Goal: Transaction & Acquisition: Purchase product/service

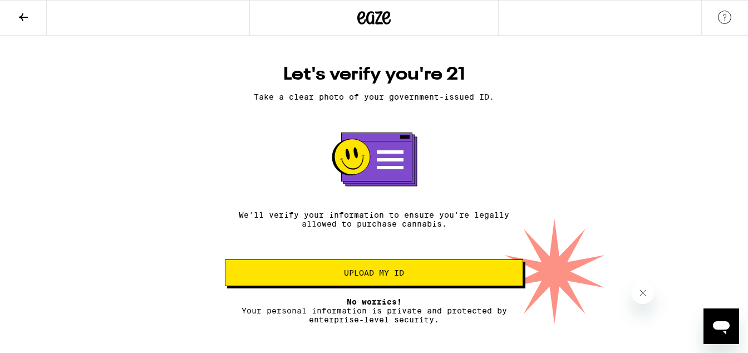
click at [387, 284] on button "Upload my ID" at bounding box center [374, 272] width 298 height 27
click at [389, 276] on span "Upload my ID" at bounding box center [374, 273] width 60 height 8
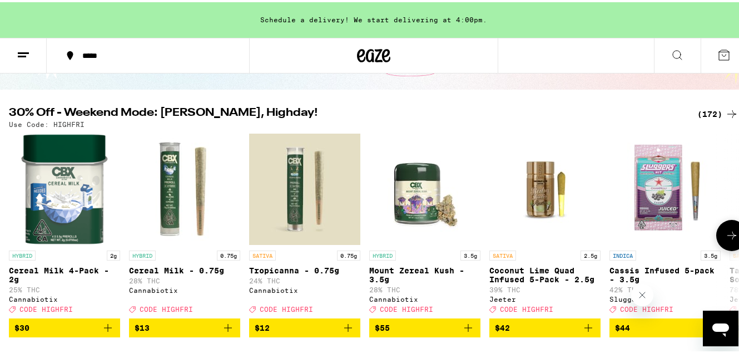
scroll to position [112, 0]
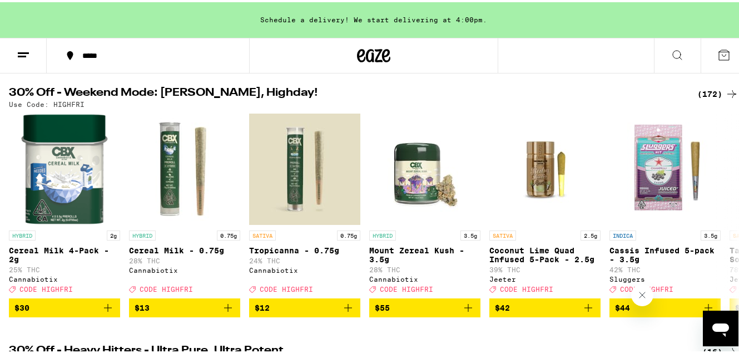
click at [702, 89] on div "(172)" at bounding box center [717, 91] width 41 height 13
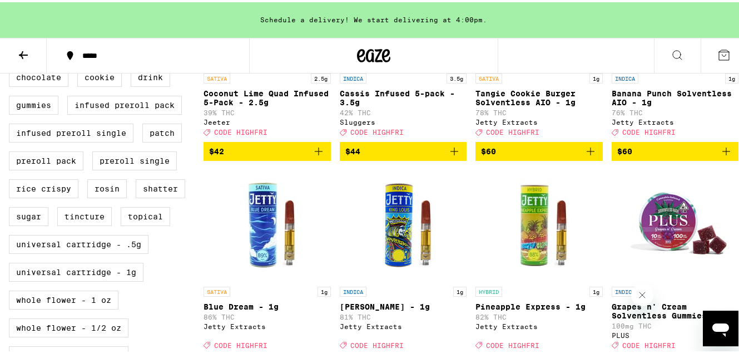
scroll to position [231, 0]
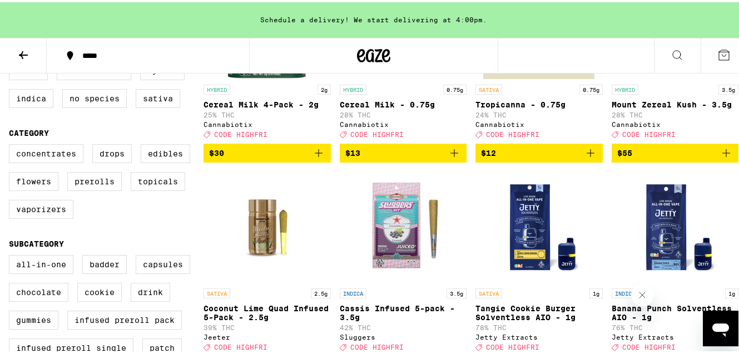
click at [134, 161] on div "Concentrates Drops Edibles Flowers Prerolls Topicals Vaporizers" at bounding box center [106, 183] width 195 height 83
click at [167, 161] on label "Edibles" at bounding box center [166, 151] width 50 height 19
click at [12, 144] on input "Edibles" at bounding box center [11, 143] width 1 height 1
checkbox input "true"
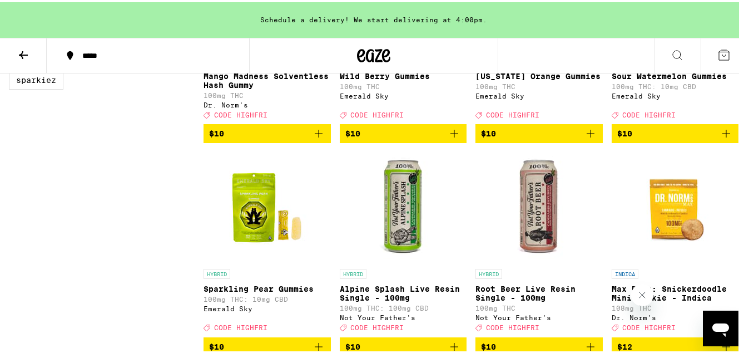
scroll to position [1126, 0]
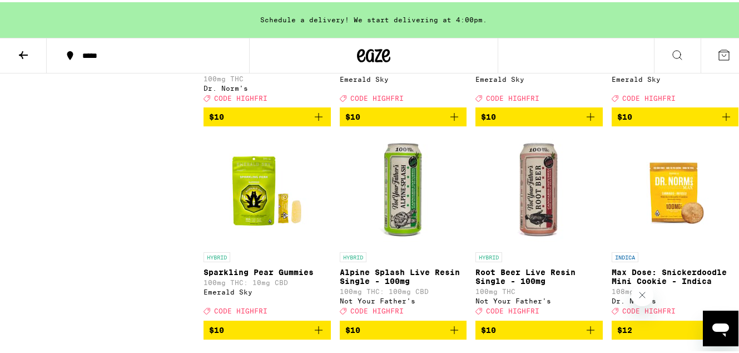
click at [720, 121] on icon "Add to bag" at bounding box center [726, 114] width 13 height 13
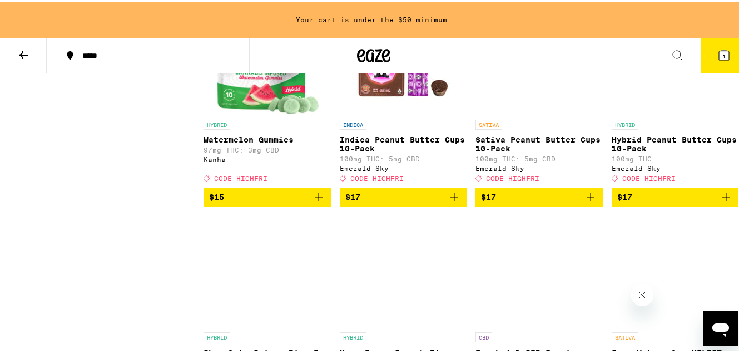
scroll to position [2328, 0]
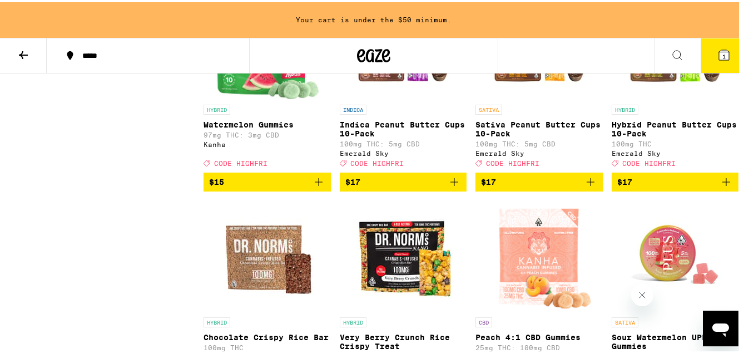
click at [723, 184] on icon "Add to bag" at bounding box center [727, 180] width 8 height 8
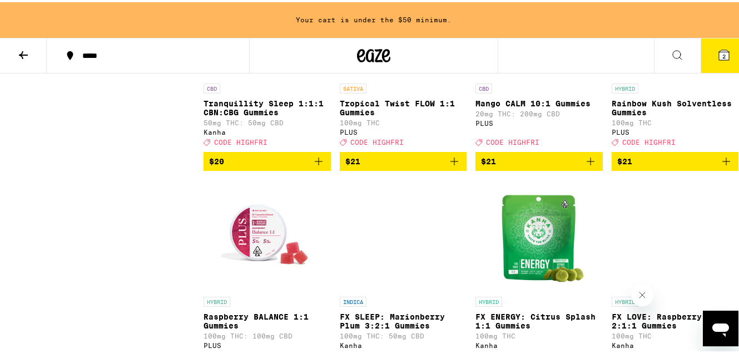
scroll to position [3651, 0]
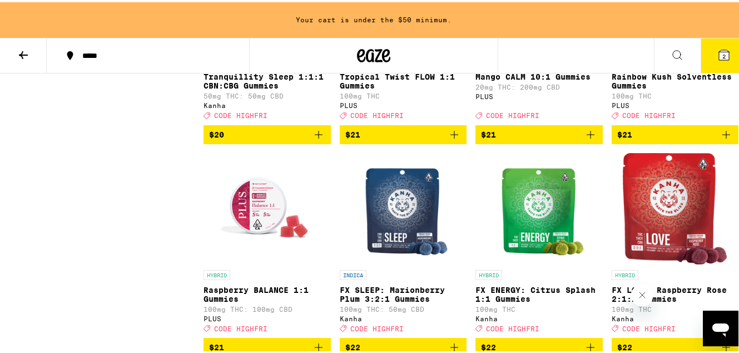
click at [587, 136] on icon "Add to bag" at bounding box center [591, 132] width 8 height 8
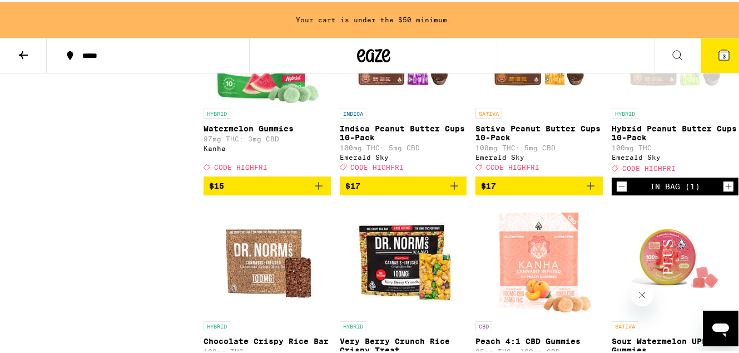
scroll to position [2335, 0]
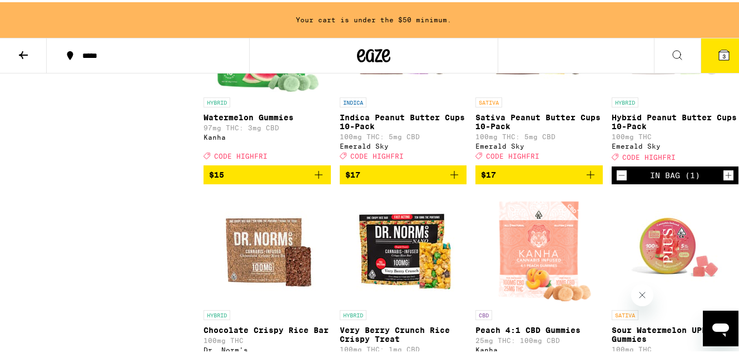
click at [617, 180] on icon "Decrement" at bounding box center [622, 172] width 10 height 13
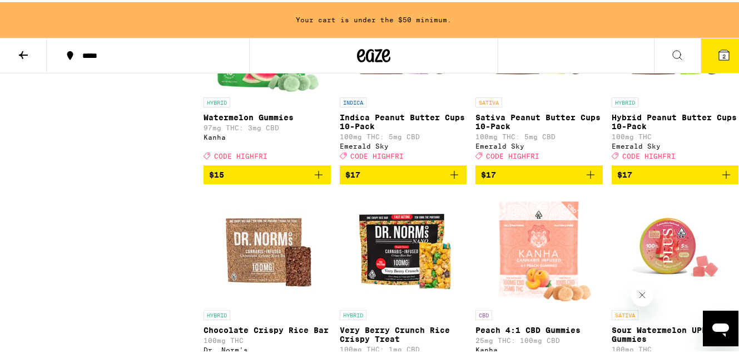
click at [453, 179] on icon "Add to bag" at bounding box center [454, 172] width 13 height 13
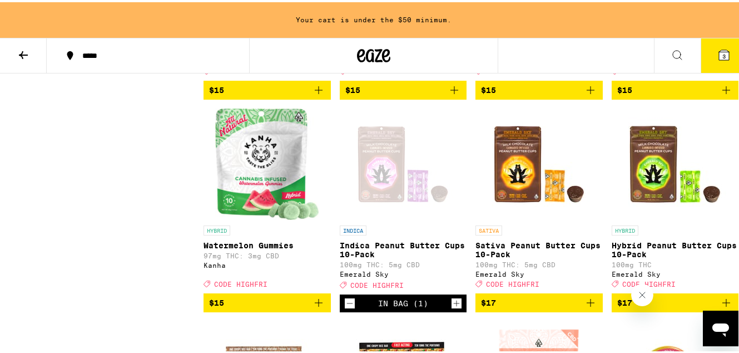
scroll to position [2419, 0]
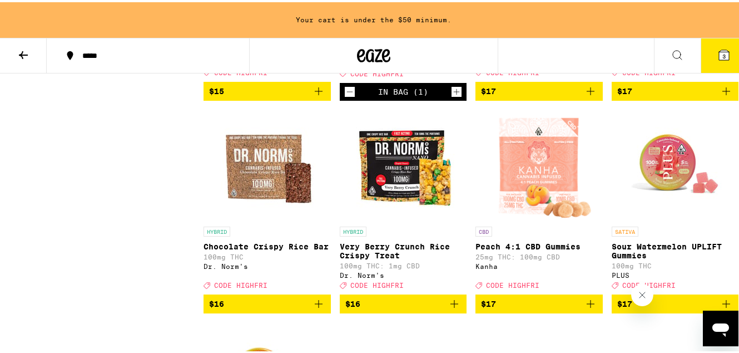
click at [351, 96] on icon "Decrement" at bounding box center [350, 89] width 10 height 13
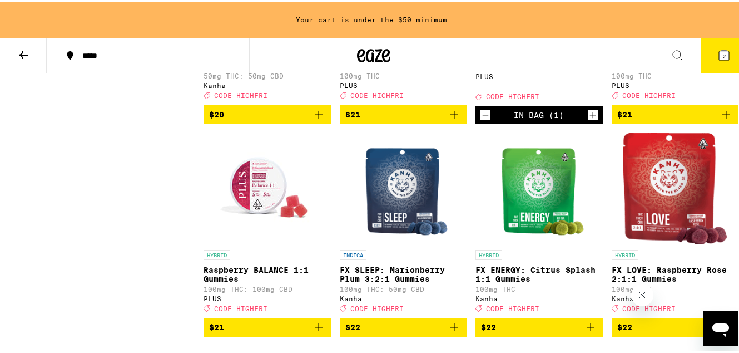
scroll to position [3658, 0]
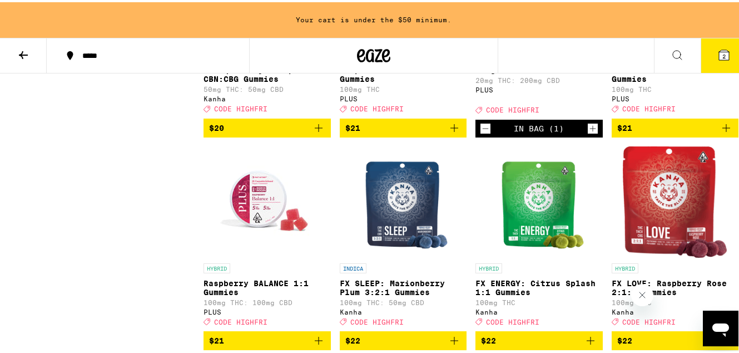
click at [483, 126] on icon "Decrement" at bounding box center [486, 126] width 6 height 0
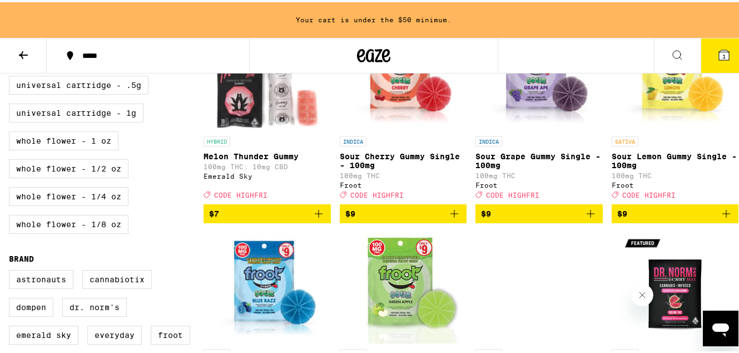
scroll to position [573, 0]
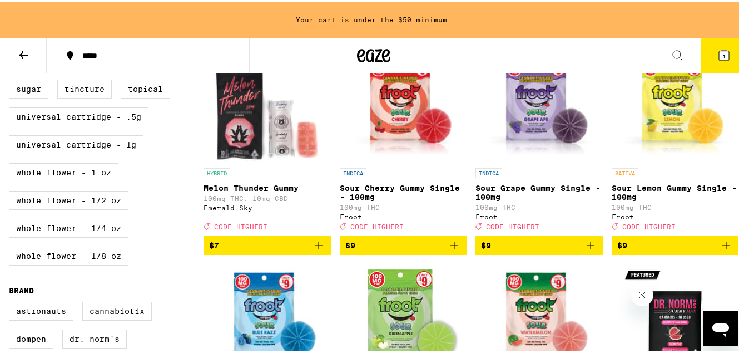
click at [12, 58] on button at bounding box center [23, 53] width 47 height 35
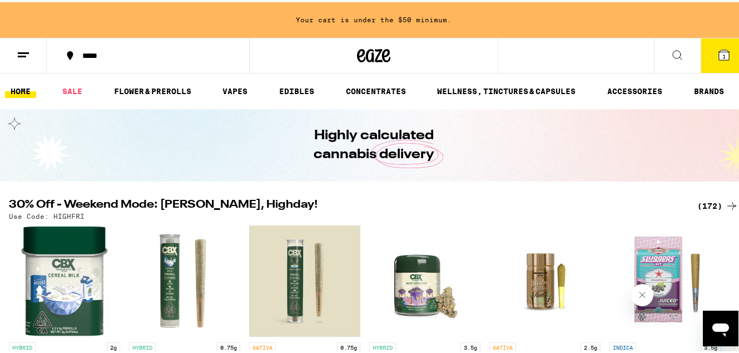
click at [654, 62] on button at bounding box center [677, 53] width 47 height 35
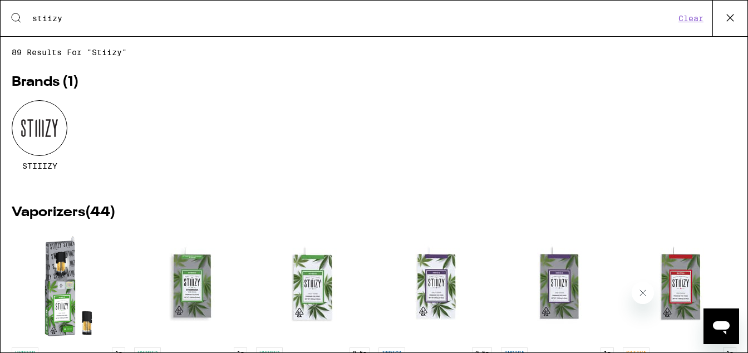
type input "stiizy"
click at [33, 138] on div at bounding box center [40, 128] width 56 height 56
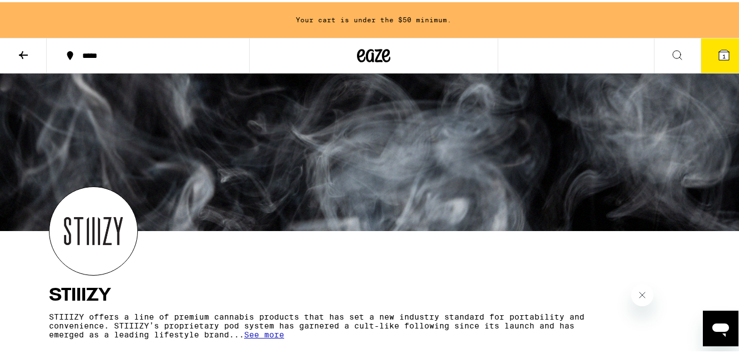
click at [723, 51] on span "1" at bounding box center [724, 54] width 3 height 7
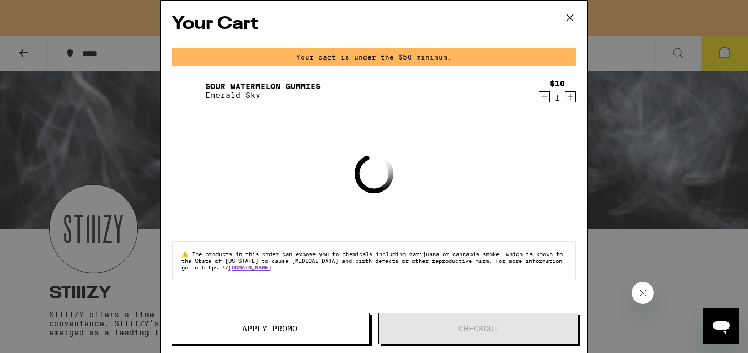
click at [644, 142] on div "Your Cart Your cart is under the $50 minimum. Sour Watermelon Gummies Emerald S…" at bounding box center [374, 176] width 748 height 353
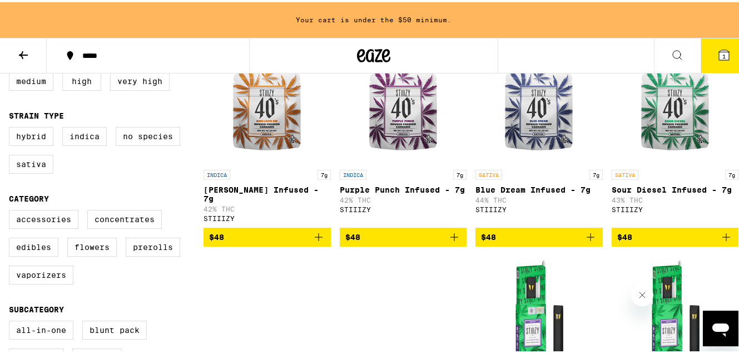
scroll to position [458, 0]
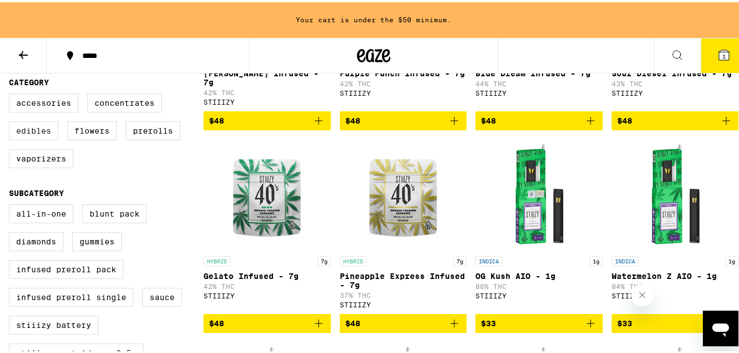
click at [45, 137] on label "Edibles" at bounding box center [34, 128] width 50 height 19
click at [12, 93] on input "Edibles" at bounding box center [11, 93] width 1 height 1
checkbox input "true"
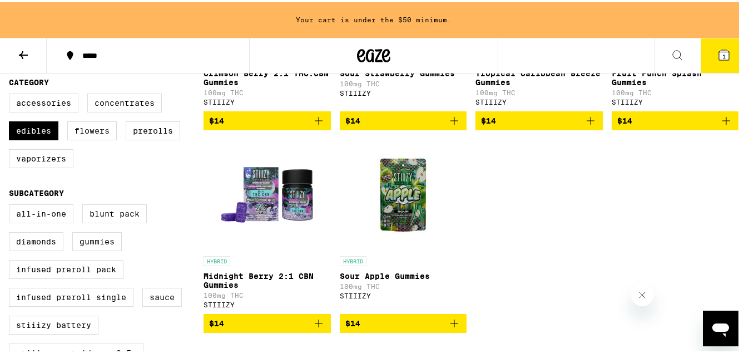
click at [504, 202] on div "INDICA Crimson [PERSON_NAME] 2:1 THC:CBN Gummies 100mg THC STIIIZY $14 INDICA S…" at bounding box center [471, 132] width 535 height 396
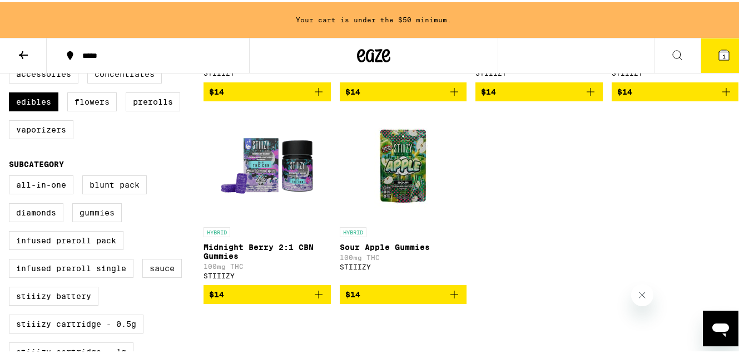
scroll to position [489, 0]
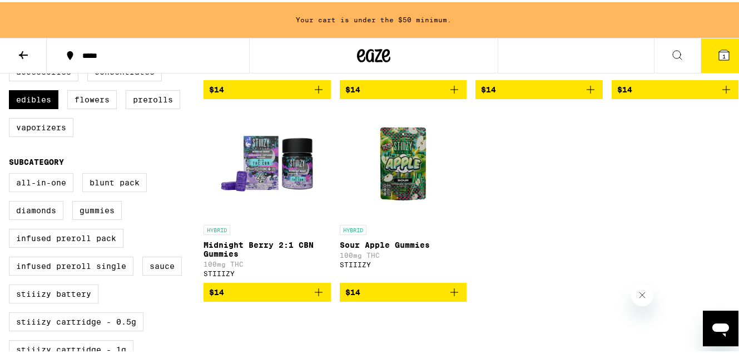
click at [456, 296] on icon "Add to bag" at bounding box center [454, 289] width 13 height 13
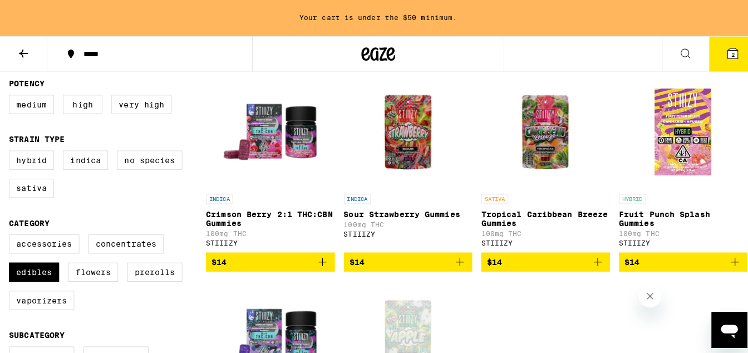
scroll to position [304, 0]
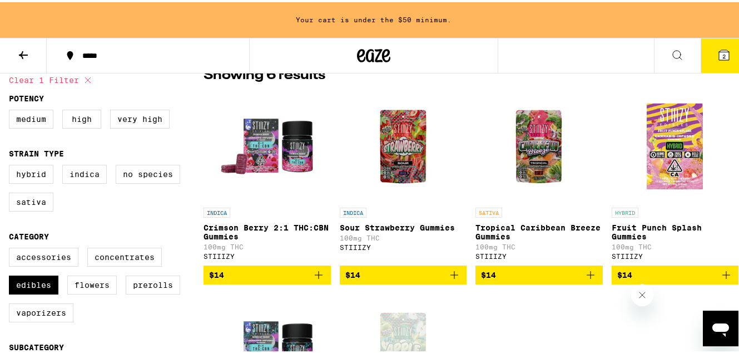
click at [719, 57] on icon at bounding box center [724, 53] width 10 height 10
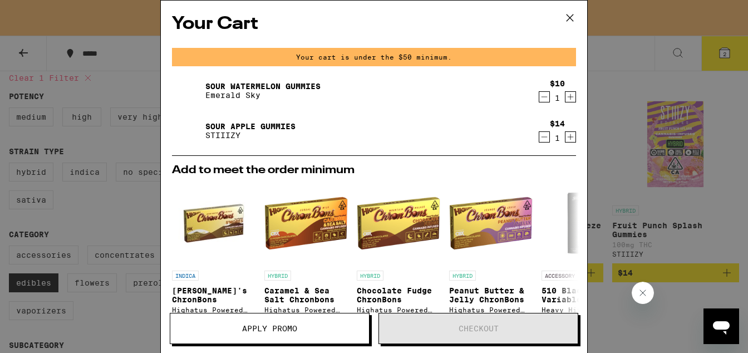
scroll to position [232, 0]
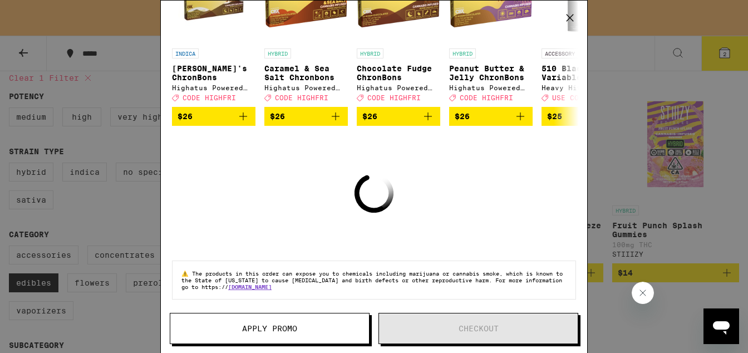
click at [318, 321] on button "Apply Promo" at bounding box center [270, 328] width 200 height 31
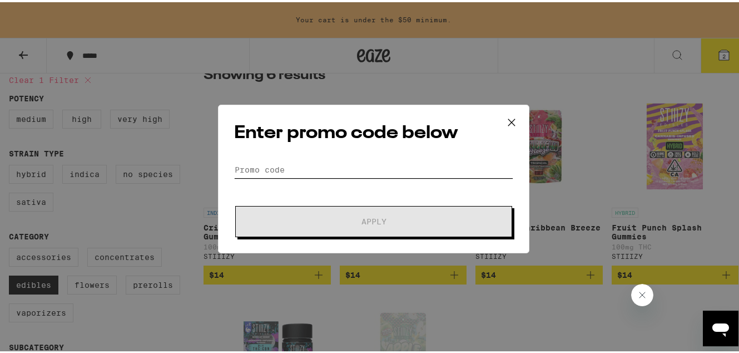
click at [382, 162] on input "Promo Code" at bounding box center [373, 167] width 279 height 17
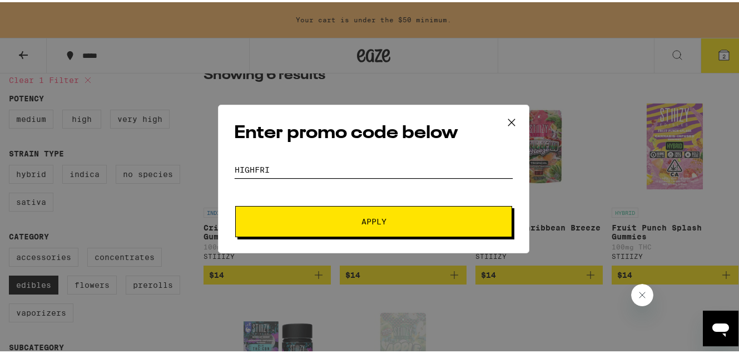
type input "highfri"
click at [453, 234] on button "Apply" at bounding box center [373, 219] width 277 height 31
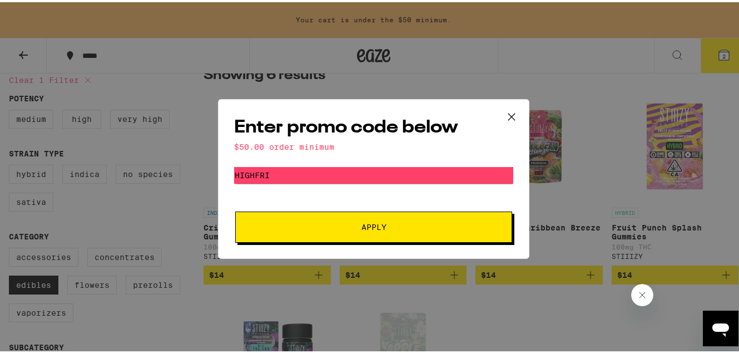
click at [503, 116] on icon at bounding box center [511, 114] width 17 height 17
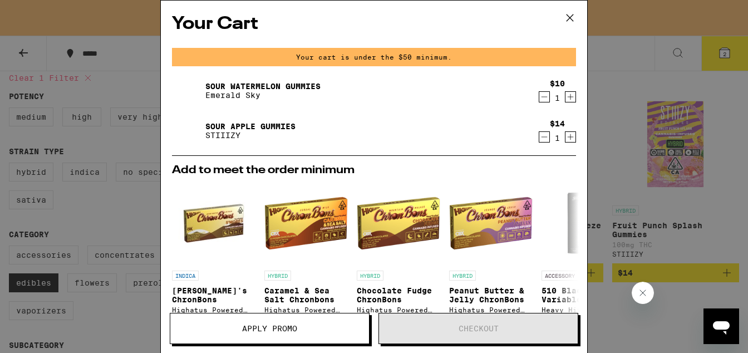
click at [613, 135] on div "Your Cart Your cart is under the $50 minimum. Sour Watermelon Gummies Emerald S…" at bounding box center [374, 176] width 748 height 353
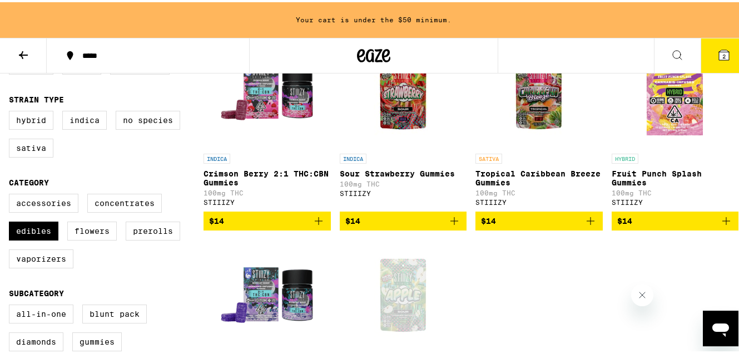
scroll to position [320, 0]
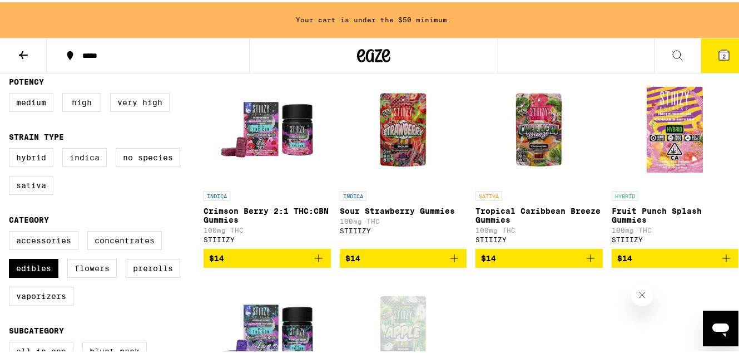
click at [452, 263] on icon "Add to bag" at bounding box center [454, 255] width 13 height 13
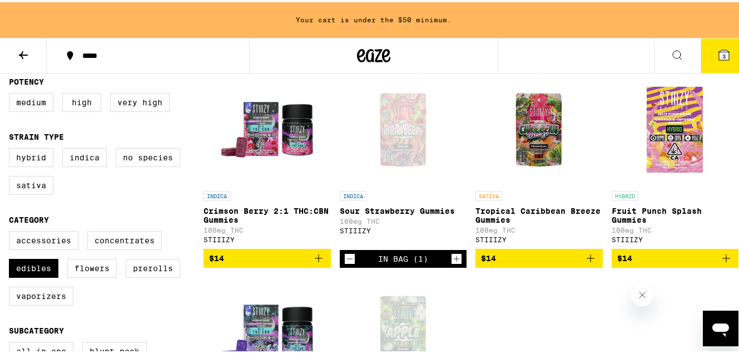
click at [654, 52] on button at bounding box center [677, 53] width 47 height 35
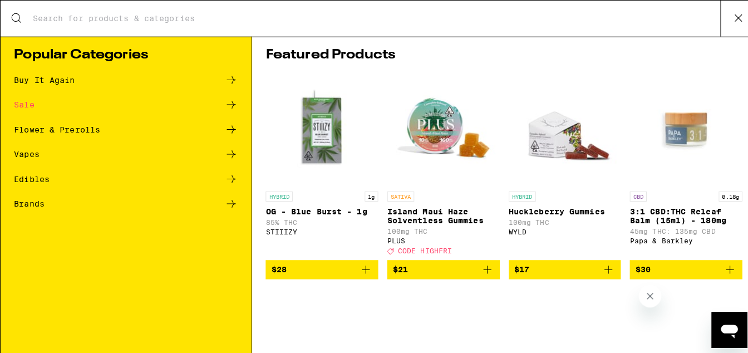
scroll to position [0, 0]
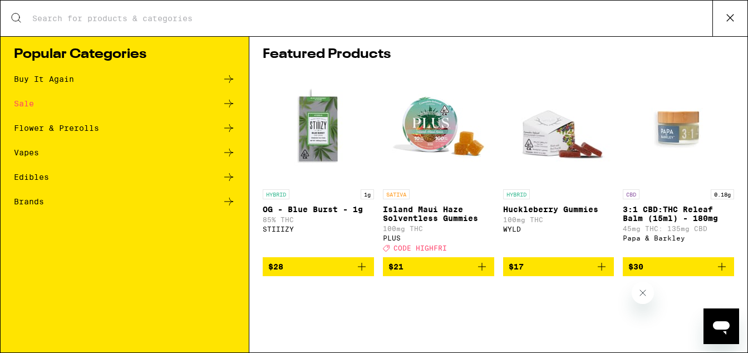
click at [330, 29] on div "Search for Products" at bounding box center [374, 19] width 746 height 36
click at [329, 26] on div "Search for Products" at bounding box center [374, 19] width 746 height 36
click at [328, 7] on div "Search for Products" at bounding box center [374, 19] width 746 height 36
click at [223, 19] on input "Search for Products" at bounding box center [372, 18] width 680 height 10
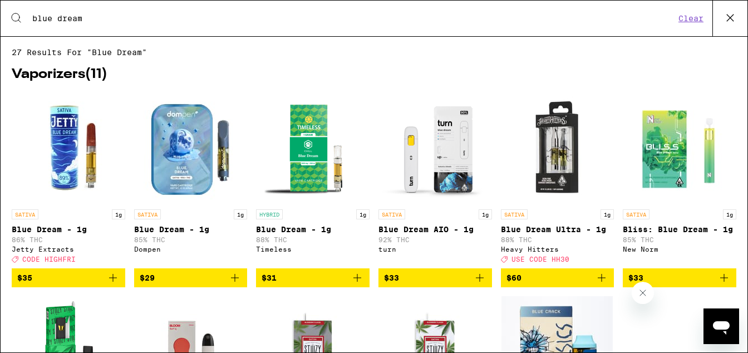
type input "blue dream"
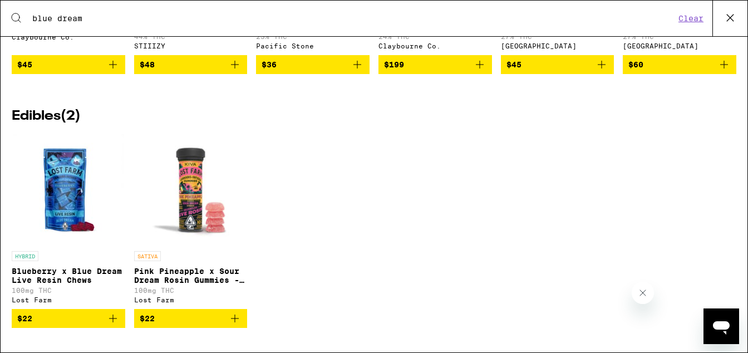
scroll to position [1164, 0]
click at [110, 316] on icon "Add to bag" at bounding box center [112, 317] width 13 height 13
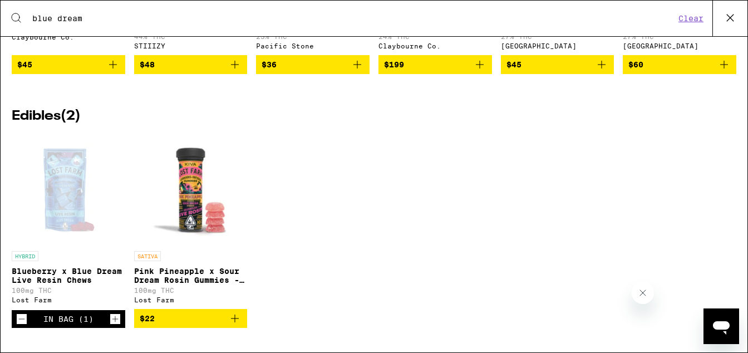
click at [733, 23] on icon at bounding box center [729, 17] width 17 height 17
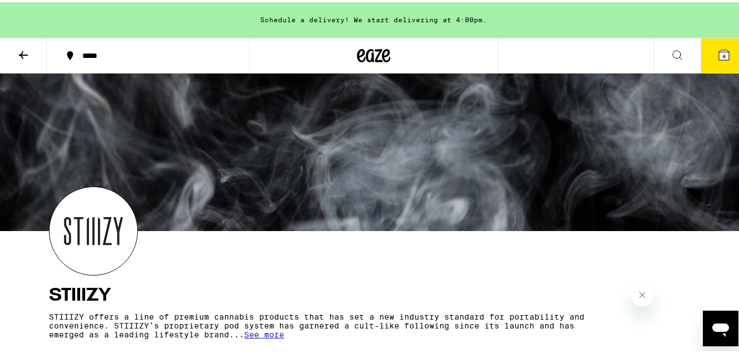
click at [717, 59] on icon at bounding box center [723, 52] width 13 height 13
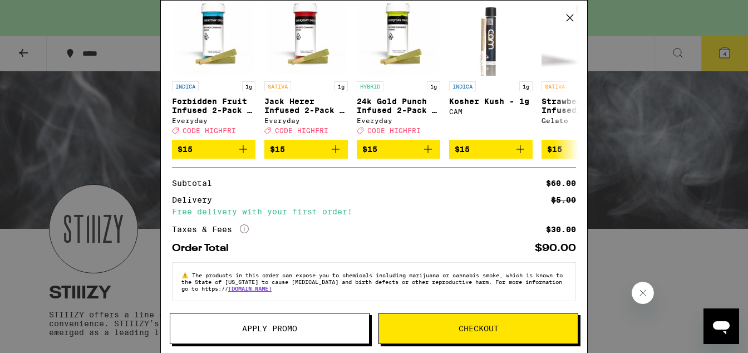
scroll to position [281, 0]
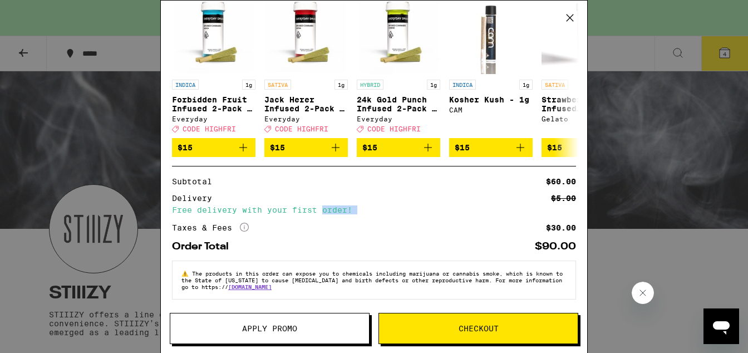
drag, startPoint x: 322, startPoint y: 207, endPoint x: 366, endPoint y: 214, distance: 44.5
click at [366, 214] on div "Subtotal $60.00 Delivery $5.00 Free delivery with your first order! Taxes & Fee…" at bounding box center [374, 204] width 404 height 55
drag, startPoint x: 294, startPoint y: 211, endPoint x: 330, endPoint y: 215, distance: 35.8
click at [330, 215] on div "Subtotal $60.00 Delivery $5.00 Free delivery with your first order! Taxes & Fee…" at bounding box center [374, 204] width 404 height 55
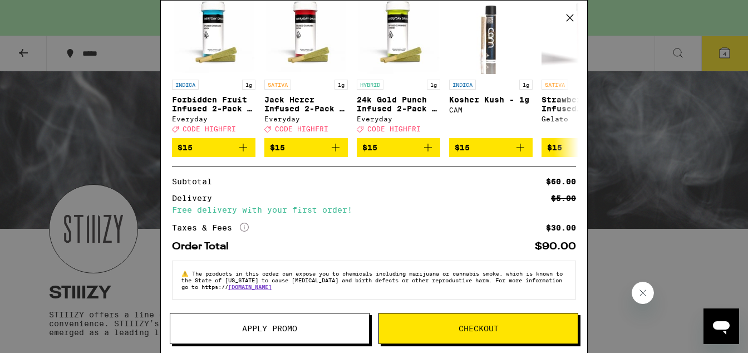
click at [330, 215] on div "Subtotal $60.00 Delivery $5.00 Free delivery with your first order! Taxes & Fee…" at bounding box center [374, 204] width 404 height 55
drag, startPoint x: 290, startPoint y: 212, endPoint x: 344, endPoint y: 217, distance: 54.2
click at [344, 217] on div "Subtotal $60.00 Delivery $5.00 Free delivery with your first order! Taxes & Fee…" at bounding box center [374, 204] width 404 height 55
drag, startPoint x: 339, startPoint y: 208, endPoint x: 350, endPoint y: 211, distance: 11.1
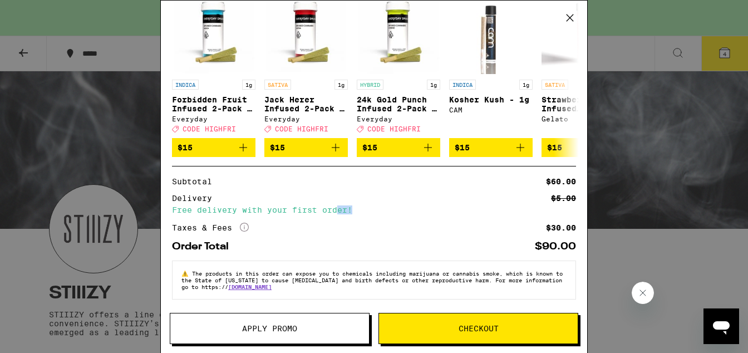
click at [350, 211] on div "Subtotal $60.00 Delivery $5.00 Free delivery with your first order! Taxes & Fee…" at bounding box center [374, 204] width 404 height 55
click at [361, 218] on div "Subtotal $60.00 Delivery $5.00 Free delivery with your first order! Taxes & Fee…" at bounding box center [374, 204] width 404 height 55
click at [361, 222] on div "Taxes & Fees More Info $30.00" at bounding box center [374, 227] width 404 height 10
click at [347, 213] on div "Subtotal $60.00 Delivery $5.00 Free delivery with your first order! Taxes & Fee…" at bounding box center [374, 204] width 404 height 55
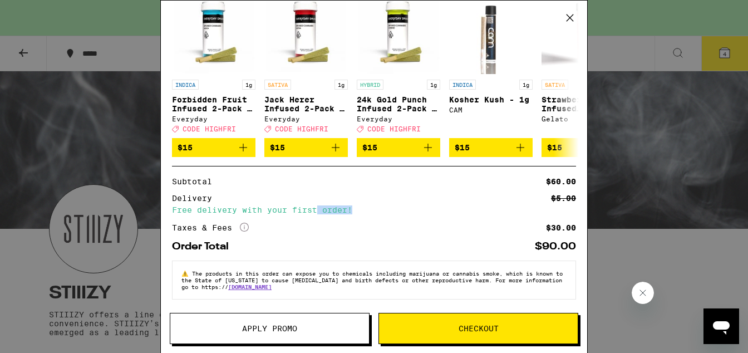
click at [347, 213] on div "Subtotal $60.00 Delivery $5.00 Free delivery with your first order! Taxes & Fee…" at bounding box center [374, 204] width 404 height 55
click at [275, 326] on span "Apply Promo" at bounding box center [269, 328] width 55 height 8
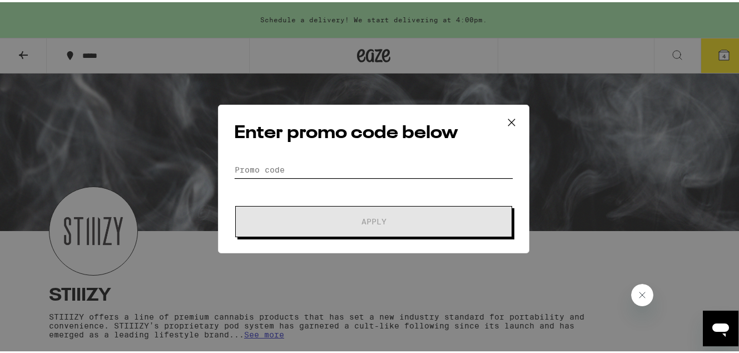
click at [301, 169] on input "Promo Code" at bounding box center [373, 167] width 279 height 17
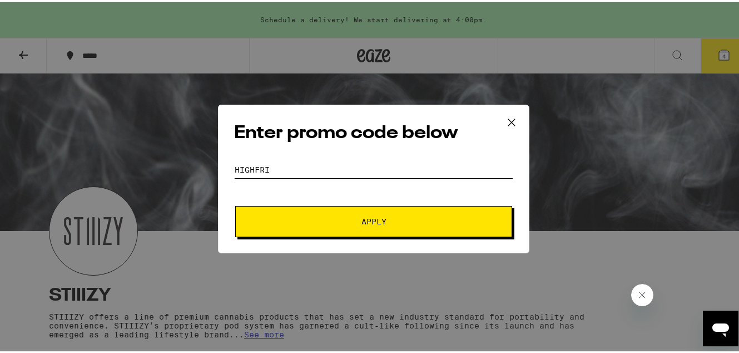
type input "highfri"
click at [235, 204] on button "Apply" at bounding box center [373, 219] width 277 height 31
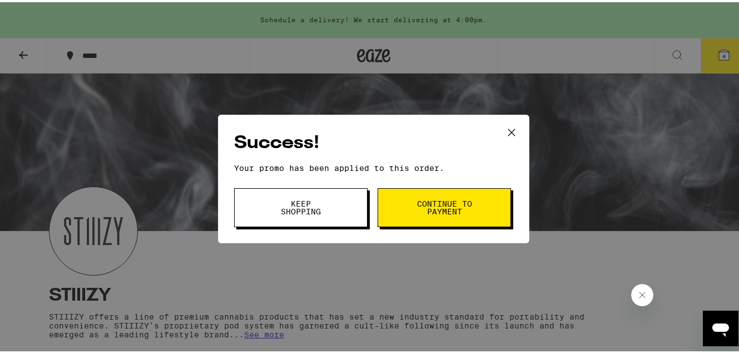
click at [504, 130] on icon at bounding box center [511, 130] width 17 height 17
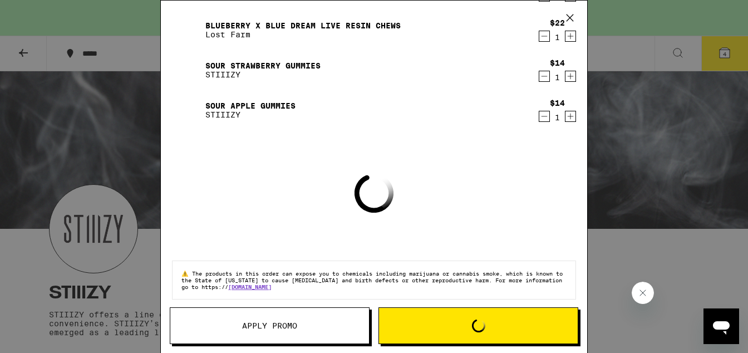
scroll to position [102, 0]
click at [539, 77] on icon "Decrement" at bounding box center [544, 76] width 10 height 13
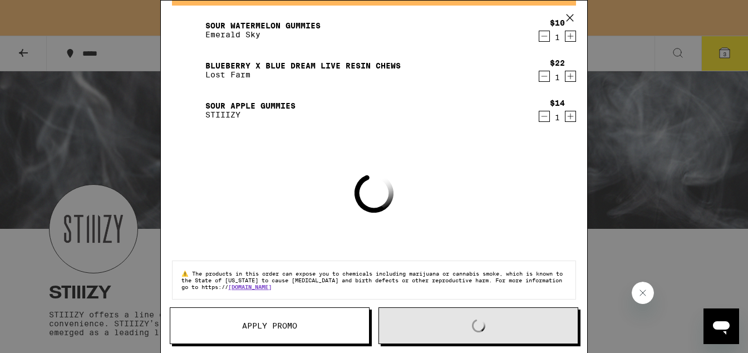
scroll to position [65, 0]
click at [565, 112] on icon "Increment" at bounding box center [570, 116] width 10 height 13
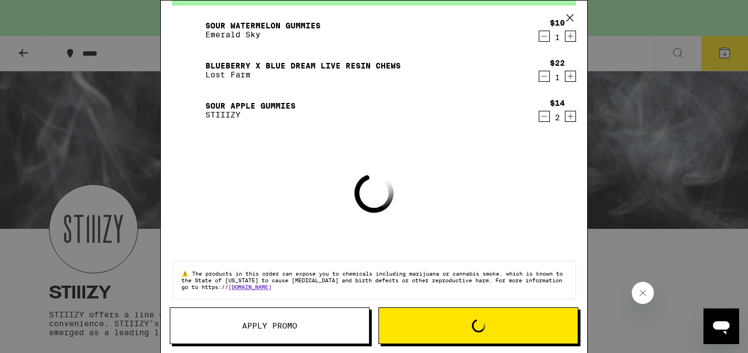
click at [563, 150] on div "Your Cart Schedule a delivery! We start delivering at 4:00pm. Sour Watermelon G…" at bounding box center [374, 160] width 426 height 319
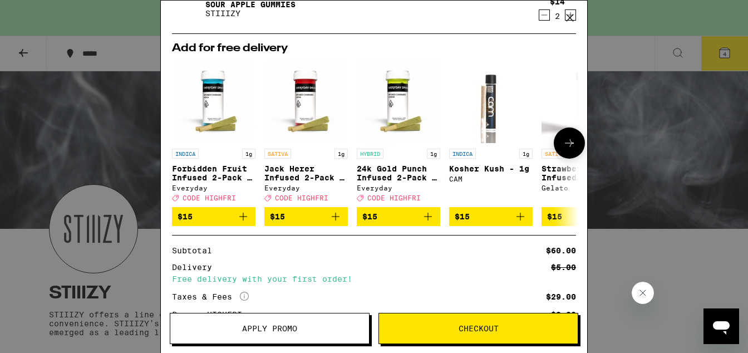
scroll to position [258, 0]
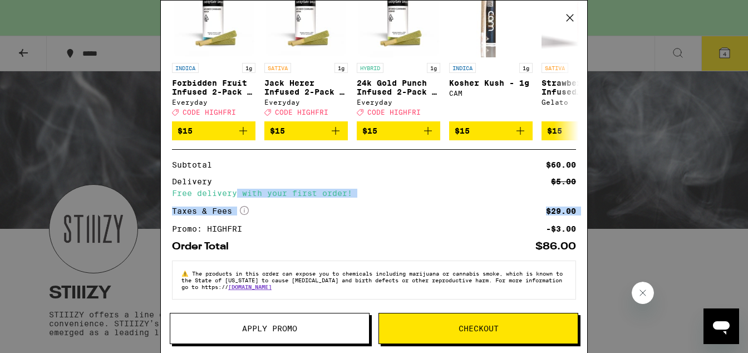
drag, startPoint x: 237, startPoint y: 187, endPoint x: 289, endPoint y: 220, distance: 61.6
click at [289, 220] on div "Subtotal $60.00 Delivery $5.00 Free delivery with your first order! Taxes & Fee…" at bounding box center [374, 197] width 404 height 72
click at [289, 225] on div "Promo: HIGHFRI -$3.00" at bounding box center [374, 229] width 404 height 8
click at [227, 225] on div "Promo: HIGHFRI" at bounding box center [211, 229] width 78 height 8
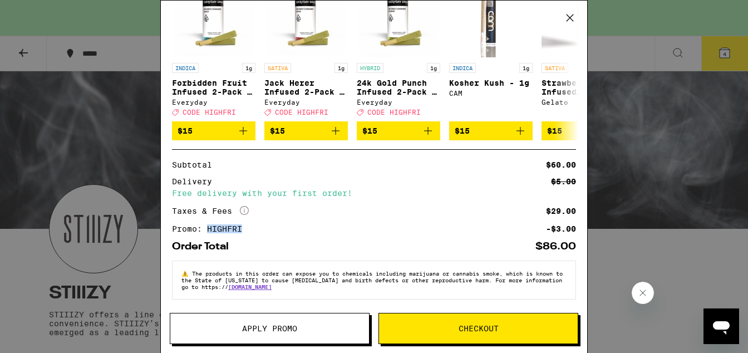
click at [227, 225] on div "Promo: HIGHFRI" at bounding box center [211, 229] width 78 height 8
click at [219, 210] on div "Taxes & Fees More Info" at bounding box center [210, 211] width 77 height 10
click at [352, 206] on div "Taxes & Fees More Info $29.00" at bounding box center [374, 211] width 404 height 10
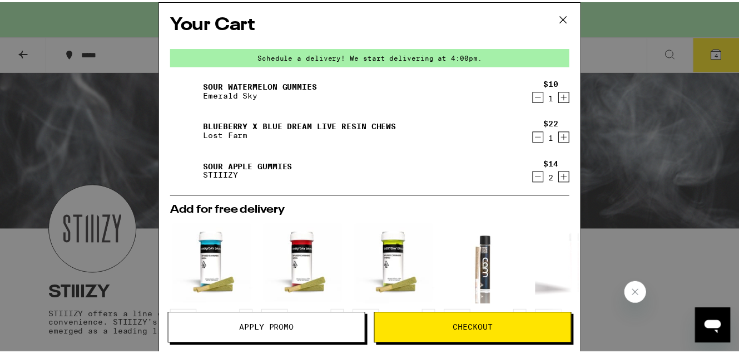
scroll to position [0, 0]
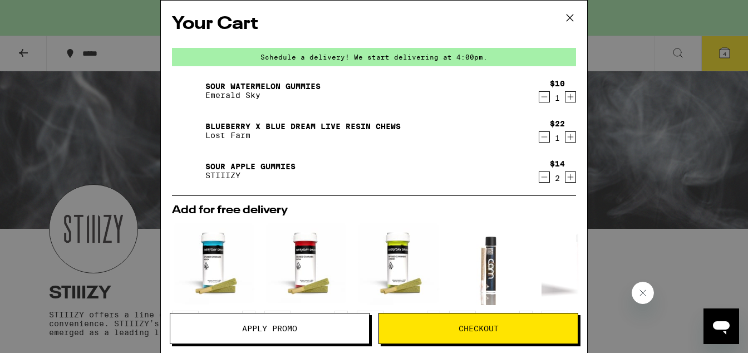
click at [75, 59] on div "Your Cart Schedule a delivery! We start delivering at 4:00pm. Sour Watermelon G…" at bounding box center [374, 176] width 748 height 353
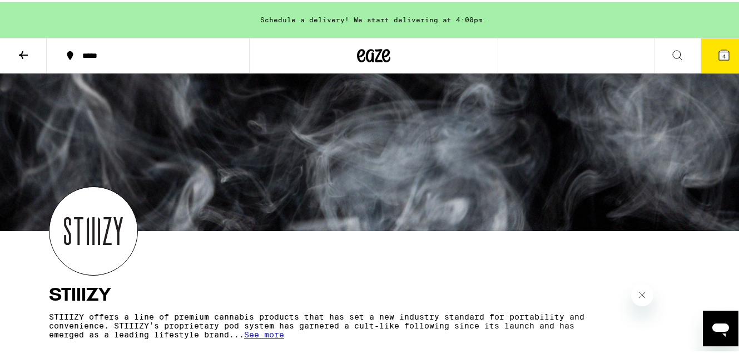
click at [21, 55] on icon at bounding box center [23, 52] width 13 height 13
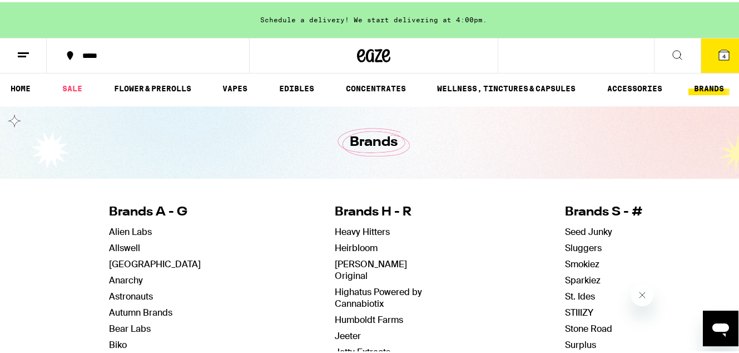
scroll to position [4, 0]
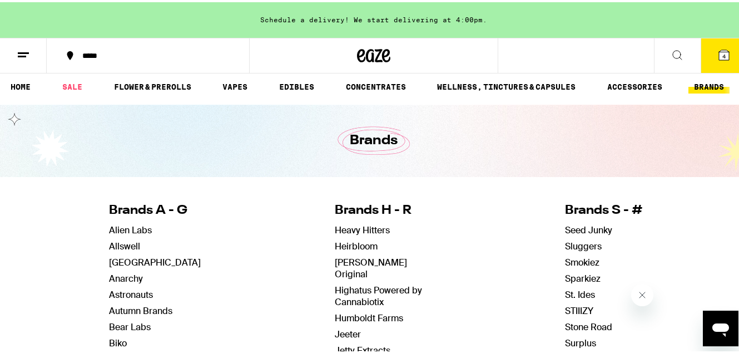
click at [387, 60] on div at bounding box center [373, 54] width 249 height 36
click at [369, 56] on icon at bounding box center [374, 53] width 17 height 13
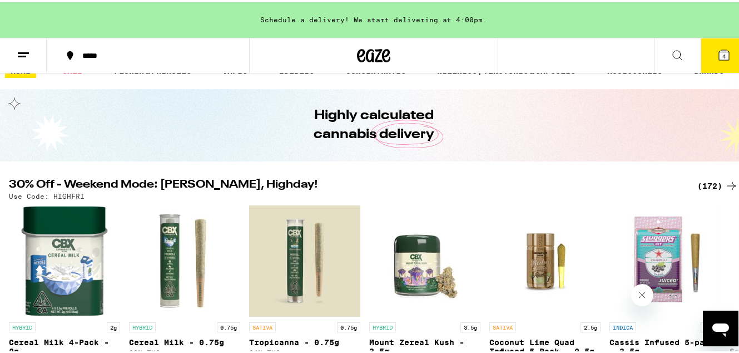
scroll to position [44, 0]
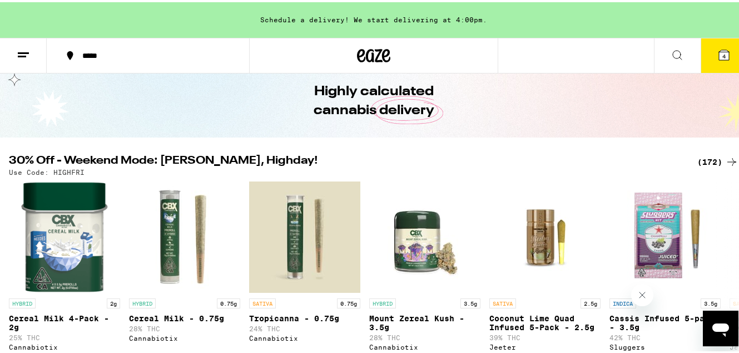
click at [705, 159] on div "(172)" at bounding box center [717, 159] width 41 height 13
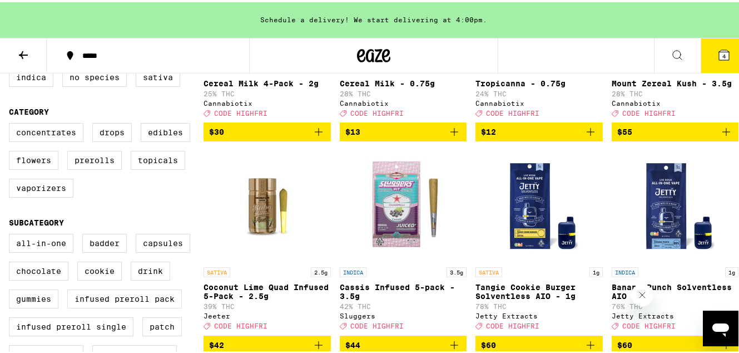
scroll to position [311, 0]
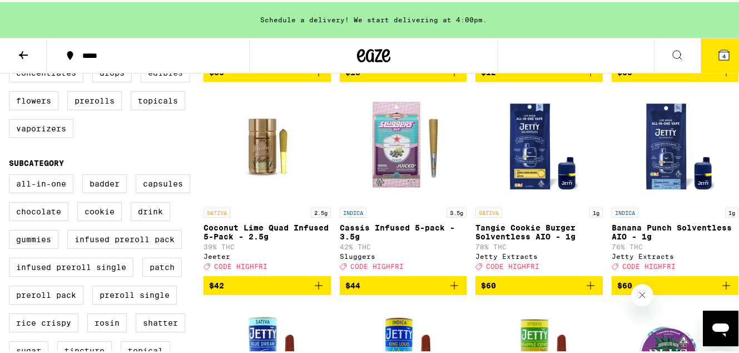
click at [166, 80] on label "Edibles" at bounding box center [166, 70] width 50 height 19
click at [12, 63] on input "Edibles" at bounding box center [11, 63] width 1 height 1
checkbox input "true"
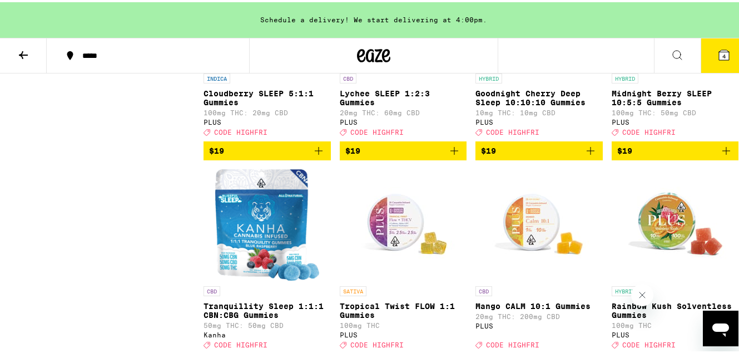
scroll to position [3423, 0]
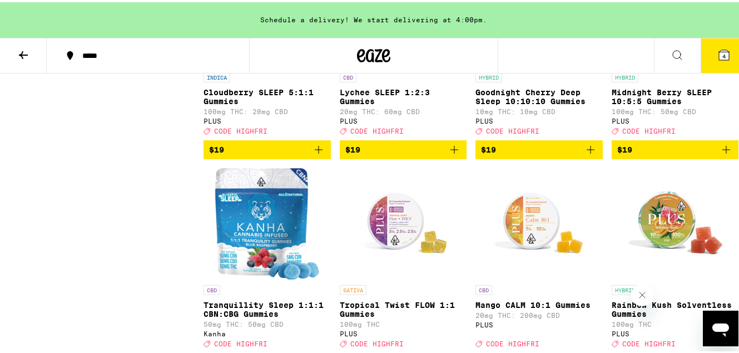
click at [723, 151] on icon "Add to bag" at bounding box center [727, 147] width 8 height 8
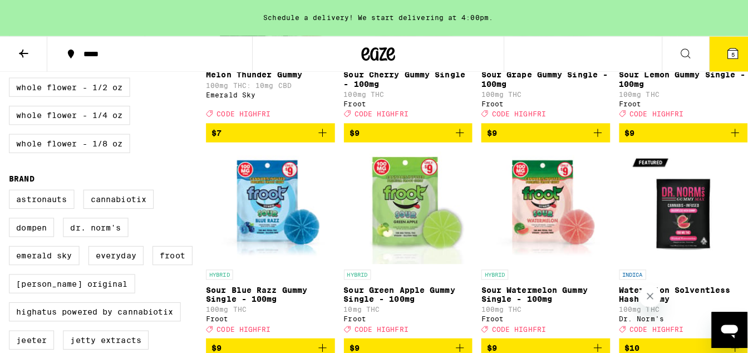
scroll to position [0, 0]
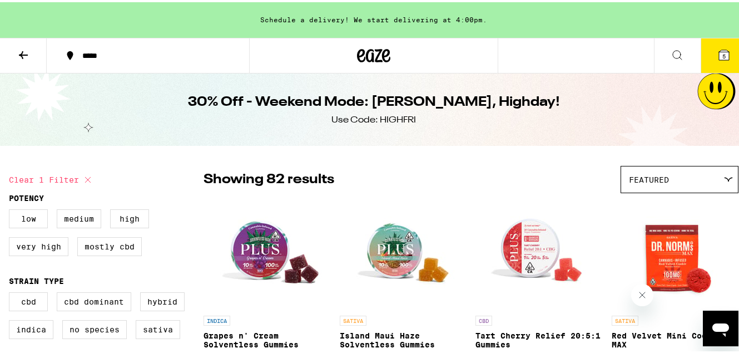
click at [720, 51] on icon at bounding box center [724, 53] width 10 height 10
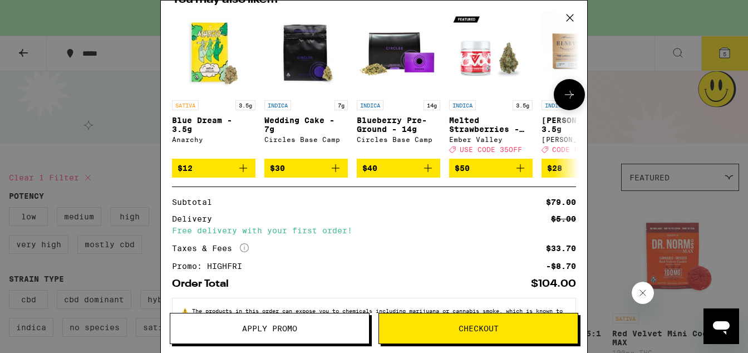
scroll to position [298, 0]
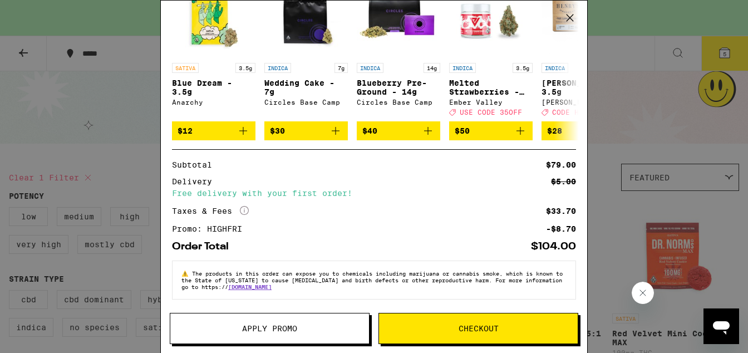
click at [246, 206] on icon "More Info" at bounding box center [244, 210] width 9 height 9
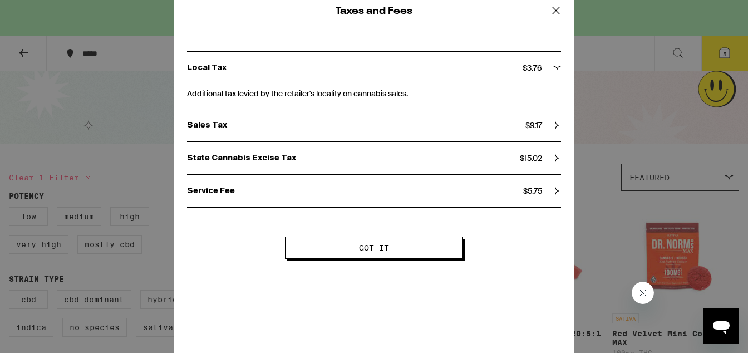
click at [347, 254] on button "Got it" at bounding box center [374, 247] width 178 height 22
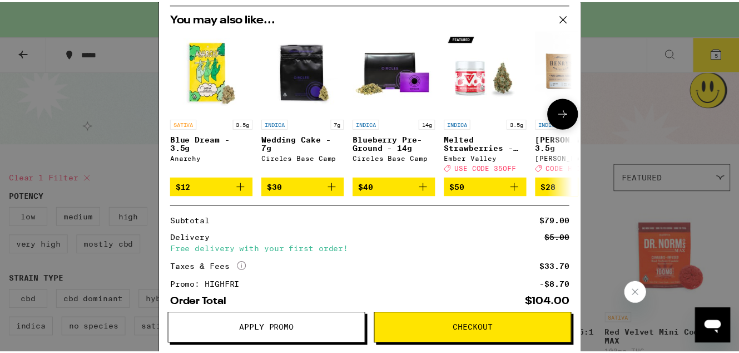
scroll to position [0, 0]
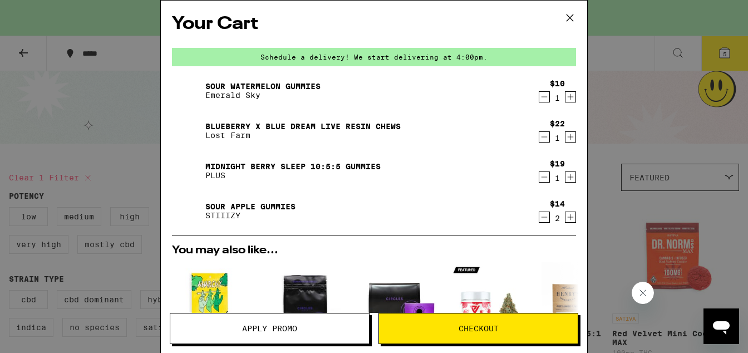
click at [568, 16] on icon at bounding box center [569, 17] width 17 height 17
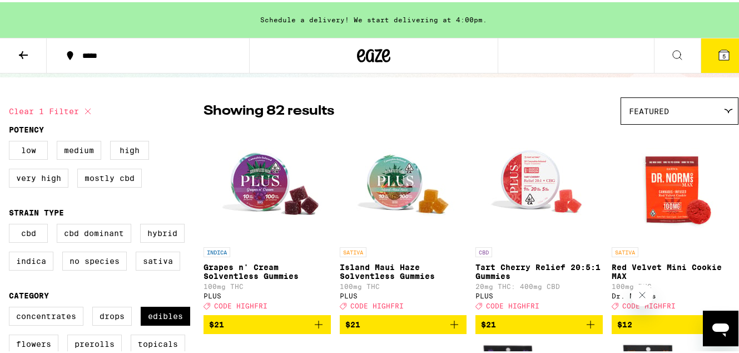
scroll to position [106, 0]
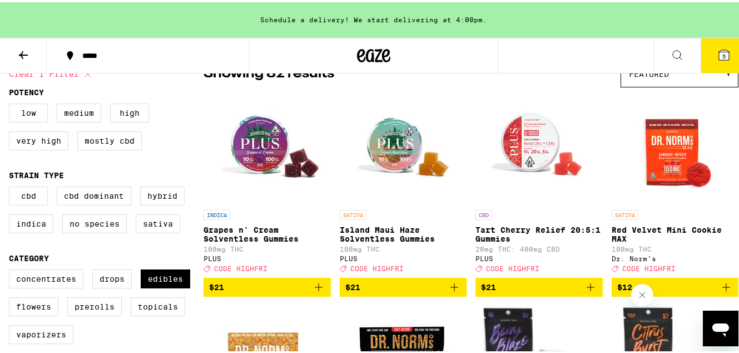
click at [672, 76] on div "Featured" at bounding box center [679, 71] width 117 height 26
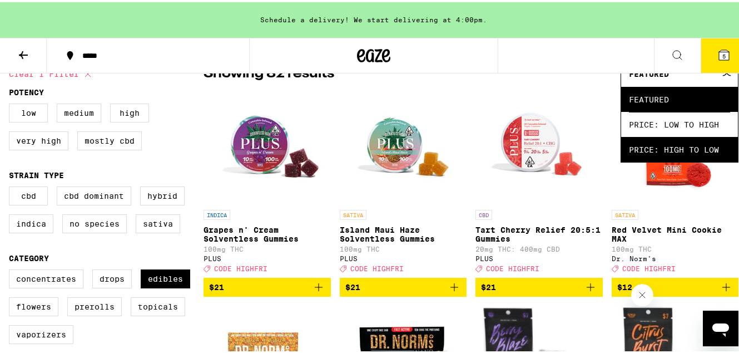
click at [655, 140] on span "Price: High to Low" at bounding box center [679, 147] width 101 height 25
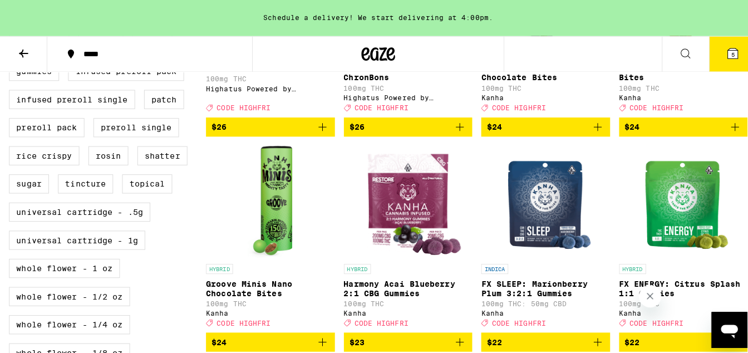
scroll to position [478, 0]
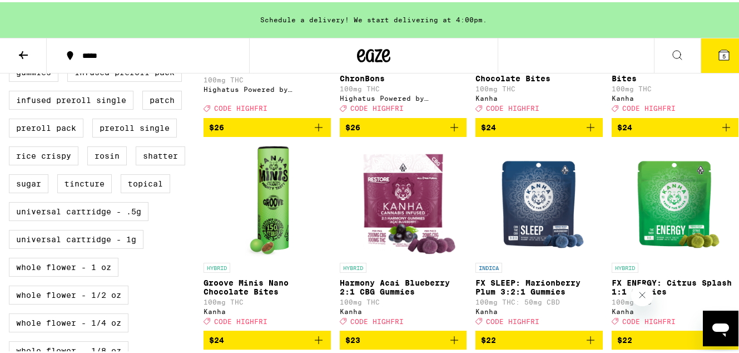
click at [705, 56] on button "5" at bounding box center [724, 53] width 47 height 34
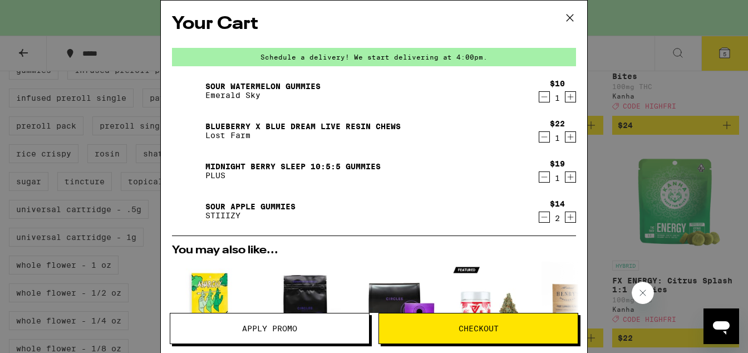
click at [539, 221] on icon "Decrement" at bounding box center [544, 216] width 10 height 13
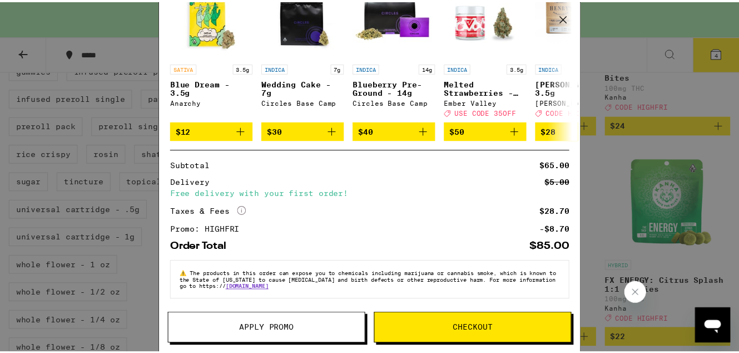
scroll to position [298, 0]
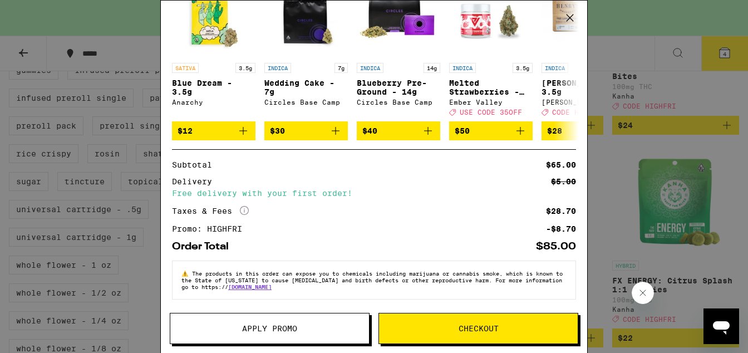
click at [565, 18] on icon at bounding box center [569, 17] width 17 height 17
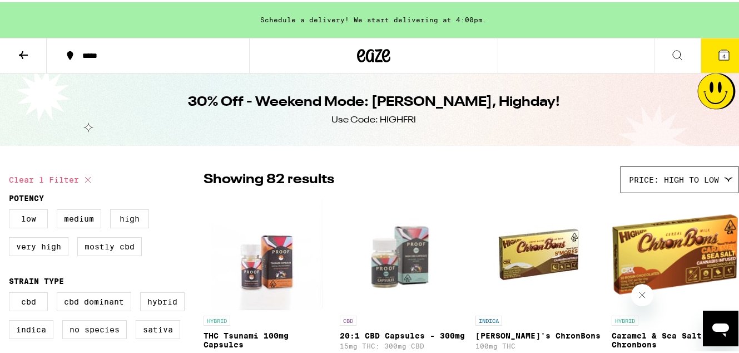
click at [662, 179] on span "Price: High to Low" at bounding box center [674, 177] width 90 height 9
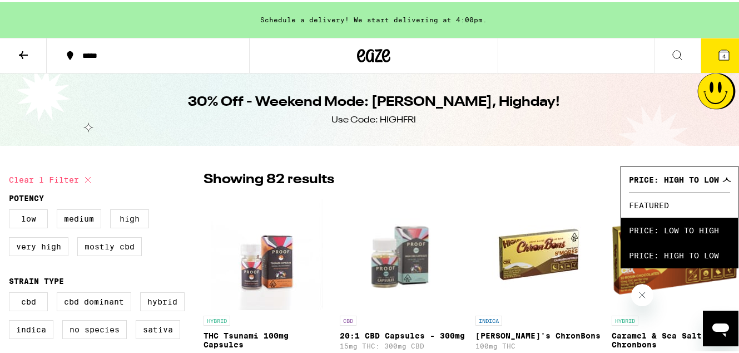
click at [658, 225] on span "Price: Low to High" at bounding box center [679, 227] width 101 height 25
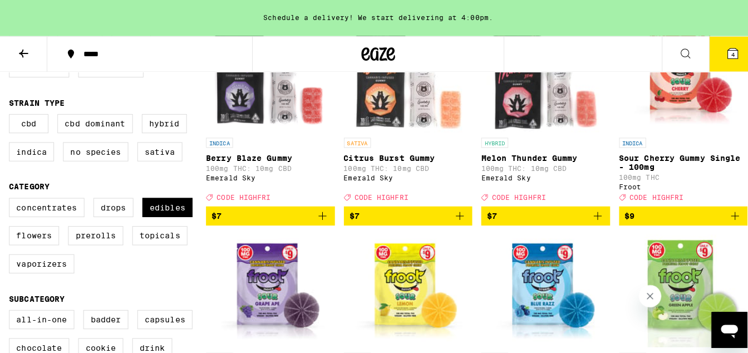
scroll to position [164, 0]
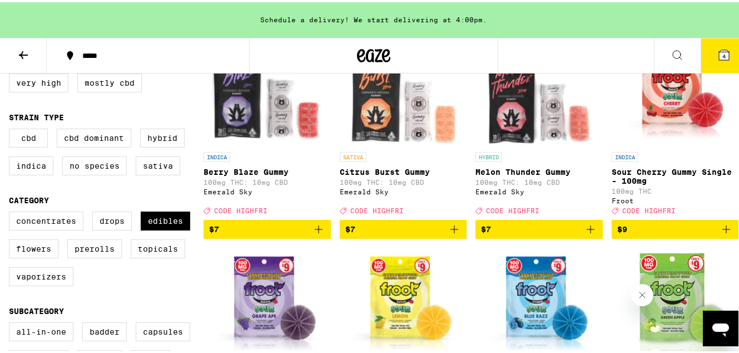
click at [727, 55] on button "4" at bounding box center [724, 53] width 47 height 34
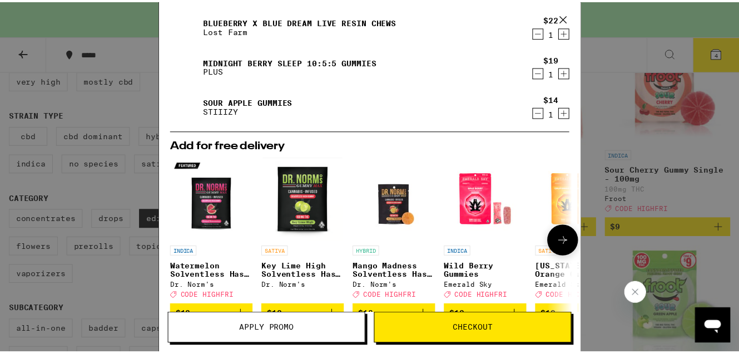
scroll to position [298, 0]
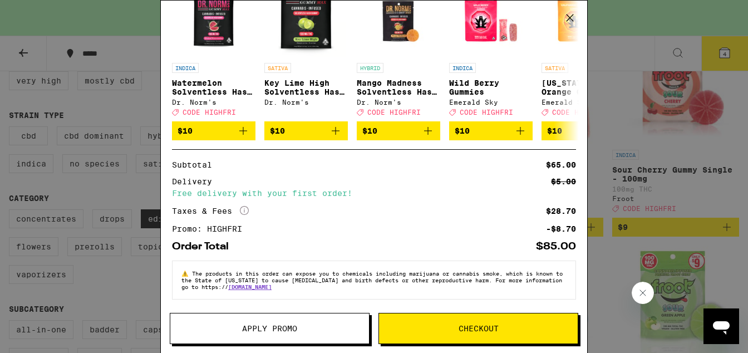
click at [636, 186] on div "Your Cart Schedule a delivery! We start delivering at 4:00pm. Sour Watermelon G…" at bounding box center [374, 176] width 748 height 353
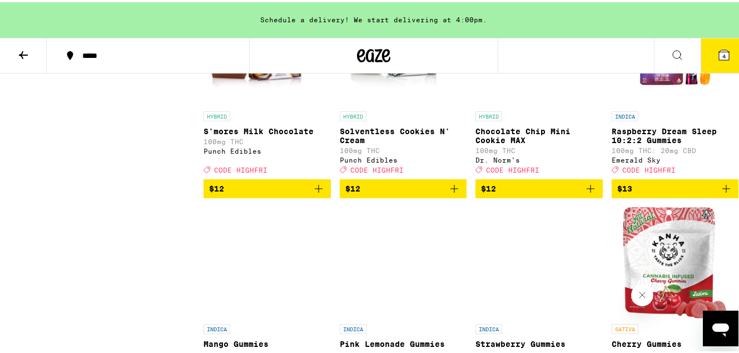
scroll to position [1469, 0]
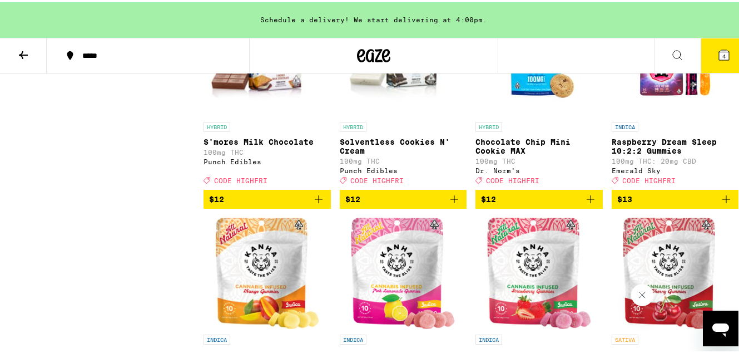
click at [584, 204] on icon "Add to bag" at bounding box center [590, 196] width 13 height 13
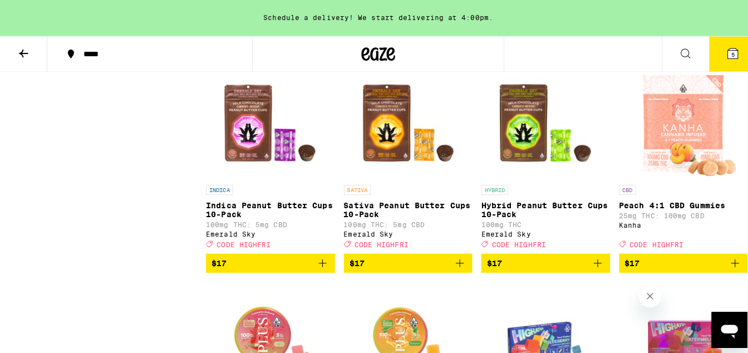
scroll to position [2261, 0]
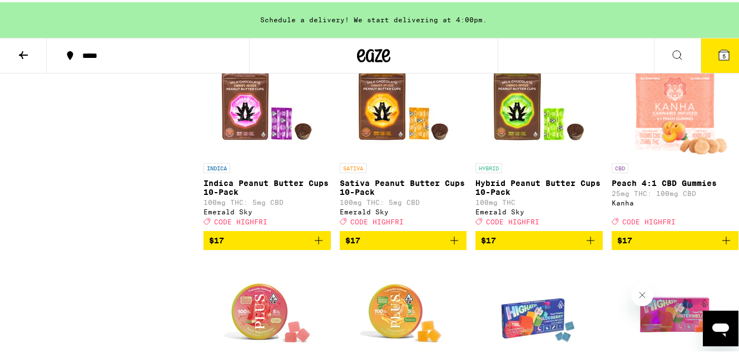
click at [736, 51] on button "5" at bounding box center [724, 53] width 47 height 34
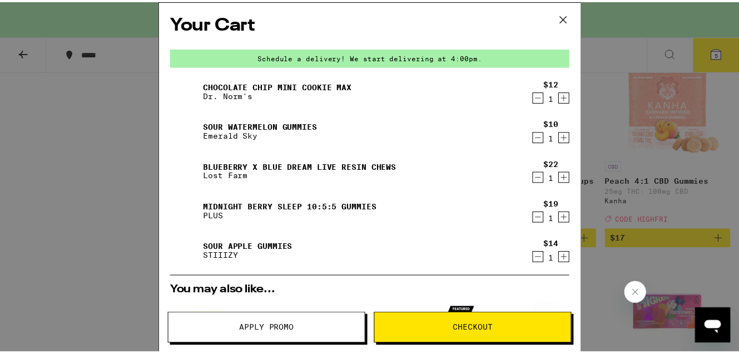
scroll to position [338, 0]
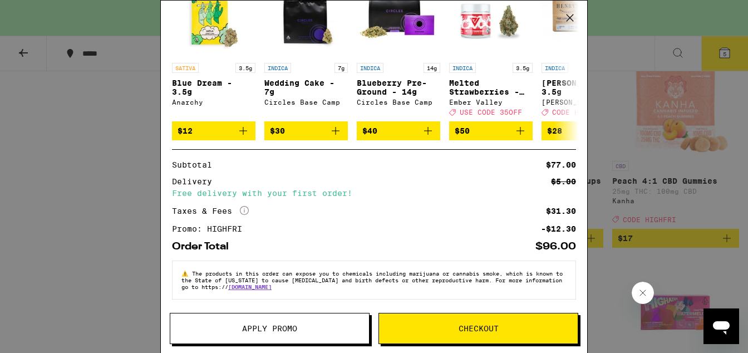
click at [637, 183] on div "Your Cart Schedule a delivery! We start delivering at 4:00pm. Chocolate Chip Mi…" at bounding box center [374, 176] width 748 height 353
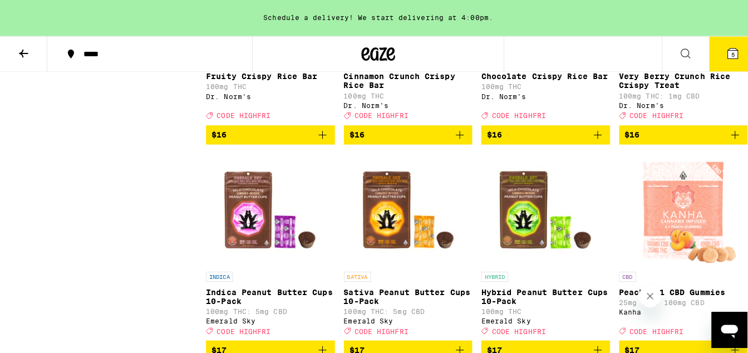
scroll to position [2175, 0]
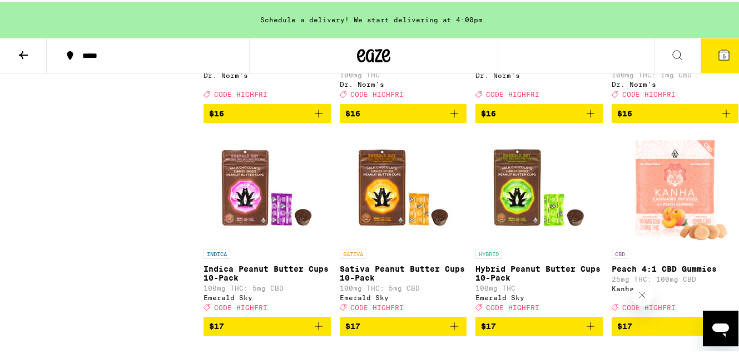
click at [723, 52] on button "5" at bounding box center [724, 53] width 47 height 34
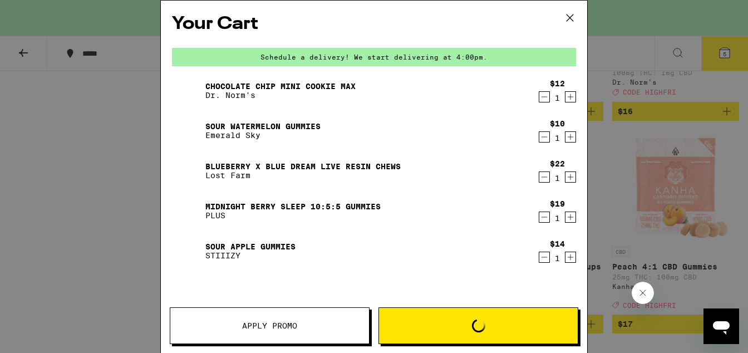
scroll to position [2, 0]
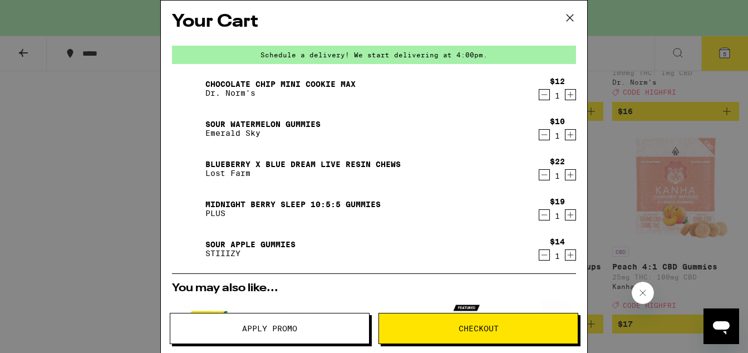
click at [286, 85] on link "Chocolate Chip Mini Cookie MAX" at bounding box center [280, 84] width 150 height 9
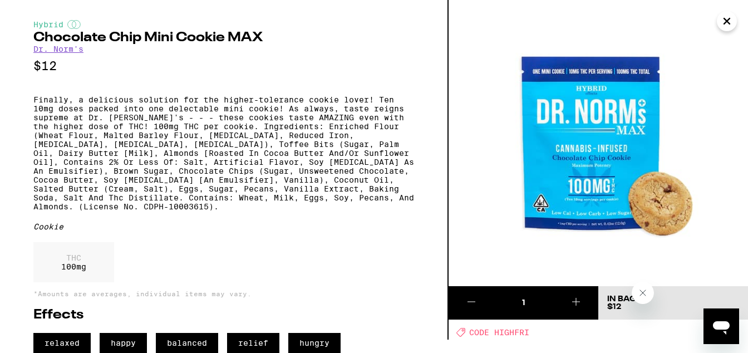
scroll to position [38, 0]
click at [725, 26] on icon "Close" at bounding box center [726, 21] width 13 height 17
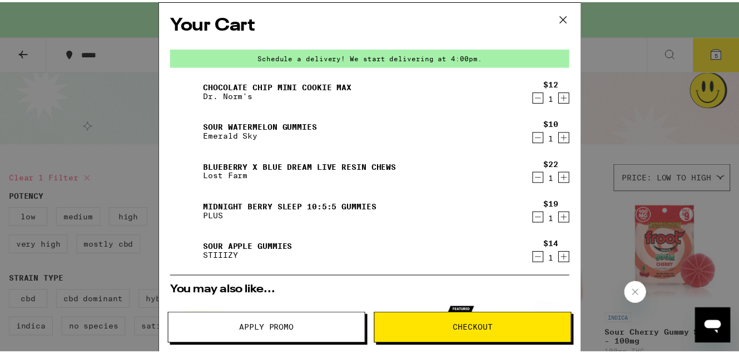
scroll to position [338, 0]
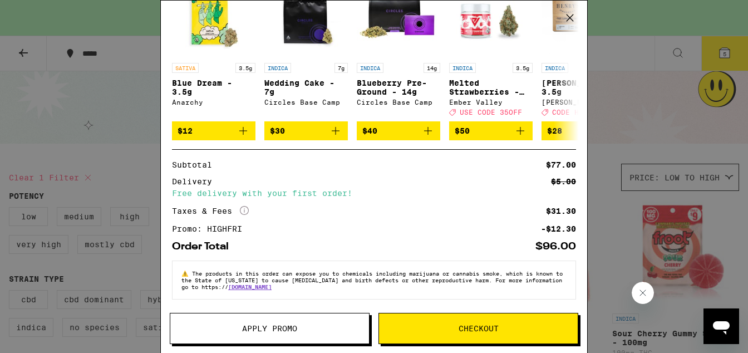
click at [461, 316] on button "Checkout" at bounding box center [478, 328] width 200 height 31
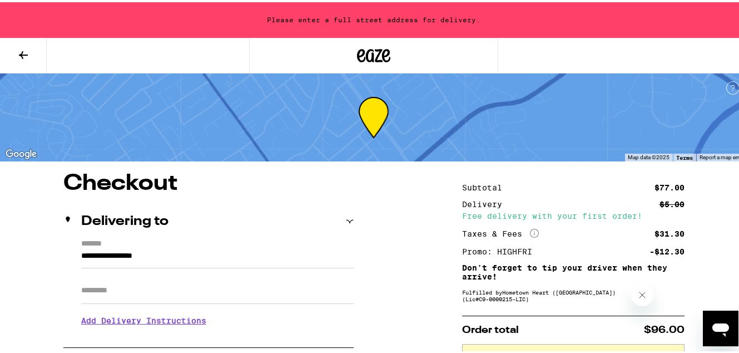
click at [227, 285] on input "Apt/Suite" at bounding box center [217, 288] width 273 height 27
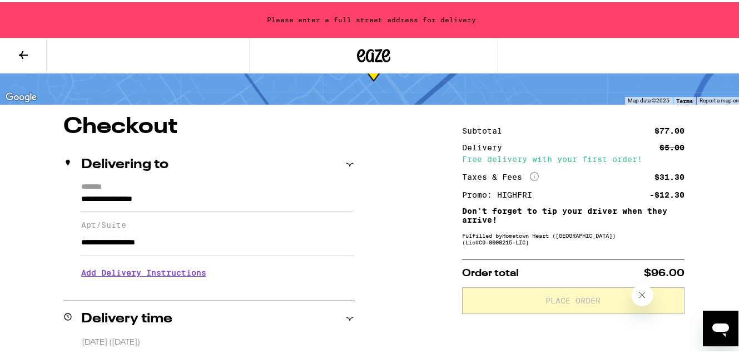
scroll to position [82, 0]
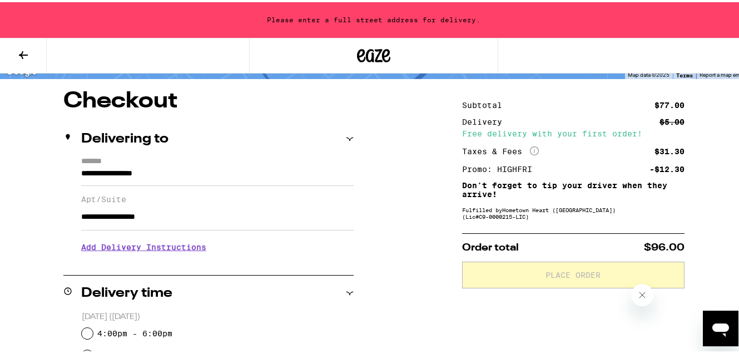
type input "**********"
click at [155, 247] on h3 "Add Delivery Instructions" at bounding box center [217, 245] width 273 height 26
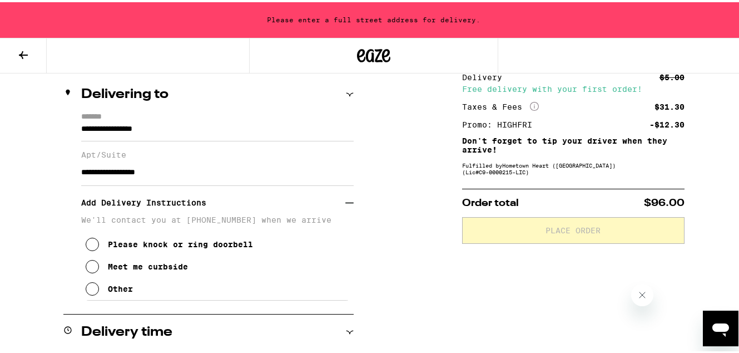
click at [172, 264] on div "Meet me curbside" at bounding box center [148, 264] width 80 height 9
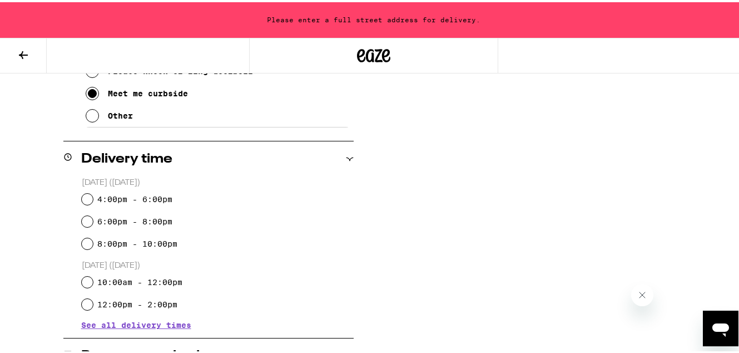
scroll to position [313, 0]
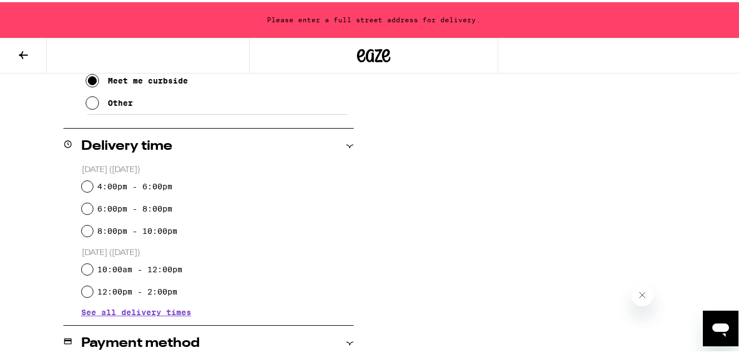
click at [154, 185] on label "4:00pm - 6:00pm" at bounding box center [134, 184] width 75 height 9
click at [93, 185] on input "4:00pm - 6:00pm" at bounding box center [87, 184] width 11 height 11
radio input "true"
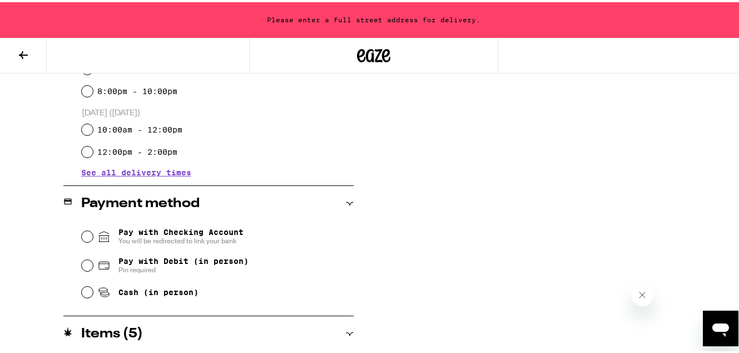
scroll to position [454, 0]
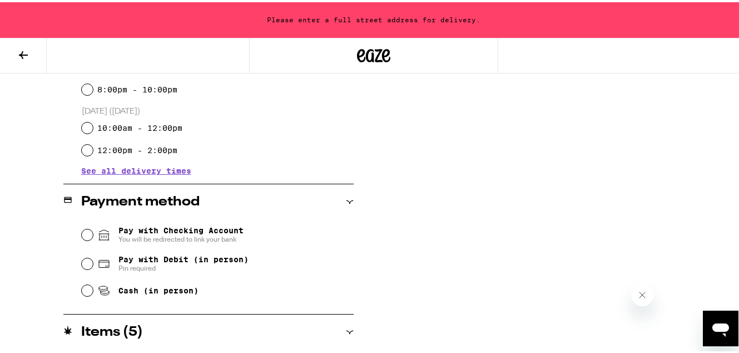
click at [180, 236] on span "You will be redirected to link your bank" at bounding box center [180, 236] width 125 height 9
click at [93, 236] on input "Pay with Checking Account You will be redirected to link your bank" at bounding box center [87, 232] width 11 height 11
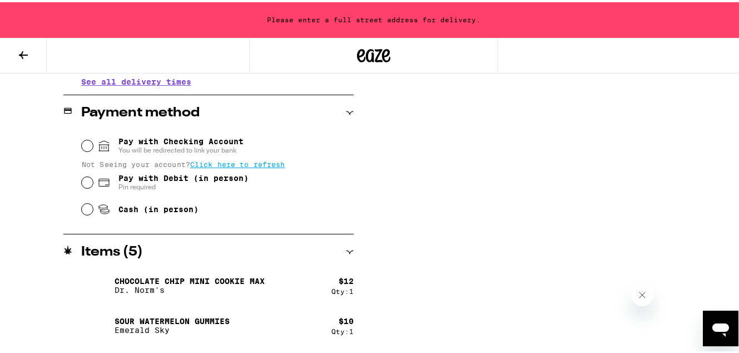
scroll to position [570, 0]
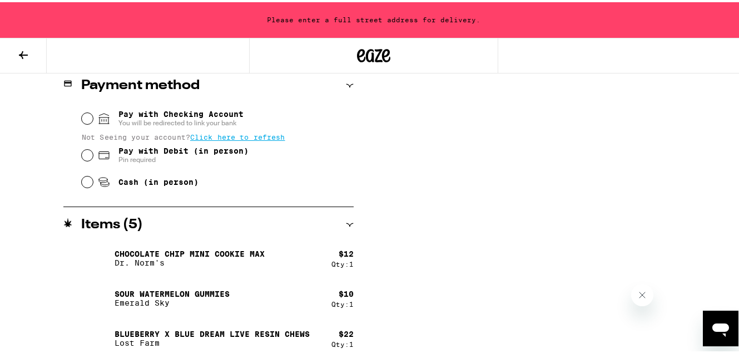
click at [99, 121] on icon at bounding box center [104, 116] width 10 height 10
click at [93, 122] on input "Pay with Checking Account You will be redirected to link your bank" at bounding box center [87, 116] width 11 height 11
click at [211, 137] on span "Click here to refresh" at bounding box center [237, 135] width 95 height 8
click at [145, 138] on div "No accounts found. Try re-linking your bank." at bounding box center [218, 135] width 272 height 8
click at [132, 134] on div "No accounts found. Try re-linking your bank." at bounding box center [218, 135] width 272 height 8
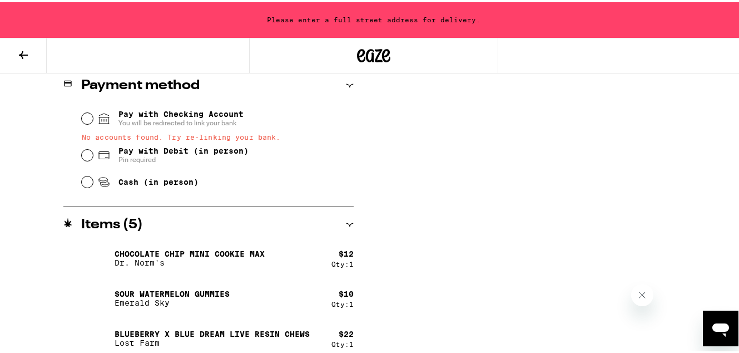
click at [90, 122] on div "Pay with Checking Account You will be redirected to link your bank" at bounding box center [218, 116] width 272 height 29
click at [88, 120] on input "Pay with Checking Account You will be redirected to link your bank" at bounding box center [87, 116] width 11 height 11
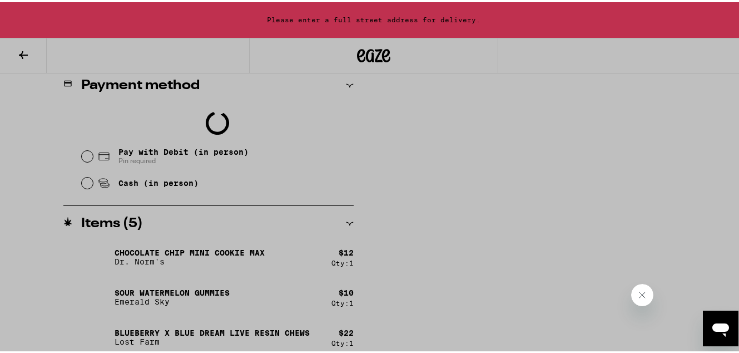
click at [103, 98] on div at bounding box center [374, 176] width 748 height 353
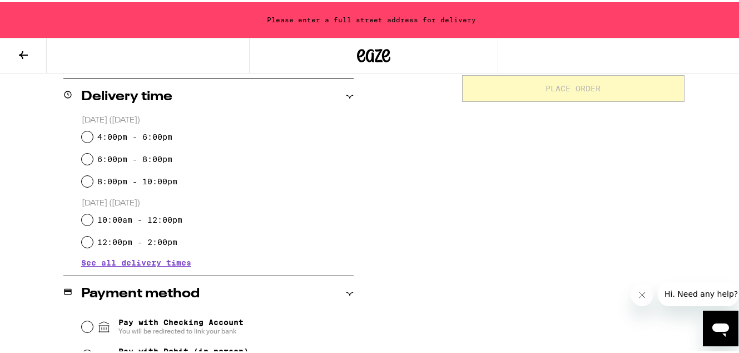
click at [140, 156] on label "6:00pm - 8:00pm" at bounding box center [134, 156] width 75 height 9
click at [93, 156] on input "6:00pm - 8:00pm" at bounding box center [87, 156] width 11 height 11
radio input "true"
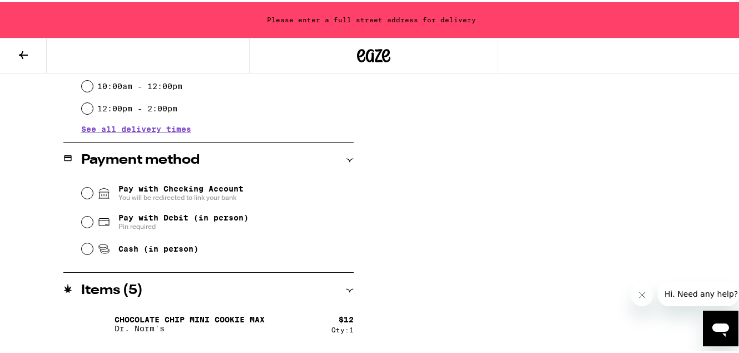
scroll to position [405, 0]
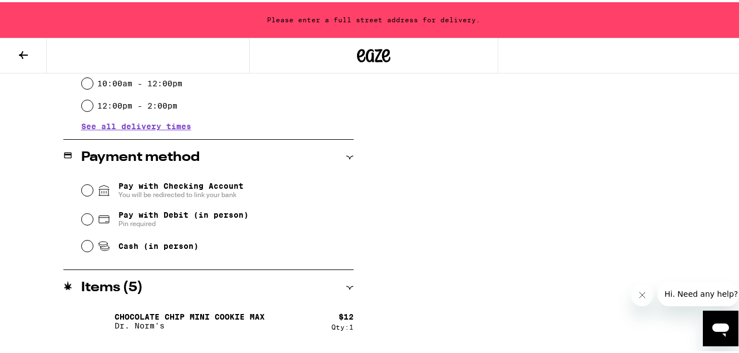
click at [184, 217] on span "Pay with Debit (in person)" at bounding box center [183, 212] width 130 height 9
click at [93, 217] on input "Pay with Debit (in person) Pin required" at bounding box center [87, 216] width 11 height 11
radio input "true"
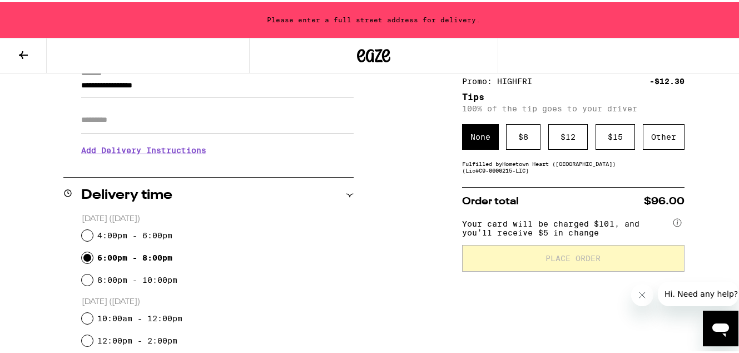
scroll to position [176, 0]
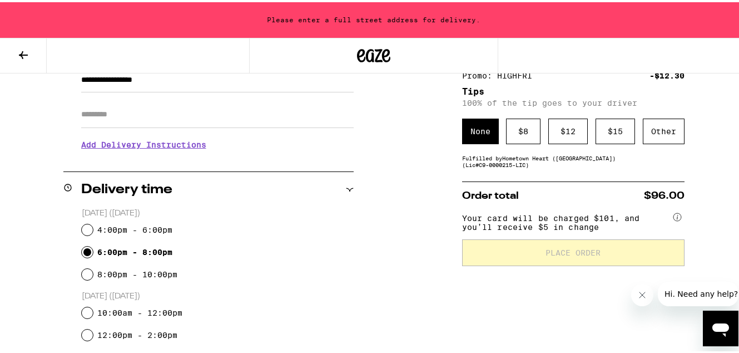
click at [580, 223] on span "Your card will be charged $101, and you’ll receive $5 in change" at bounding box center [566, 218] width 209 height 22
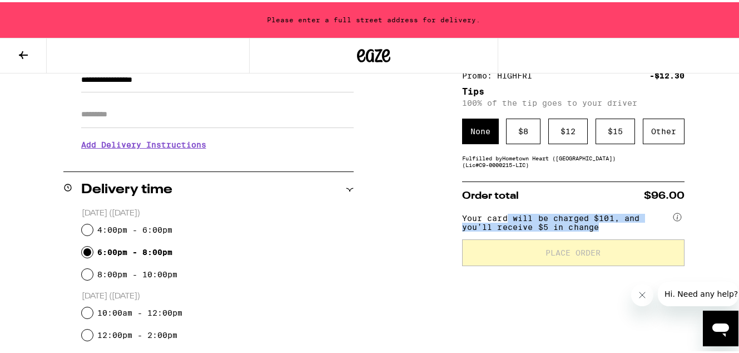
drag, startPoint x: 642, startPoint y: 236, endPoint x: 500, endPoint y: 221, distance: 142.6
click at [500, 221] on div "Your card will be charged $101, and you’ll receive $5 in change" at bounding box center [573, 221] width 222 height 29
click at [500, 221] on span "Your card will be charged $101, and you’ll receive $5 in change" at bounding box center [566, 218] width 209 height 22
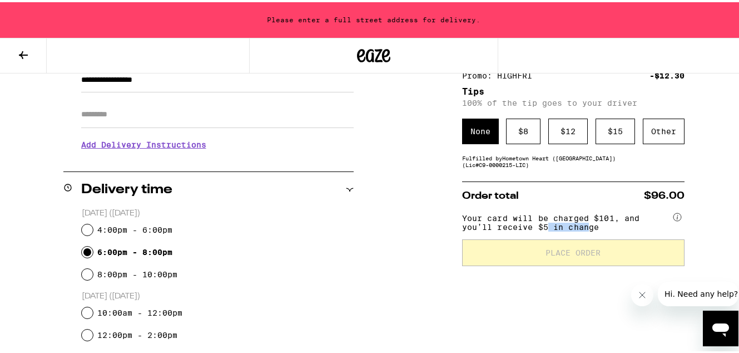
drag, startPoint x: 545, startPoint y: 226, endPoint x: 584, endPoint y: 230, distance: 39.6
click at [583, 229] on span "Your card will be charged $101, and you’ll receive $5 in change" at bounding box center [566, 218] width 209 height 22
click at [584, 229] on span "Your card will be charged $101, and you’ll receive $5 in change" at bounding box center [566, 218] width 209 height 22
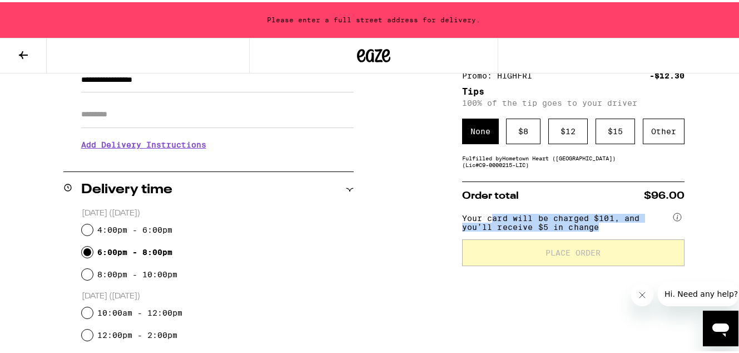
drag, startPoint x: 618, startPoint y: 232, endPoint x: 486, endPoint y: 225, distance: 132.6
click at [486, 225] on span "Your card will be charged $101, and you’ll receive $5 in change" at bounding box center [566, 218] width 209 height 22
click at [486, 224] on span "Your card will be charged $101, and you’ll receive $5 in change" at bounding box center [566, 218] width 209 height 22
drag, startPoint x: 563, startPoint y: 214, endPoint x: 595, endPoint y: 220, distance: 32.2
click at [595, 219] on span "Your card will be charged $101, and you’ll receive $5 in change" at bounding box center [566, 218] width 209 height 22
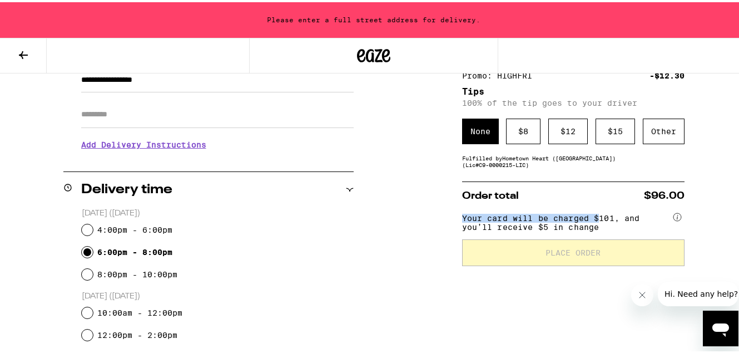
click at [596, 221] on span "Your card will be charged $101, and you’ll receive $5 in change" at bounding box center [566, 218] width 209 height 22
drag, startPoint x: 509, startPoint y: 221, endPoint x: 581, endPoint y: 230, distance: 72.9
click at [581, 229] on span "Your card will be charged $101, and you’ll receive $5 in change" at bounding box center [566, 218] width 209 height 22
drag, startPoint x: 601, startPoint y: 212, endPoint x: 603, endPoint y: 218, distance: 6.0
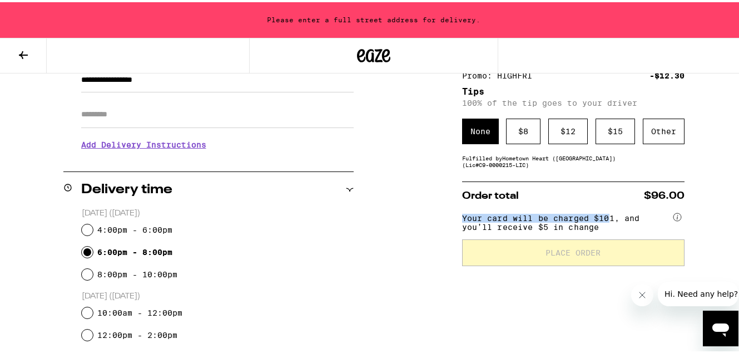
click at [603, 218] on span "Your card will be charged $101, and you’ll receive $5 in change" at bounding box center [566, 218] width 209 height 22
click at [636, 229] on span "Your card will be charged $101, and you’ll receive $5 in change" at bounding box center [566, 218] width 209 height 22
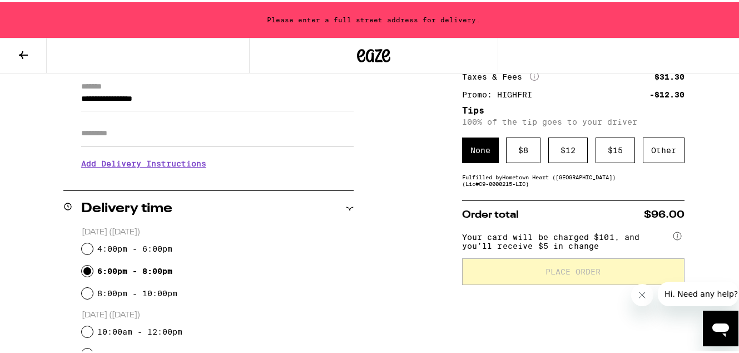
scroll to position [158, 0]
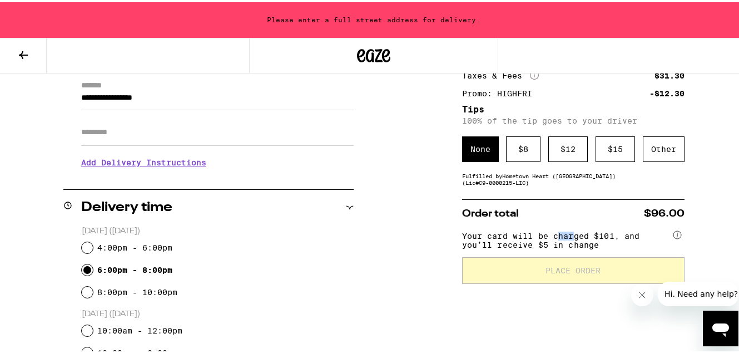
click at [571, 243] on span "Your card will be charged $101, and you’ll receive $5 in change" at bounding box center [566, 236] width 209 height 22
click at [572, 244] on span "Your card will be charged $101, and you’ll receive $5 in change" at bounding box center [566, 236] width 209 height 22
drag, startPoint x: 551, startPoint y: 240, endPoint x: 595, endPoint y: 255, distance: 46.4
click at [595, 255] on div "Your card will be charged $101, and you’ll receive $5 in change" at bounding box center [573, 239] width 222 height 29
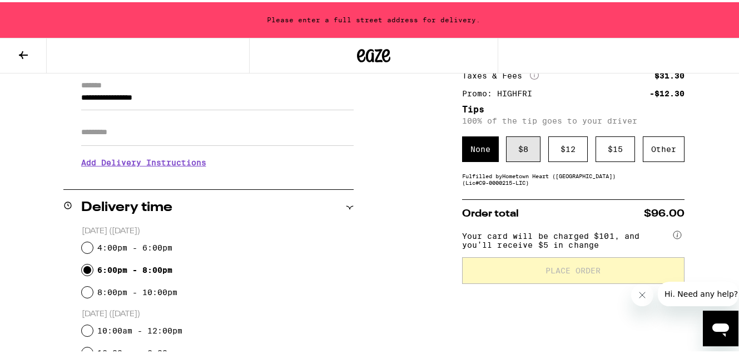
click at [524, 159] on div "$ 8" at bounding box center [523, 147] width 34 height 26
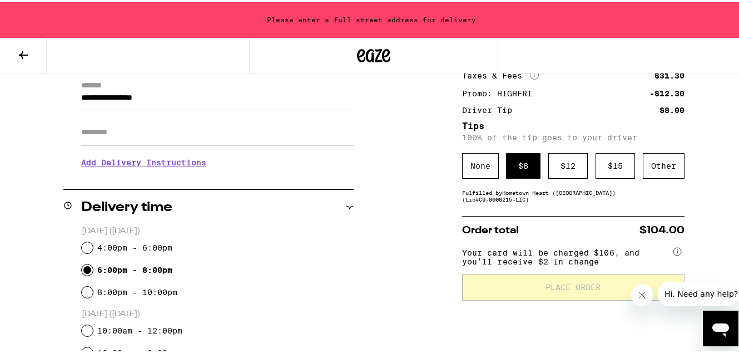
drag, startPoint x: 544, startPoint y: 259, endPoint x: 582, endPoint y: 267, distance: 38.6
click at [582, 264] on span "Your card will be charged $106, and you’ll receive $2 in change" at bounding box center [566, 253] width 209 height 22
drag, startPoint x: 605, startPoint y: 264, endPoint x: 464, endPoint y: 250, distance: 141.4
click at [464, 250] on span "Your card will be charged $106, and you’ll receive $2 in change" at bounding box center [566, 253] width 209 height 22
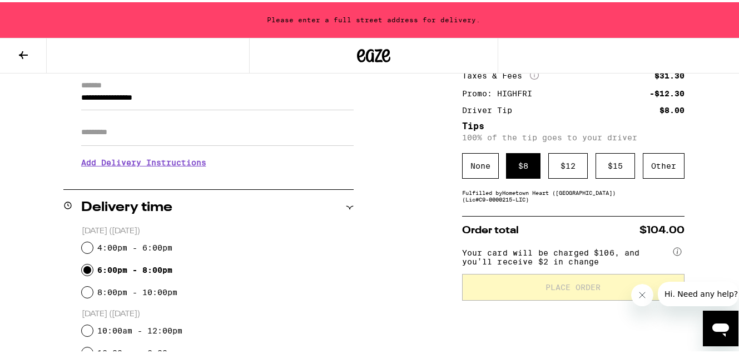
click at [466, 250] on span "Your card will be charged $106, and you’ll receive $2 in change" at bounding box center [566, 253] width 209 height 22
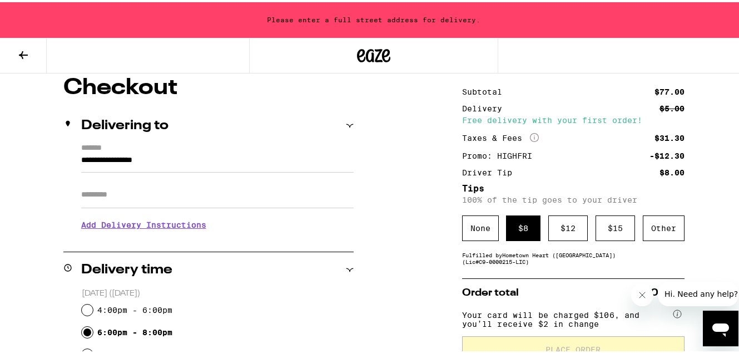
scroll to position [132, 0]
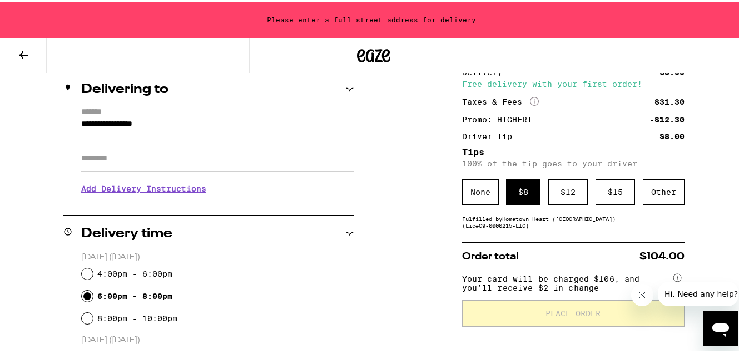
click at [192, 157] on input "Apt/Suite" at bounding box center [217, 156] width 273 height 27
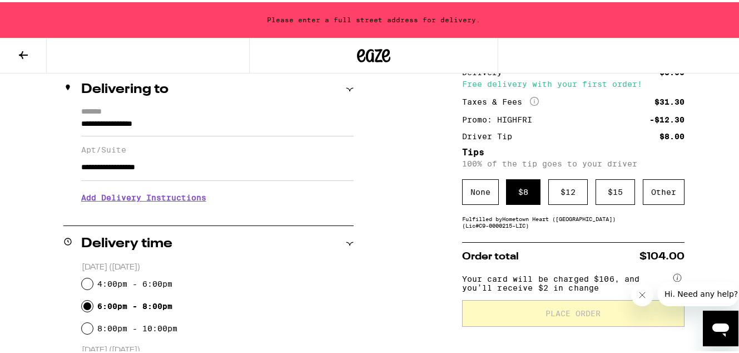
type input "**********"
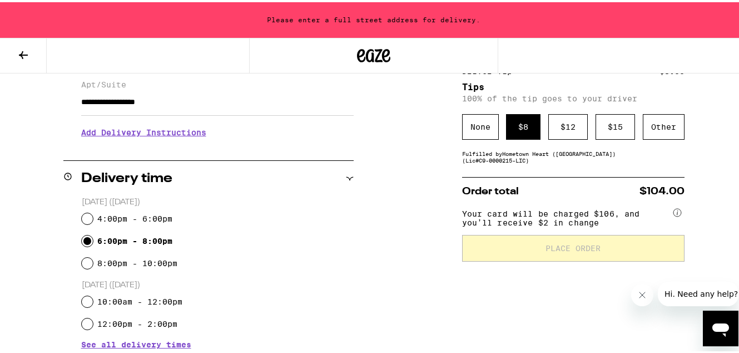
scroll to position [211, 0]
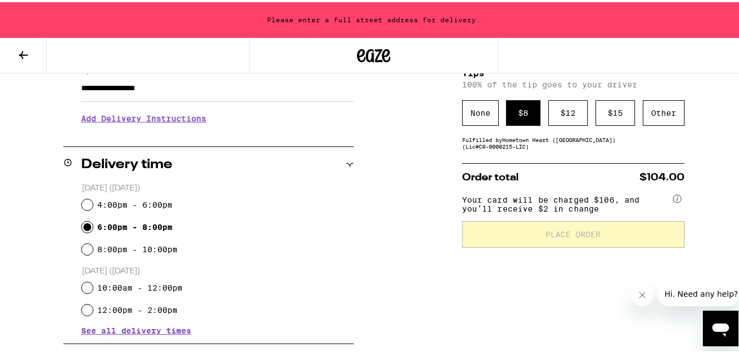
click at [182, 113] on h3 "Add Delivery Instructions" at bounding box center [217, 116] width 273 height 26
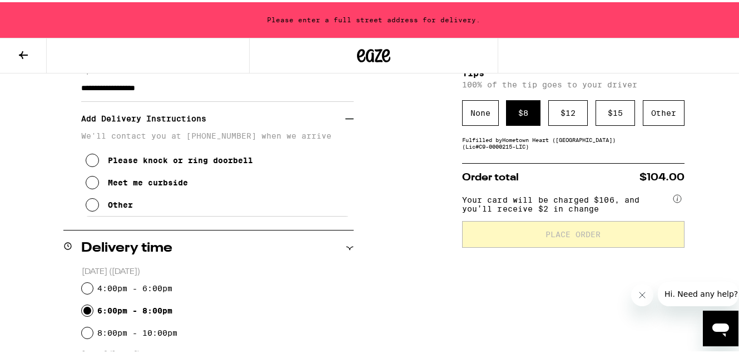
click at [155, 191] on button "Meet me curbside" at bounding box center [137, 180] width 102 height 22
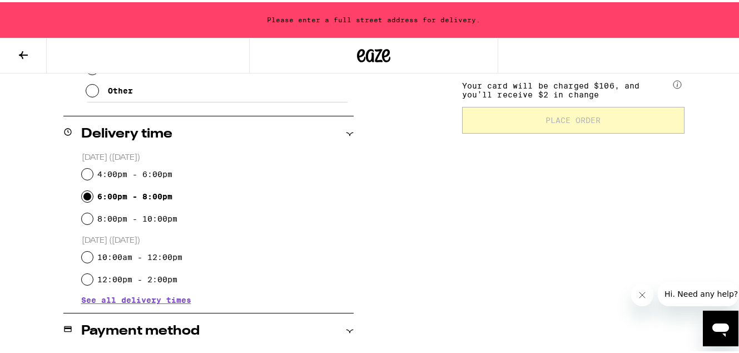
scroll to position [344, 0]
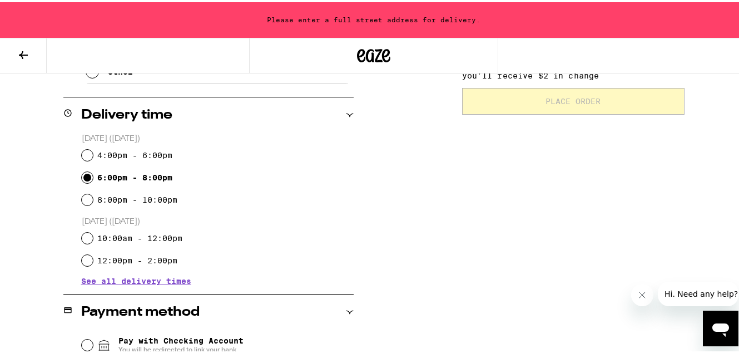
click at [462, 141] on div "Subtotal $77.00 Delivery $5.00 Free delivery with your first order! Taxes & Fee…" at bounding box center [573, 242] width 222 height 832
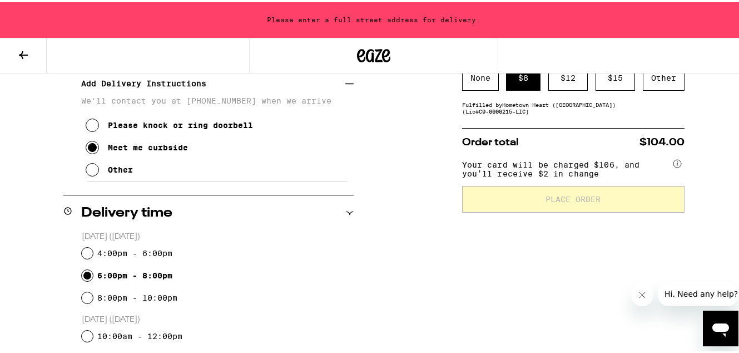
scroll to position [154, 0]
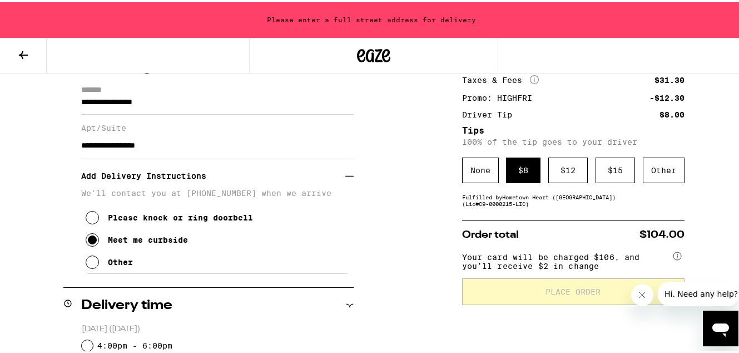
click at [175, 146] on input "**********" at bounding box center [217, 143] width 273 height 27
click at [200, 88] on label "*******" at bounding box center [217, 88] width 273 height 10
click at [200, 93] on input "**********" at bounding box center [217, 102] width 273 height 19
click at [195, 100] on input "**********" at bounding box center [217, 102] width 273 height 19
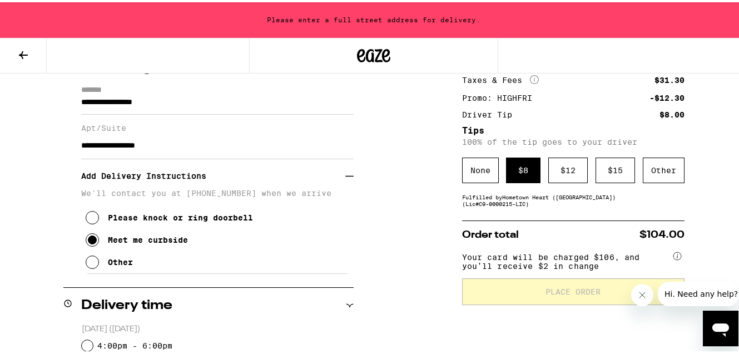
click at [243, 156] on input "**********" at bounding box center [217, 143] width 273 height 27
click at [188, 105] on input "**********" at bounding box center [217, 102] width 273 height 19
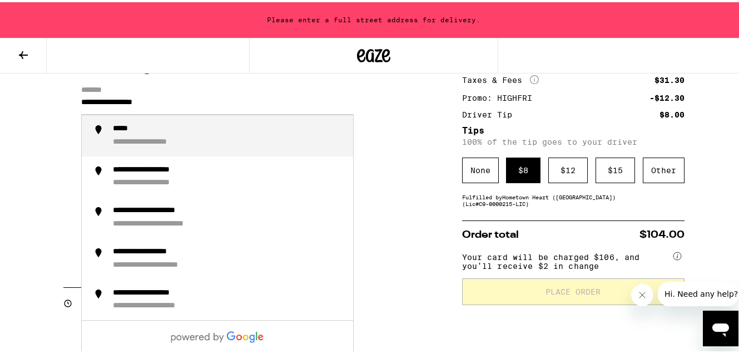
paste input "*"
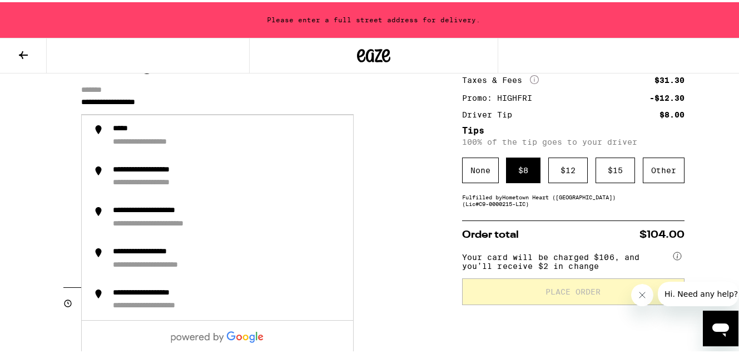
type input "**********"
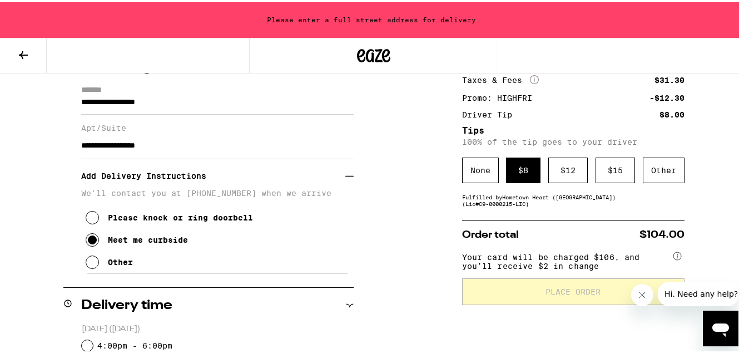
click at [240, 100] on input "**********" at bounding box center [217, 102] width 273 height 19
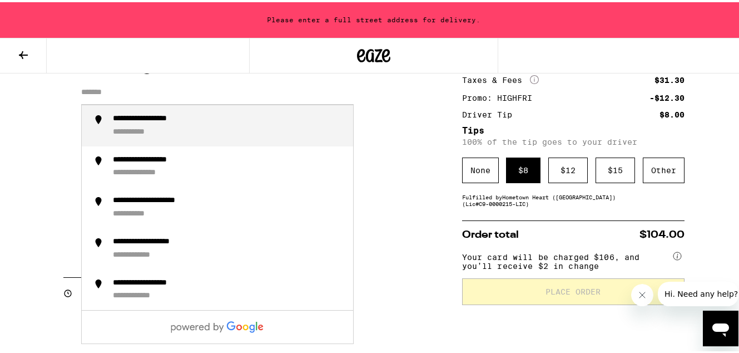
click at [236, 137] on li "**********" at bounding box center [217, 123] width 271 height 41
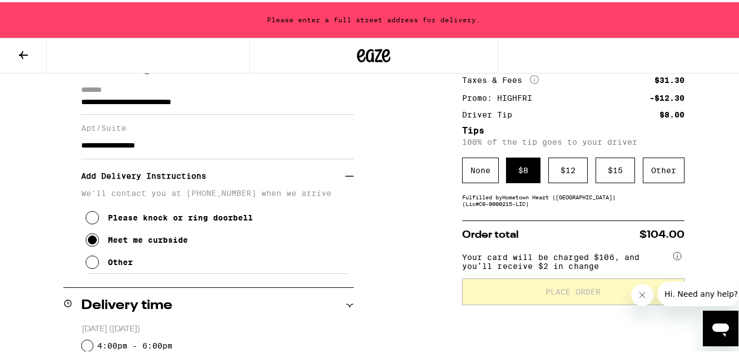
click at [221, 150] on input "**********" at bounding box center [217, 143] width 273 height 27
type input "**********"
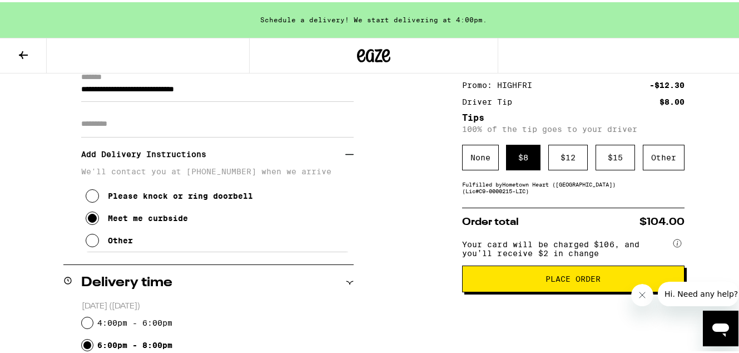
scroll to position [180, 0]
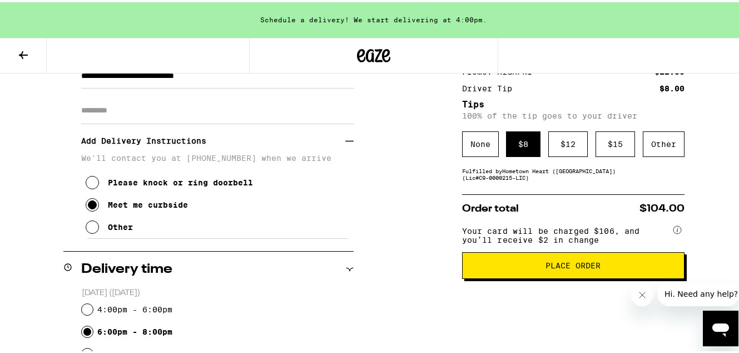
click at [643, 293] on icon "Close message from company" at bounding box center [642, 294] width 9 height 9
drag, startPoint x: 540, startPoint y: 239, endPoint x: 550, endPoint y: 240, distance: 10.1
click at [550, 240] on span "Your card will be charged $106, and you’ll receive $2 in change" at bounding box center [566, 231] width 209 height 22
drag, startPoint x: 528, startPoint y: 230, endPoint x: 558, endPoint y: 237, distance: 31.4
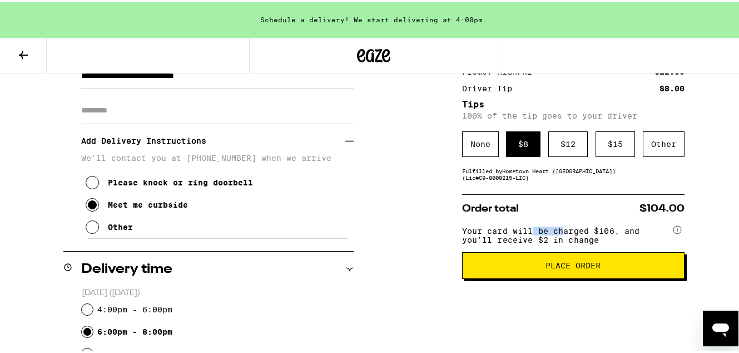
click at [558, 237] on span "Your card will be charged $106, and you’ll receive $2 in change" at bounding box center [566, 231] width 209 height 22
drag, startPoint x: 532, startPoint y: 235, endPoint x: 551, endPoint y: 241, distance: 19.3
click at [551, 241] on span "Your card will be charged $106, and you’ll receive $2 in change" at bounding box center [566, 231] width 209 height 22
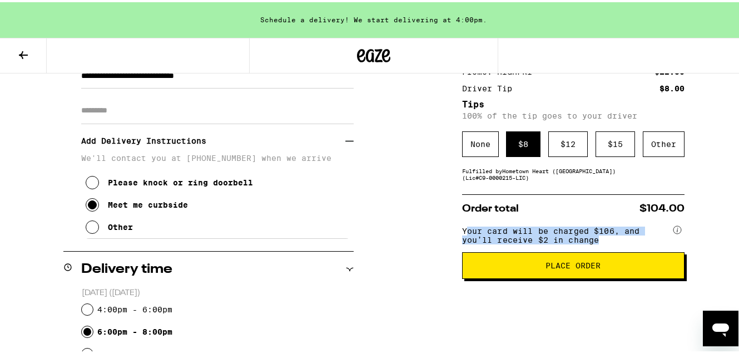
drag, startPoint x: 612, startPoint y: 245, endPoint x: 458, endPoint y: 232, distance: 154.0
click at [462, 232] on span "Your card will be charged $106, and you’ll receive $2 in change" at bounding box center [566, 231] width 209 height 22
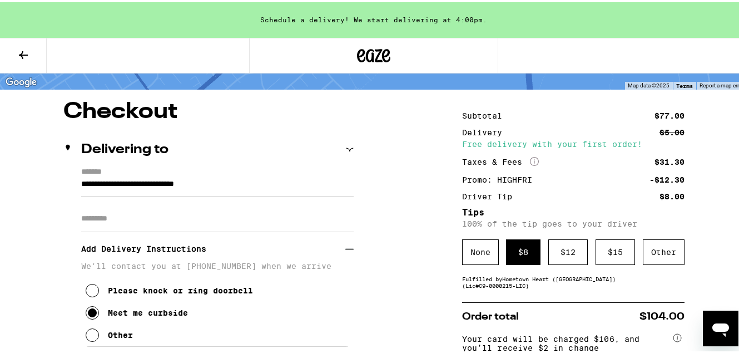
scroll to position [179, 0]
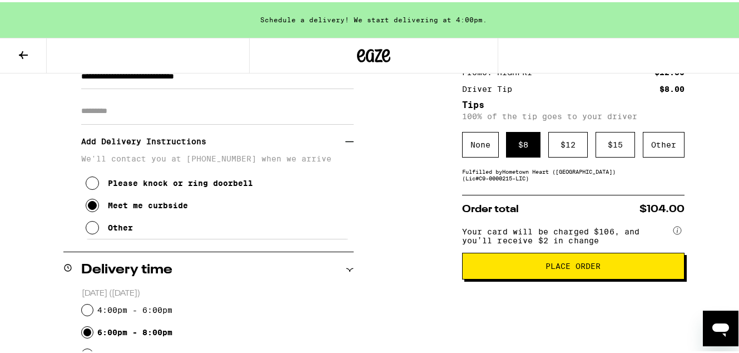
drag, startPoint x: 550, startPoint y: 236, endPoint x: 562, endPoint y: 240, distance: 12.8
click at [562, 240] on span "Your card will be charged $106, and you’ll receive $2 in change" at bounding box center [566, 232] width 209 height 22
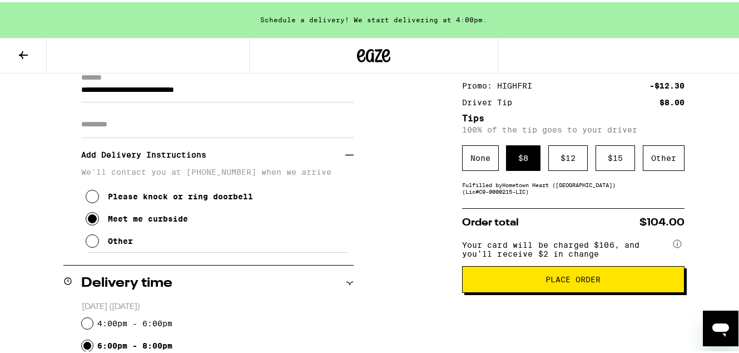
scroll to position [146, 0]
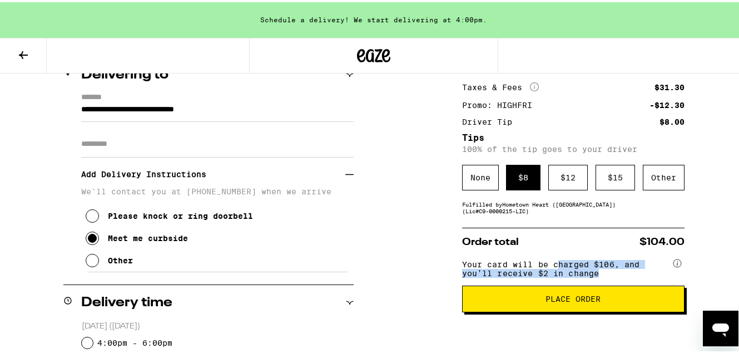
drag, startPoint x: 552, startPoint y: 270, endPoint x: 592, endPoint y: 280, distance: 41.4
click at [592, 275] on span "Your card will be charged $106, and you’ll receive $2 in change" at bounding box center [566, 265] width 209 height 22
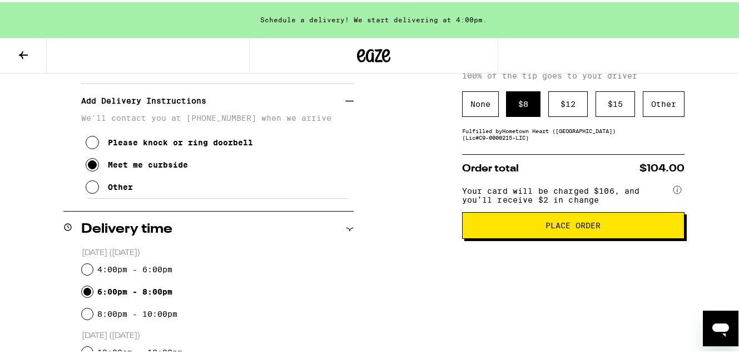
scroll to position [223, 0]
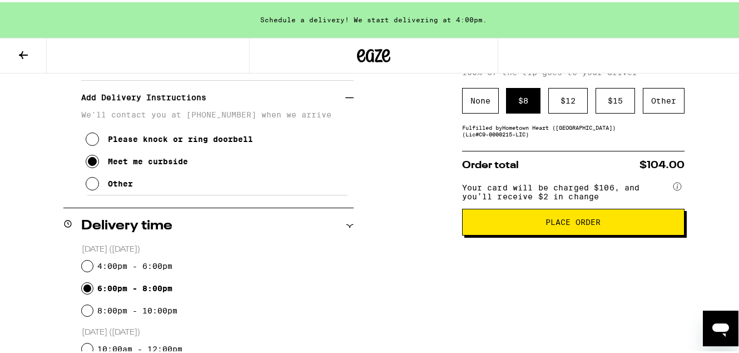
drag, startPoint x: 528, startPoint y: 234, endPoint x: 528, endPoint y: 227, distance: 6.7
click at [528, 227] on button "Place Order" at bounding box center [573, 219] width 222 height 27
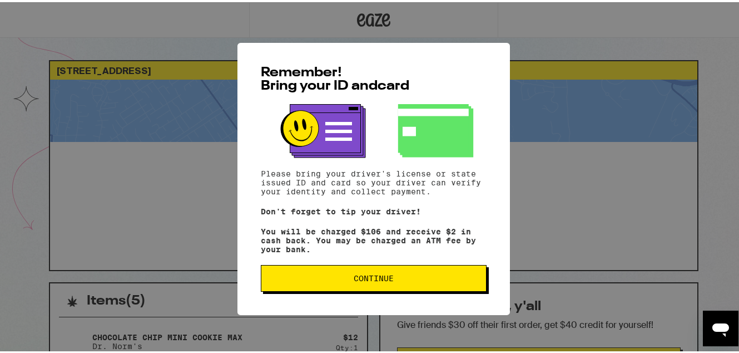
click at [360, 285] on button "Continue" at bounding box center [374, 276] width 226 height 27
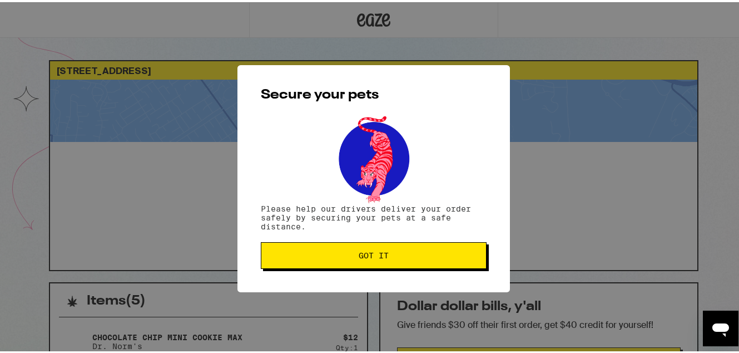
click at [383, 257] on span "Got it" at bounding box center [374, 253] width 30 height 8
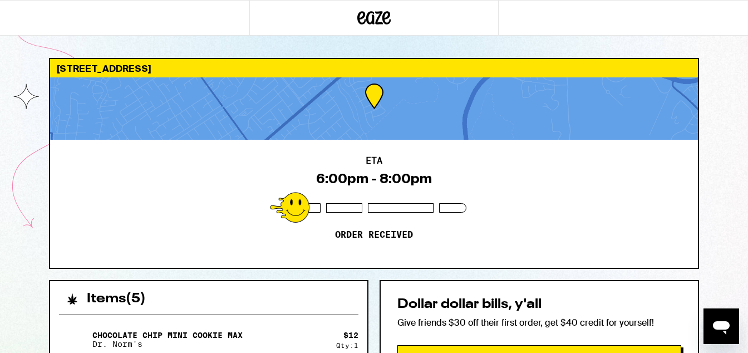
click at [542, 280] on div "Dollar dollar bills, y'all Give friends $30 off their first order, get $40 cred…" at bounding box center [538, 337] width 319 height 114
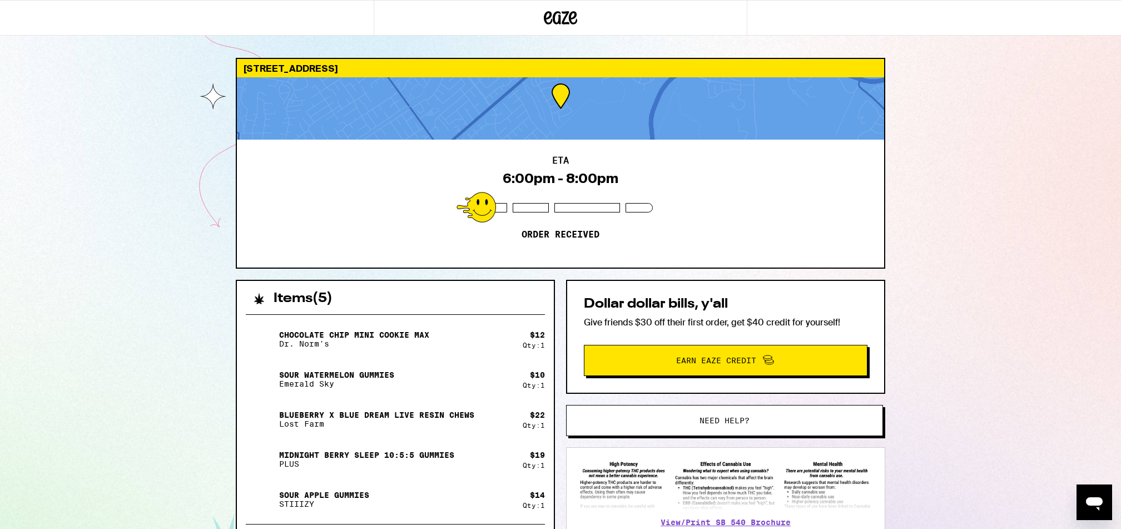
click at [448, 307] on div "Chocolate Chip Mini Cookie MAX Dr. Norm's $ 12 Qty: 1 Sour Watermelon Gummies E…" at bounding box center [395, 510] width 317 height 411
click at [671, 352] on span "Earn Eaze Credit" at bounding box center [725, 360] width 267 height 14
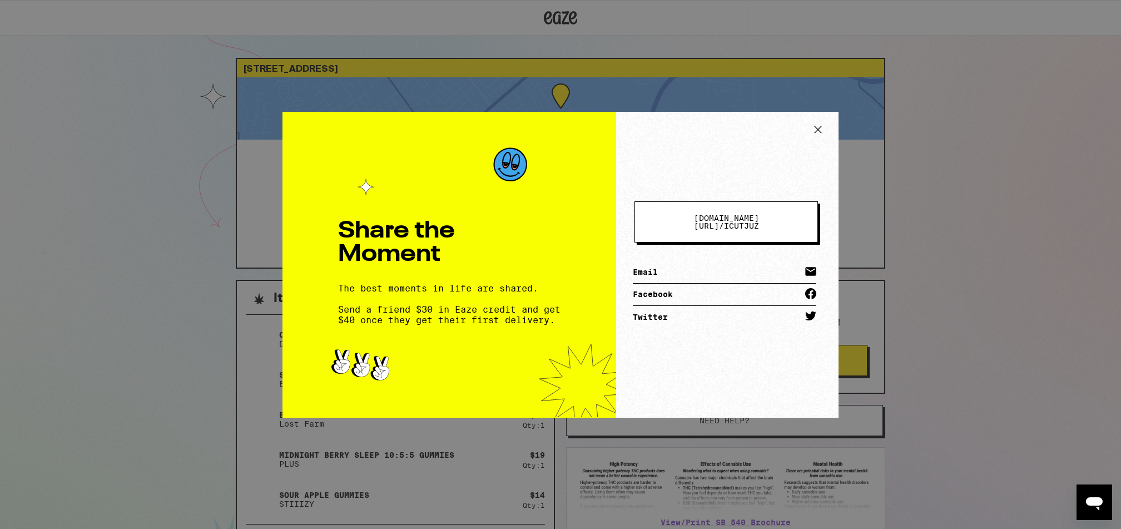
click at [739, 126] on icon at bounding box center [818, 129] width 17 height 17
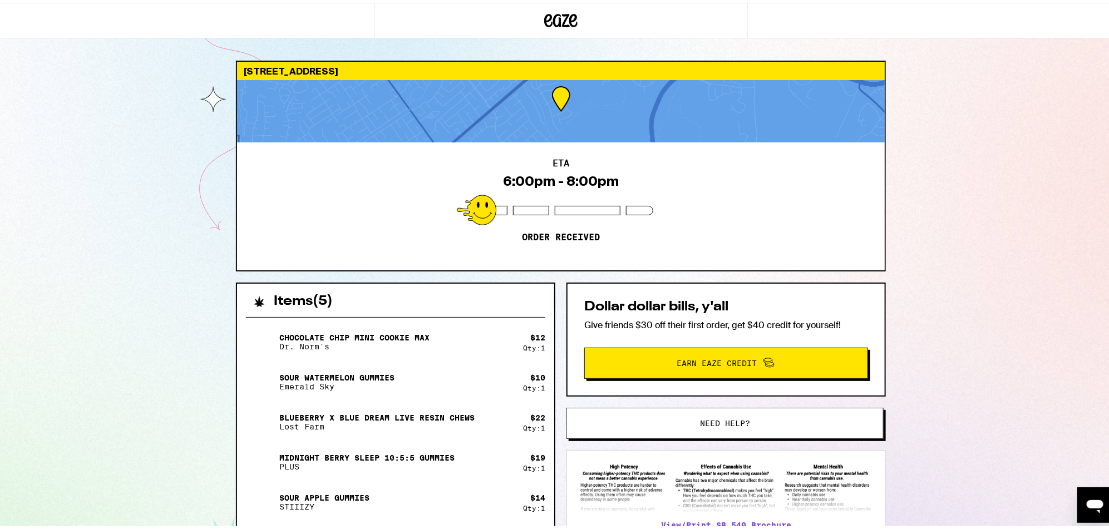
click at [739, 352] on button "Need help?" at bounding box center [724, 420] width 317 height 31
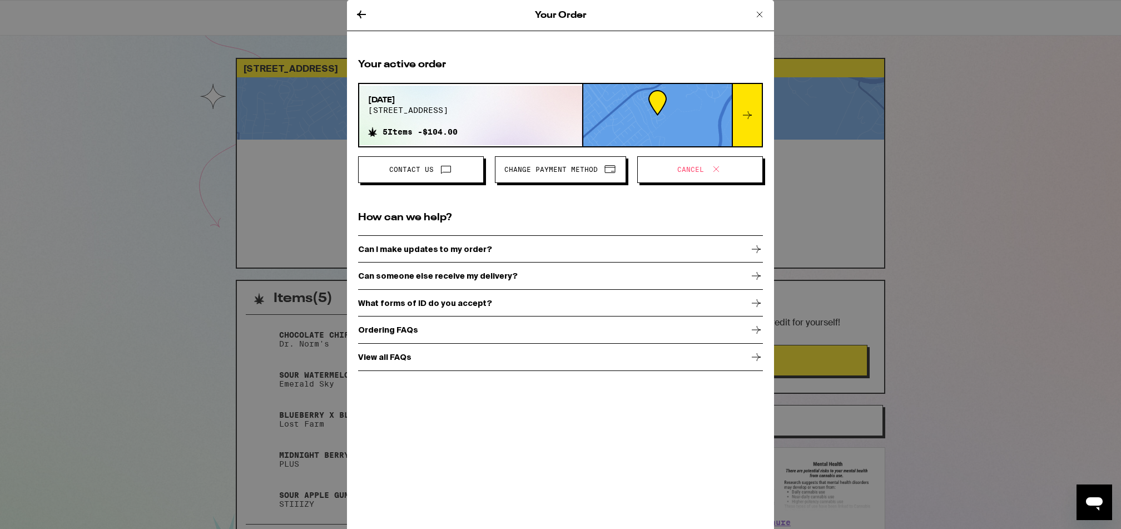
click at [739, 18] on icon at bounding box center [759, 14] width 13 height 13
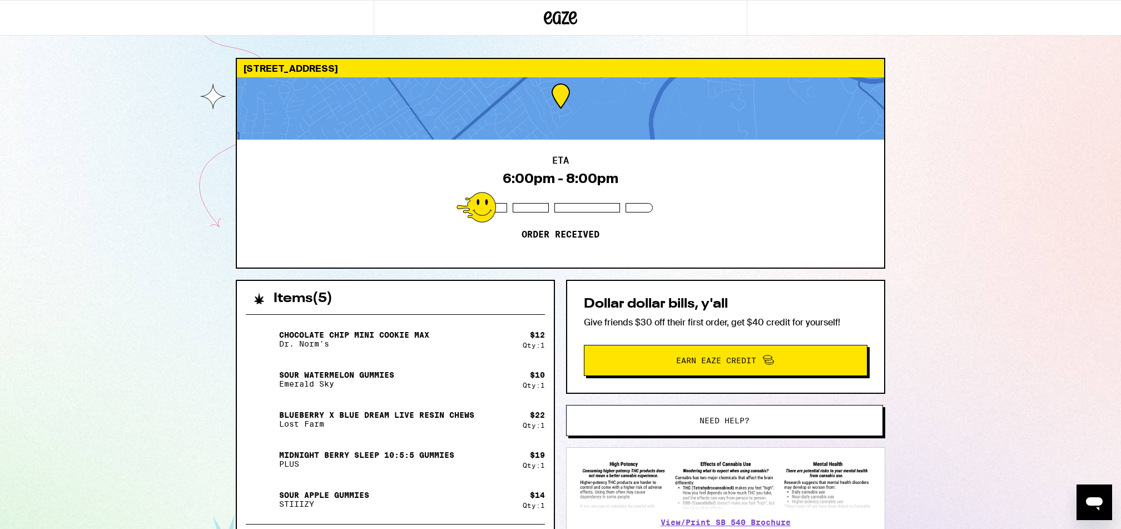
click at [739, 352] on icon "Open messaging window" at bounding box center [1095, 502] width 20 height 20
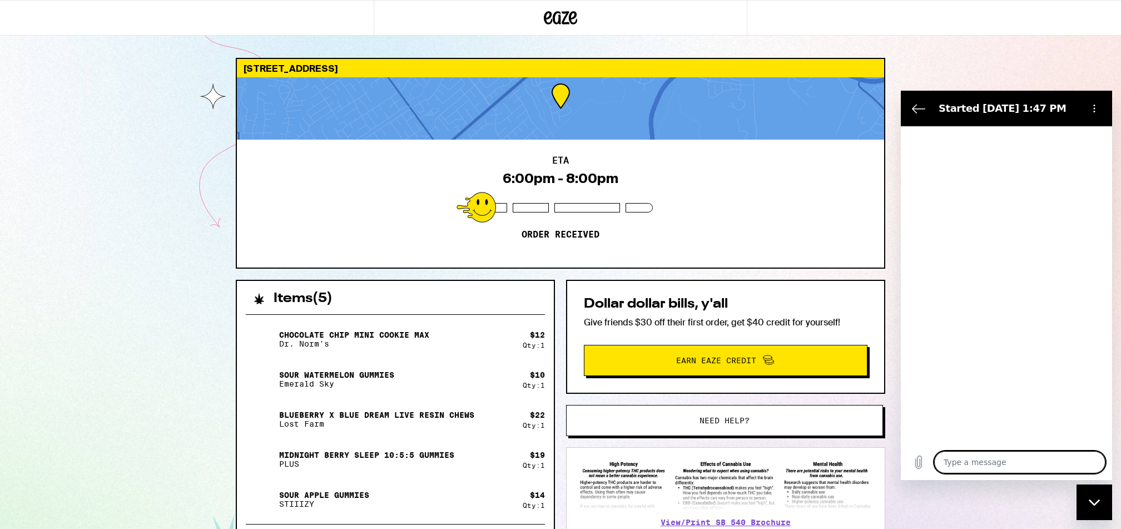
type textarea "x"
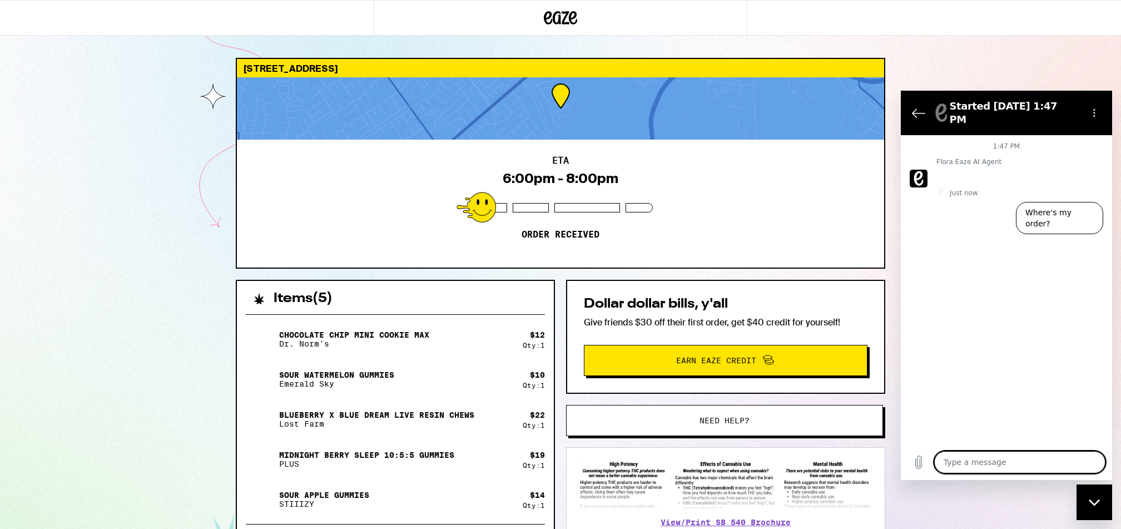
type textarea "t"
type textarea "x"
type textarea "ta"
type textarea "x"
type textarea "tal"
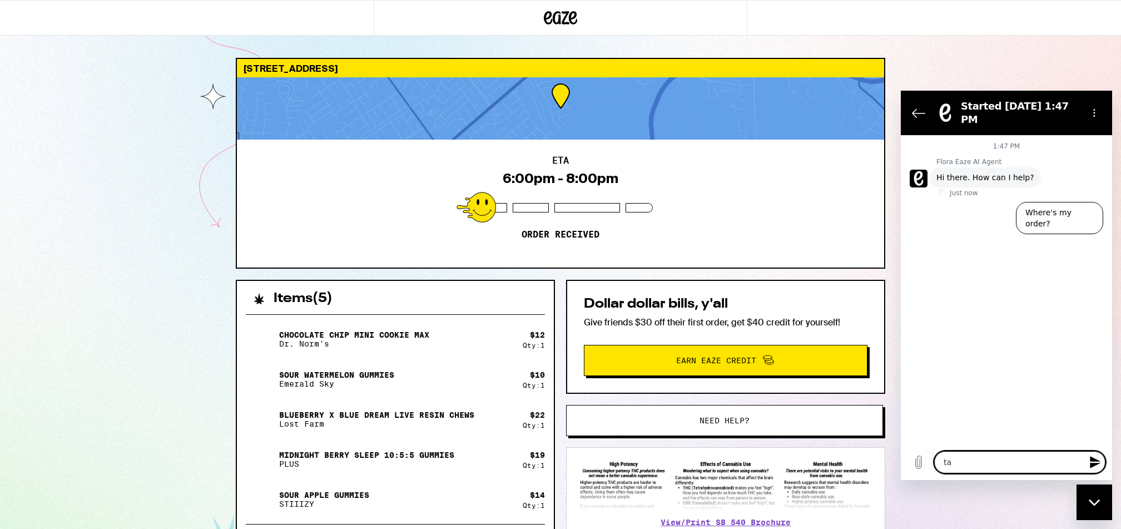
type textarea "x"
type textarea "talk"
type textarea "x"
type textarea "talk"
type textarea "x"
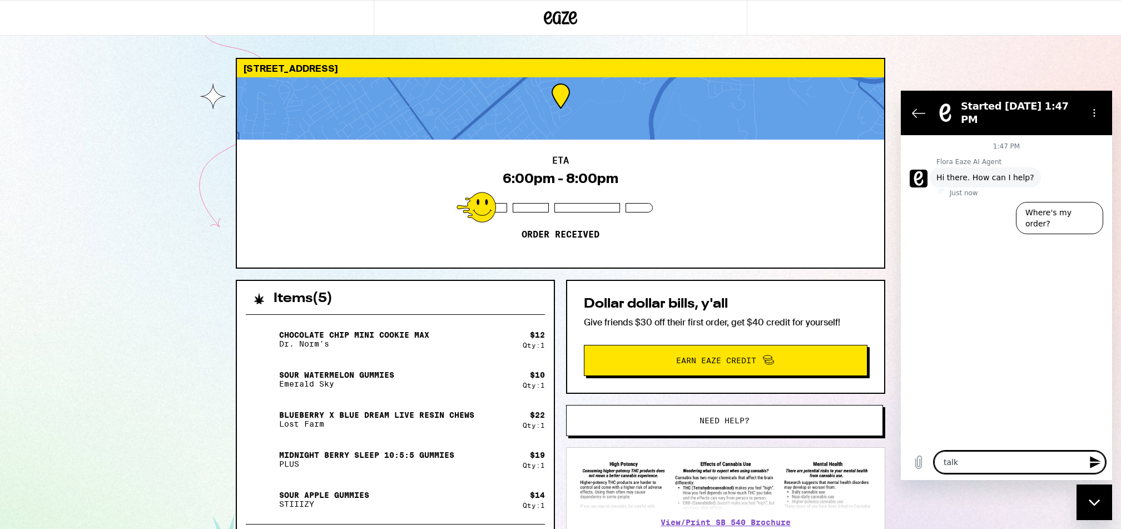
type textarea "talk t"
type textarea "x"
type textarea "talk to"
type textarea "x"
type textarea "talk to"
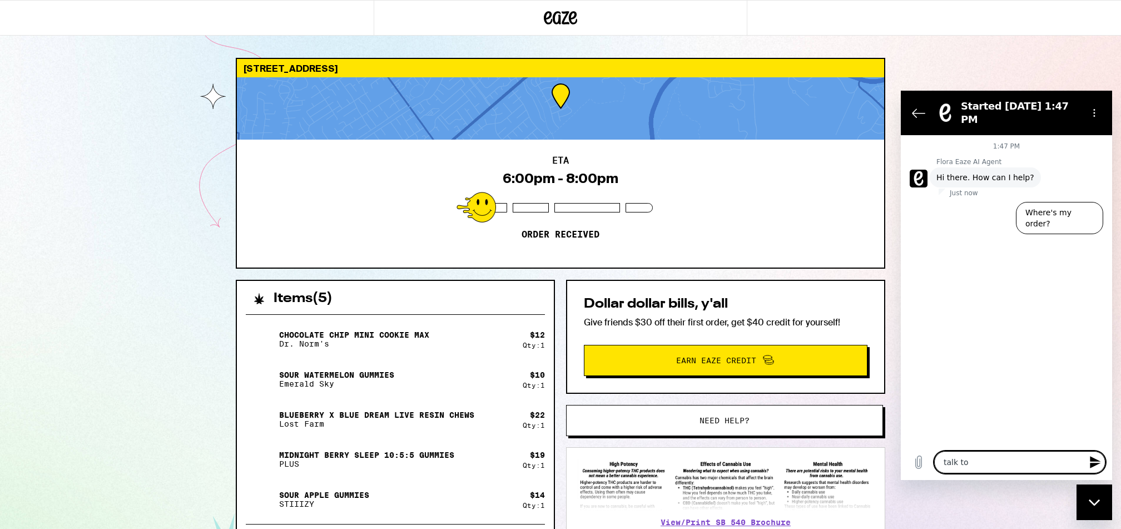
type textarea "x"
type textarea "talk to a"
type textarea "x"
type textarea "talk to a"
type textarea "x"
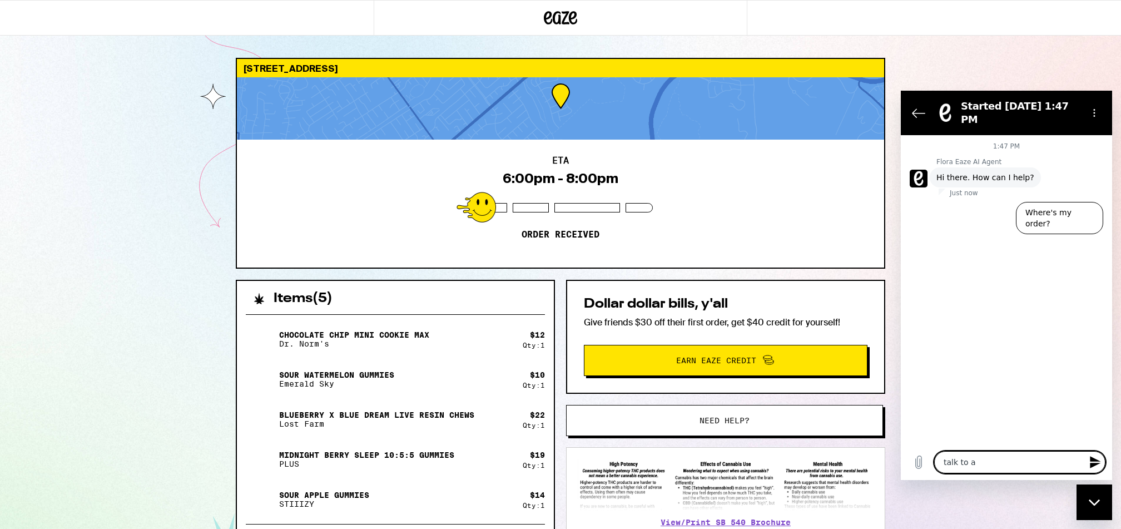
type textarea "talk to a h"
type textarea "x"
type textarea "talk to a hu"
type textarea "x"
type textarea "talk to a hum"
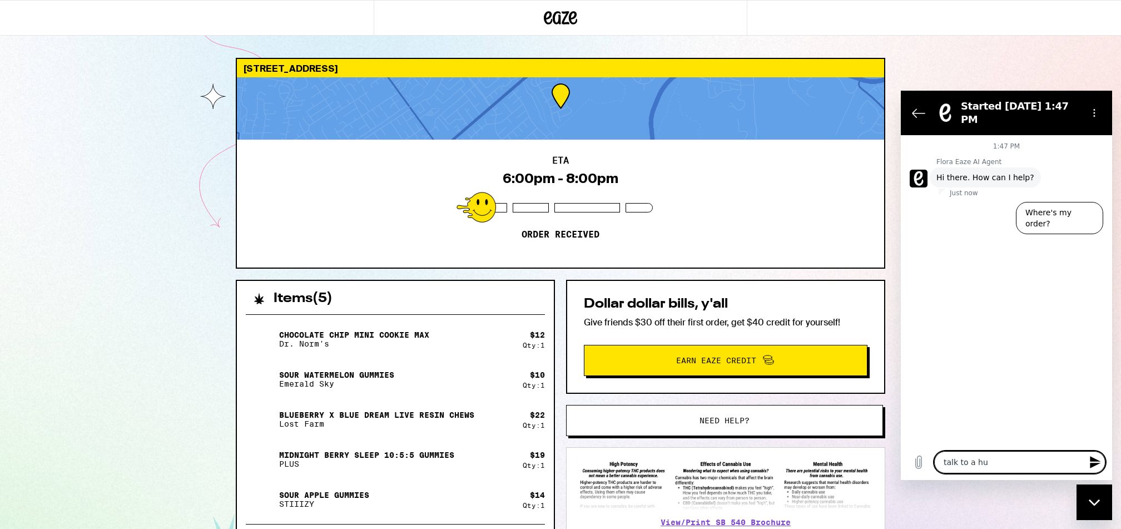
type textarea "x"
type textarea "talk to a huma"
type textarea "x"
type textarea "talk to a human"
type textarea "x"
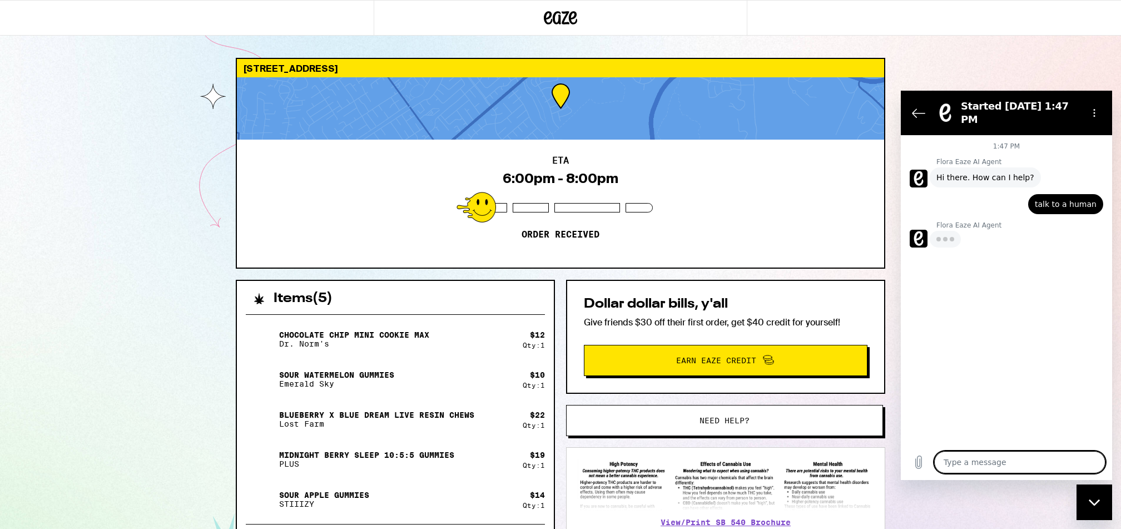
click at [739, 352] on textarea at bounding box center [1019, 462] width 171 height 22
type textarea "x"
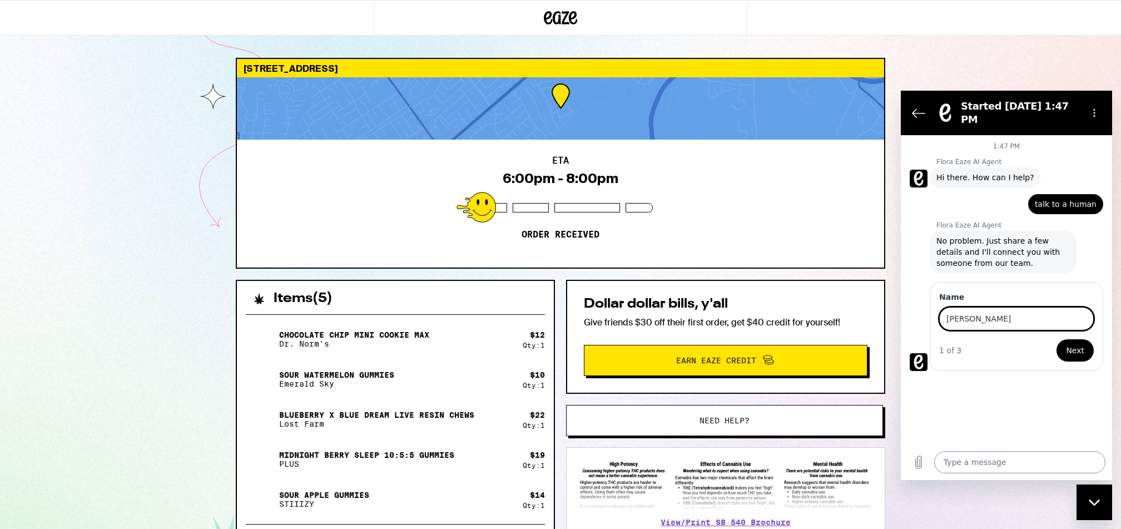
type input "Jennie"
click at [739, 339] on button "Next" at bounding box center [1075, 350] width 37 height 22
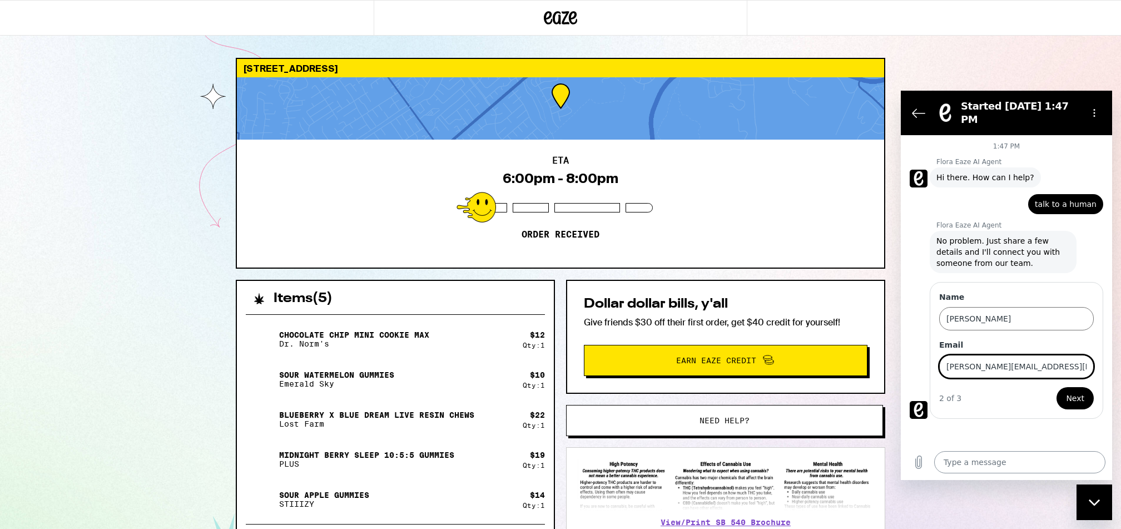
type input "jennie.to7@gmail.com"
click at [739, 352] on button "Next" at bounding box center [1075, 398] width 37 height 22
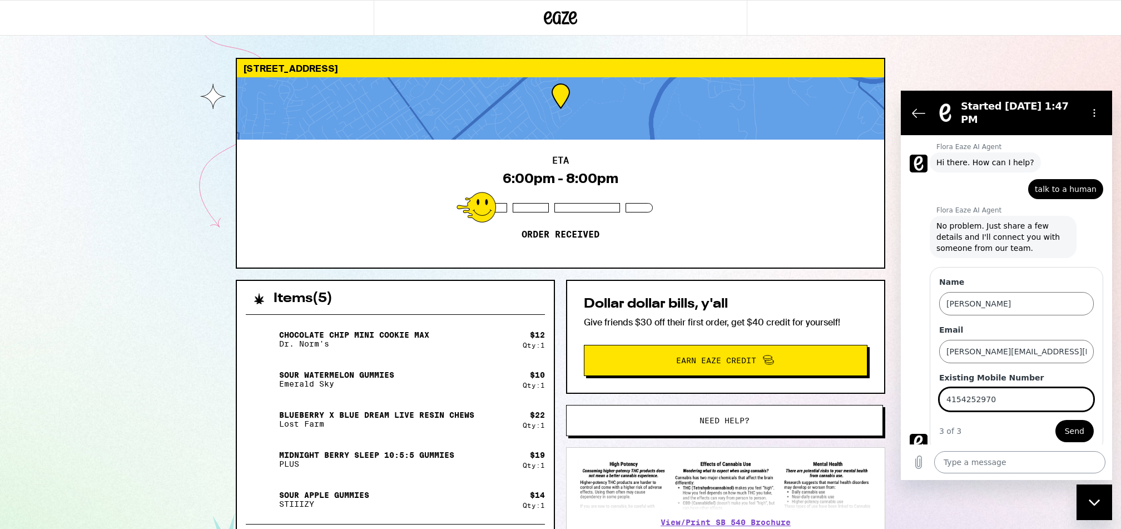
type input "4154252970"
click at [739, 352] on button "Send" at bounding box center [1075, 431] width 38 height 22
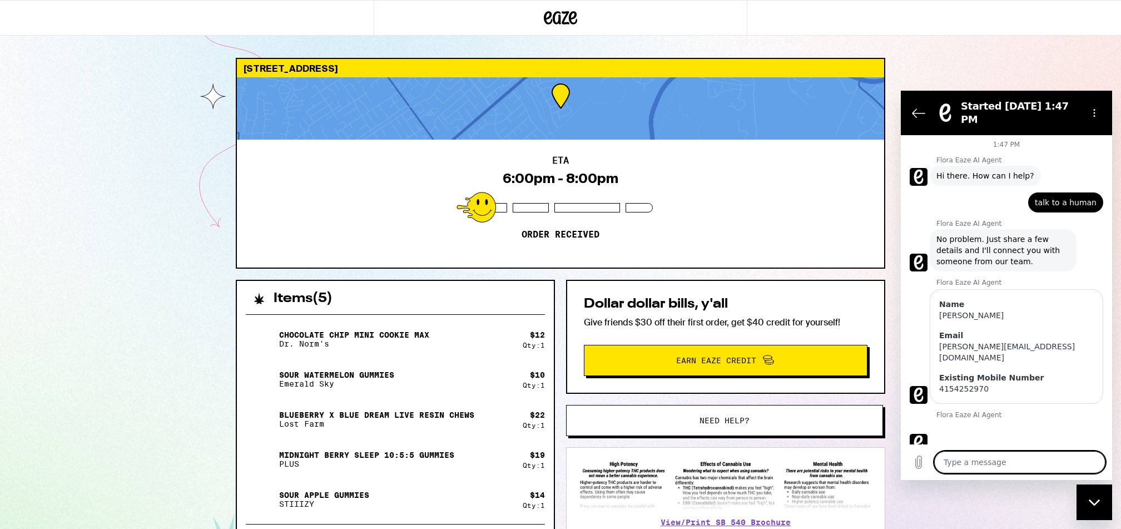
scroll to position [32, 0]
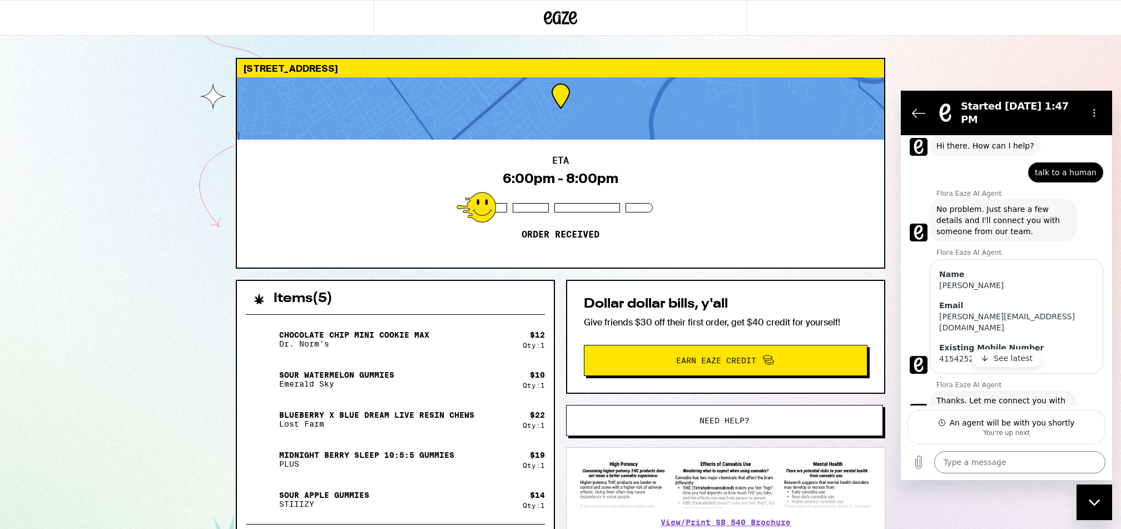
type textarea "x"
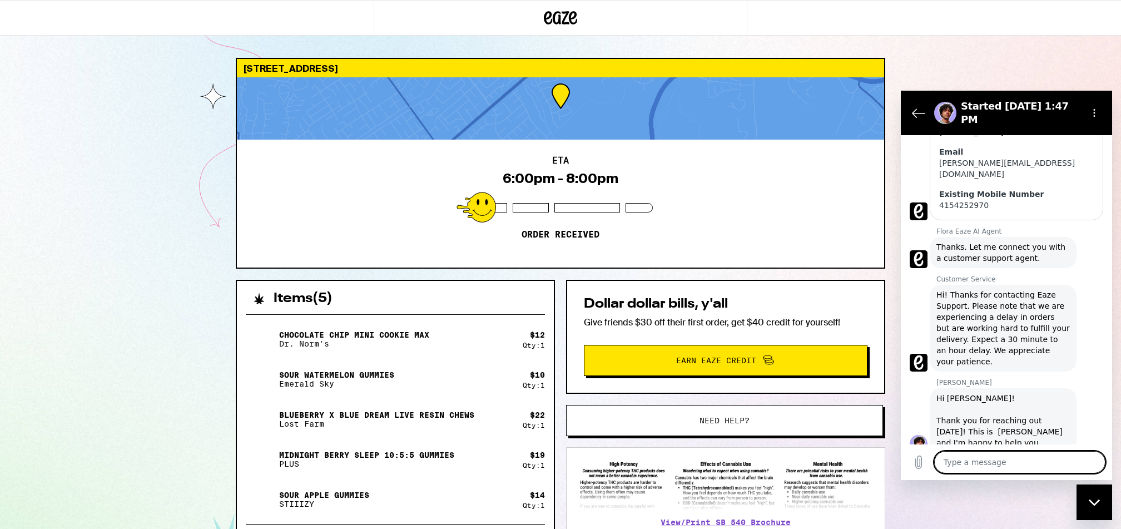
scroll to position [186, 0]
click at [739, 352] on textarea at bounding box center [1019, 462] width 171 height 22
paste textarea "693vif7VH7t!J1iy7B6bNHdix6z%f&"
type textarea "693vif7VH7t!J1iy7B6bNHdix6z%f&"
type textarea "x"
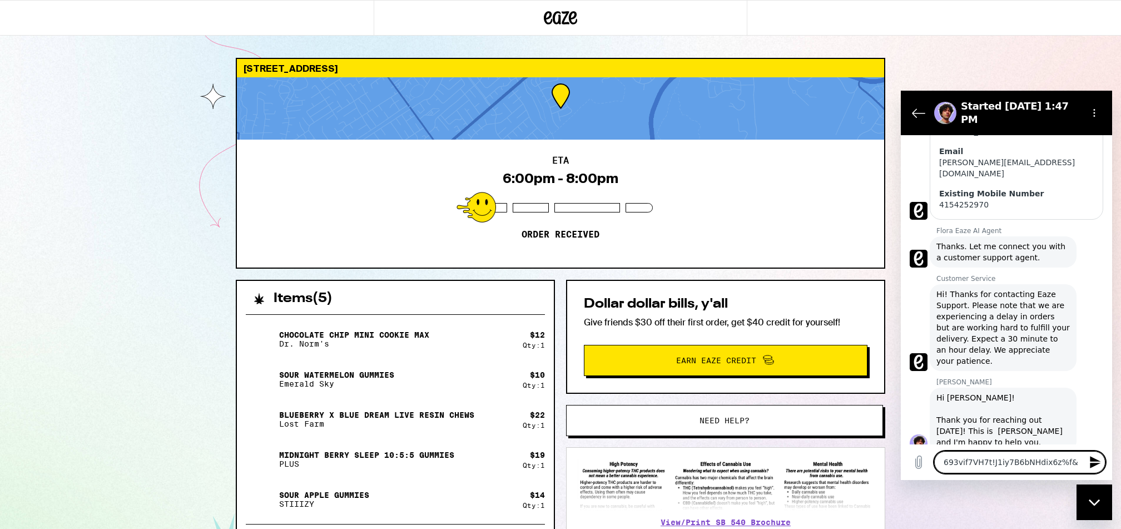
type textarea "I"
type textarea "x"
type textarea "I"
type textarea "x"
type textarea "I j"
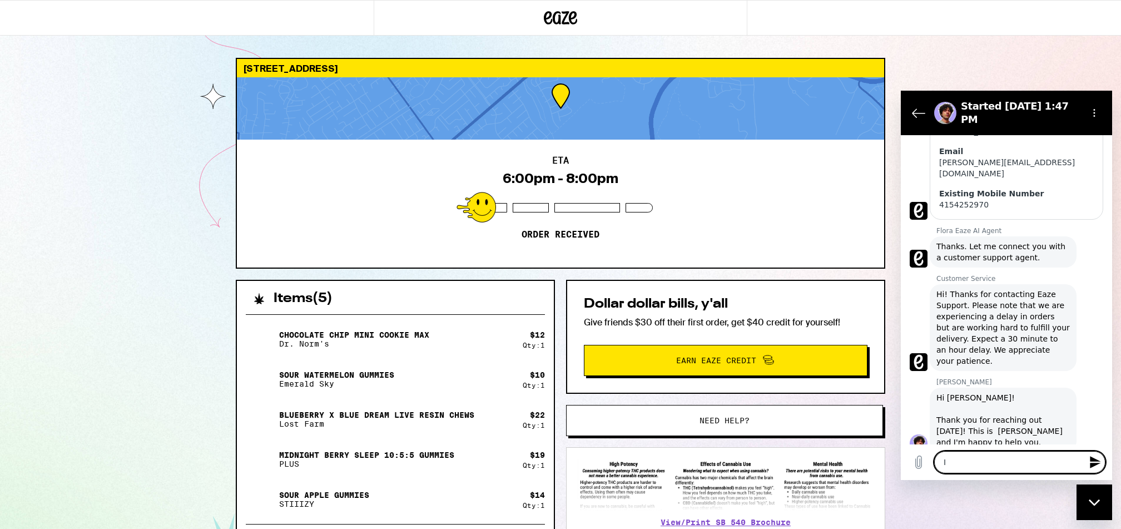
type textarea "x"
type textarea "I ju"
type textarea "x"
type textarea "I jus"
type textarea "x"
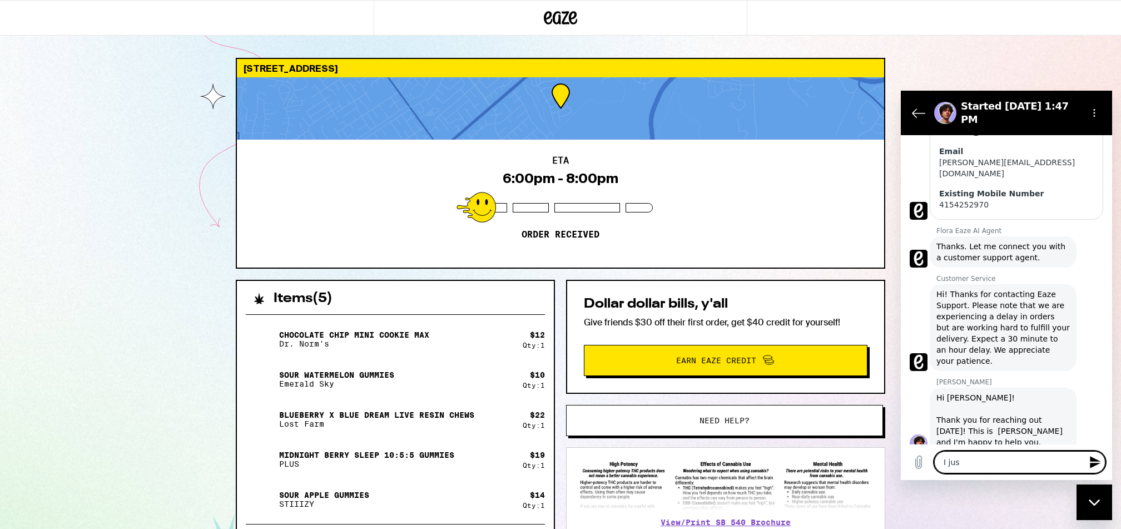
type textarea "I just"
type textarea "x"
type textarea "I just"
type textarea "x"
type textarea "I just o"
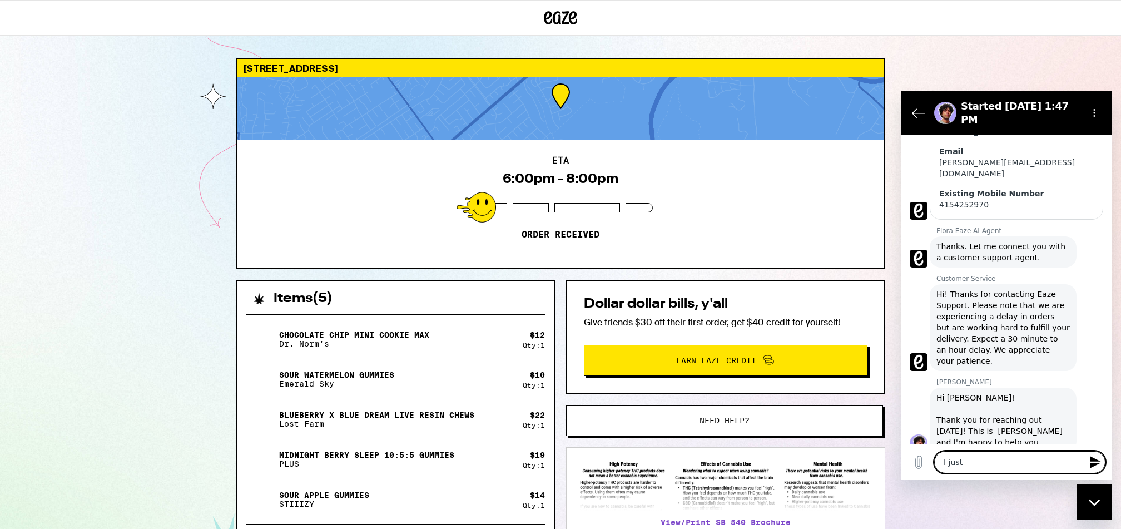
type textarea "x"
type textarea "I just op"
type textarea "x"
type textarea "I just ope"
type textarea "x"
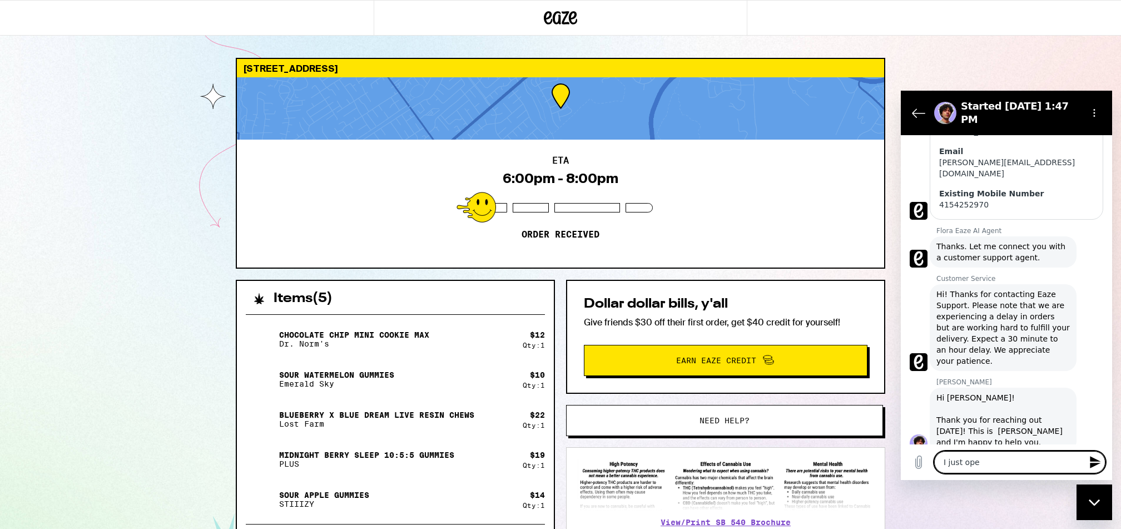
type textarea "I just open"
type textarea "x"
type textarea "I just opene"
type textarea "x"
type textarea "I just opened"
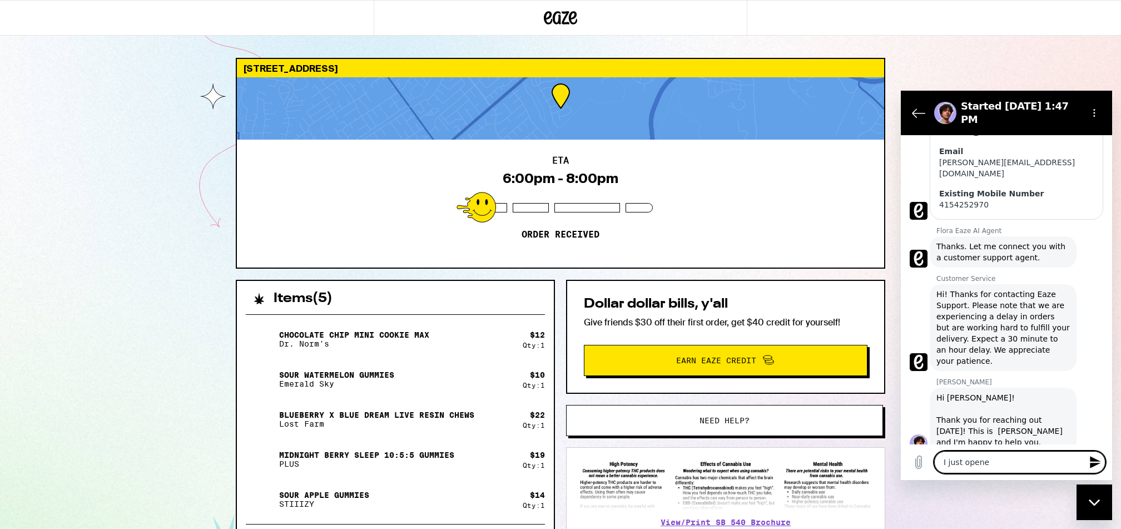
type textarea "x"
type textarea "I just opened"
type textarea "x"
type textarea "I just opened a"
type textarea "x"
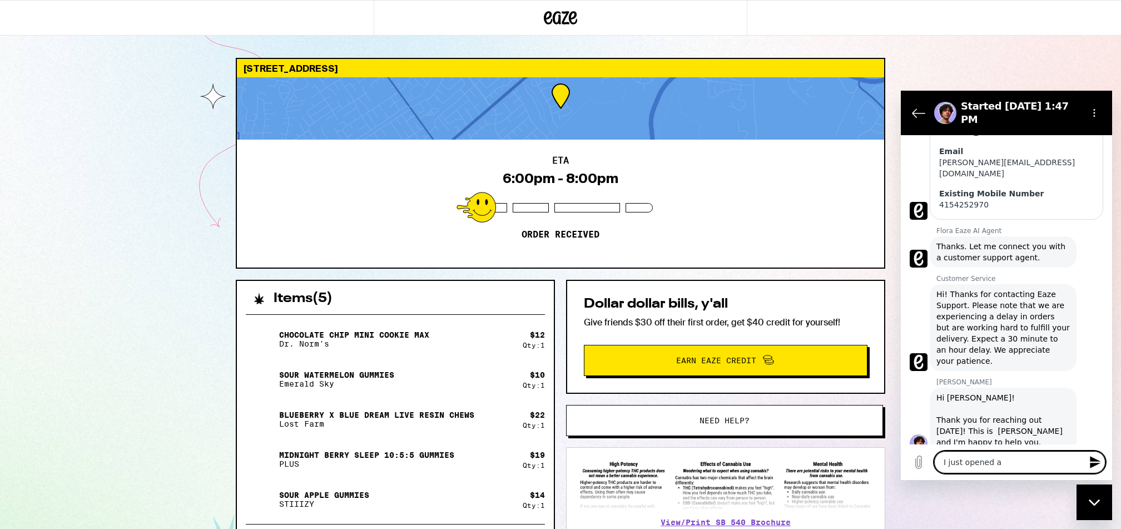
type textarea "I just opened a"
type textarea "x"
type textarea "I just opened a n"
type textarea "x"
type textarea "I just opened a ne"
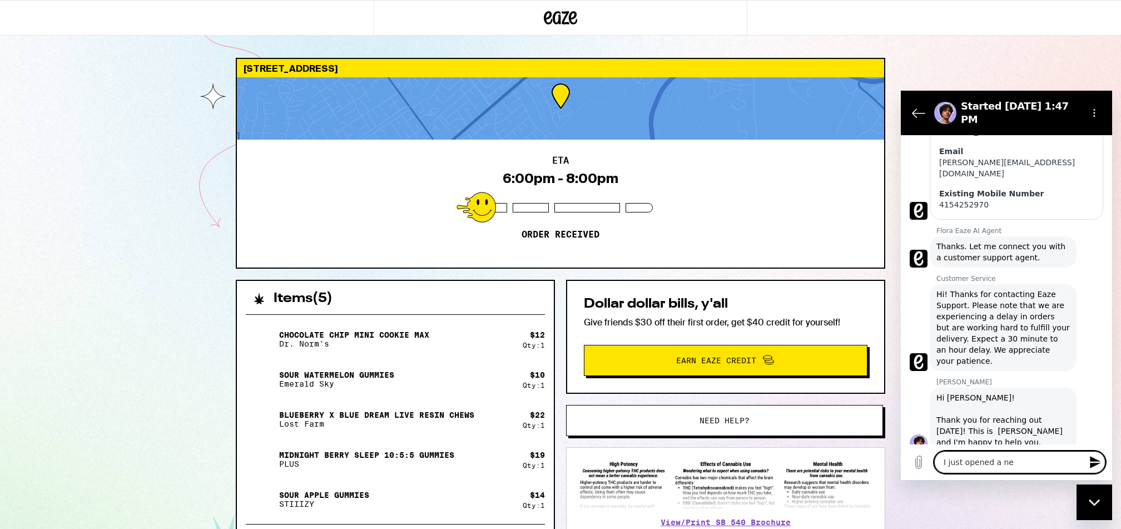
type textarea "x"
type textarea "I just opened a new"
type textarea "x"
type textarea "I just opened a new"
type textarea "x"
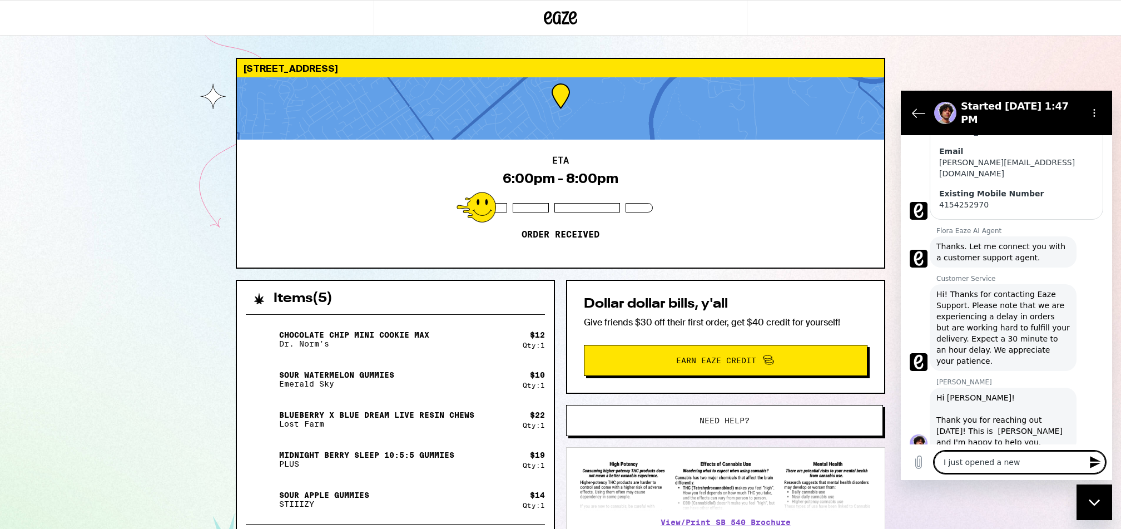
type textarea "I just opened a new a"
type textarea "x"
type textarea "I just opened a new ac"
type textarea "x"
type textarea "I just opened a new acc"
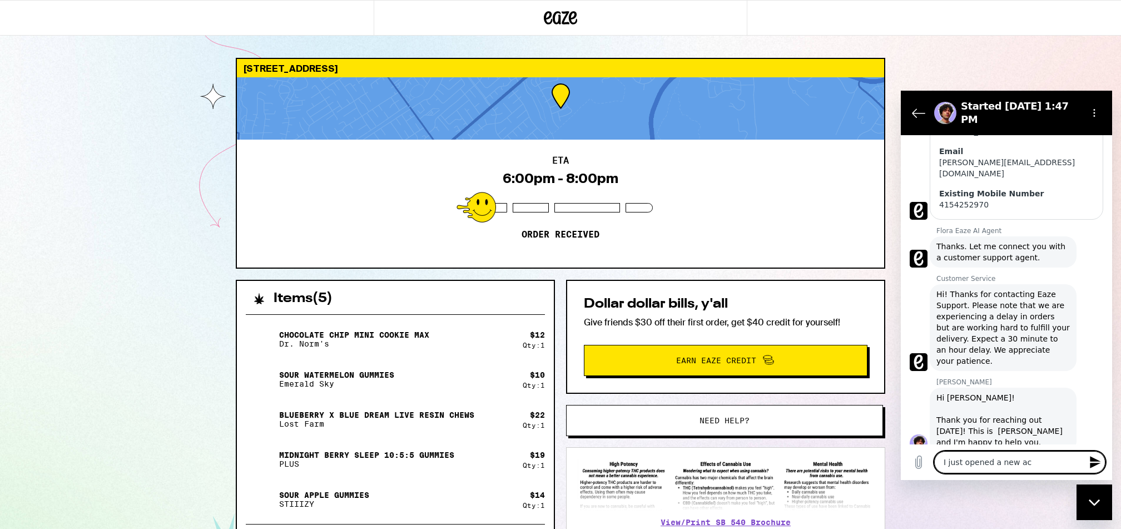
type textarea "x"
type textarea "I just opened a new acco"
type textarea "x"
type textarea "I just opened a new accou"
type textarea "x"
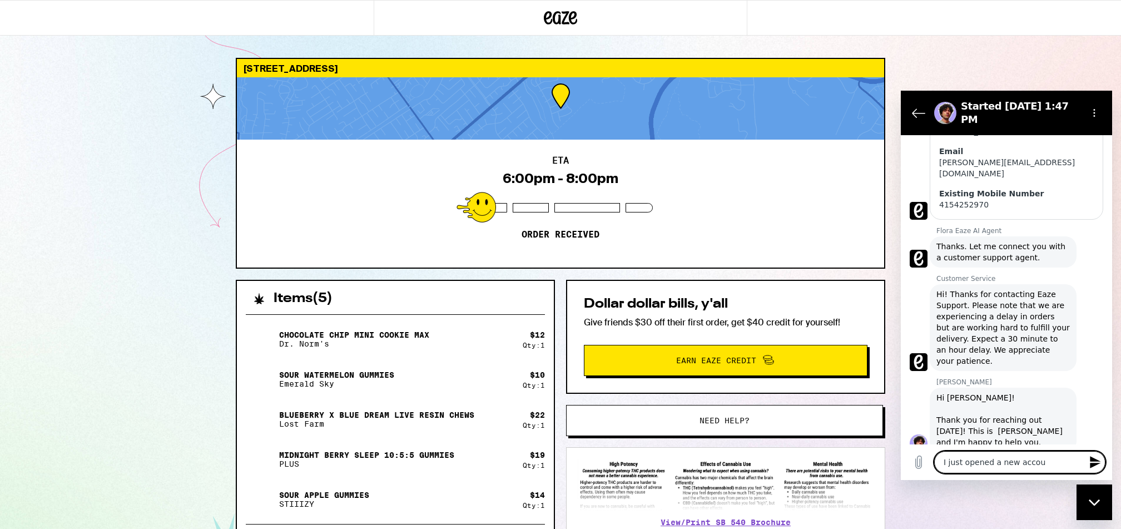
type textarea "I just opened a new accoun"
type textarea "x"
type textarea "I just opened a new account"
type textarea "x"
type textarea "I just opened a new account"
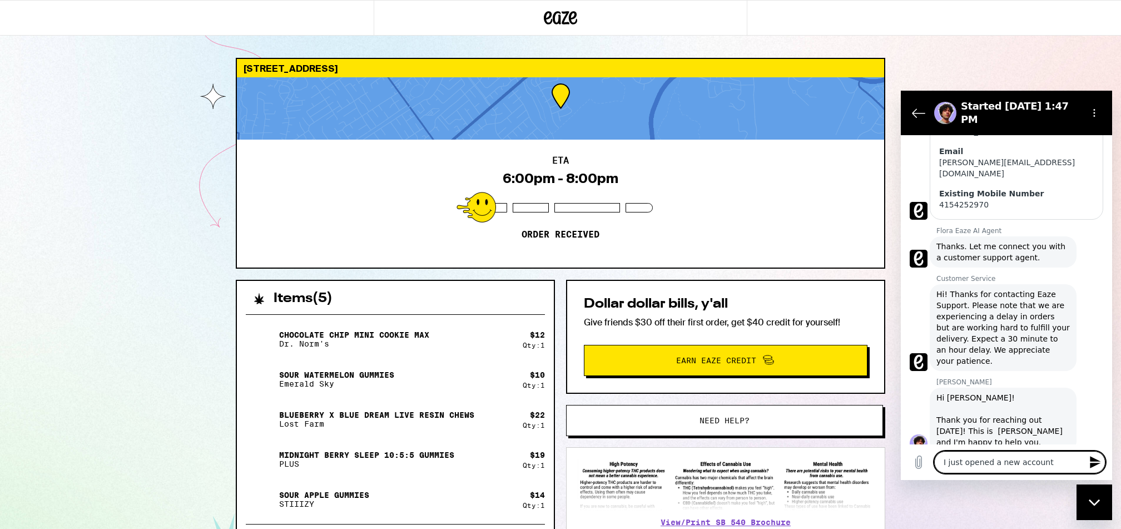
type textarea "x"
type textarea "I just opened a new account b"
type textarea "x"
type textarea "I just opened a new account bu"
type textarea "x"
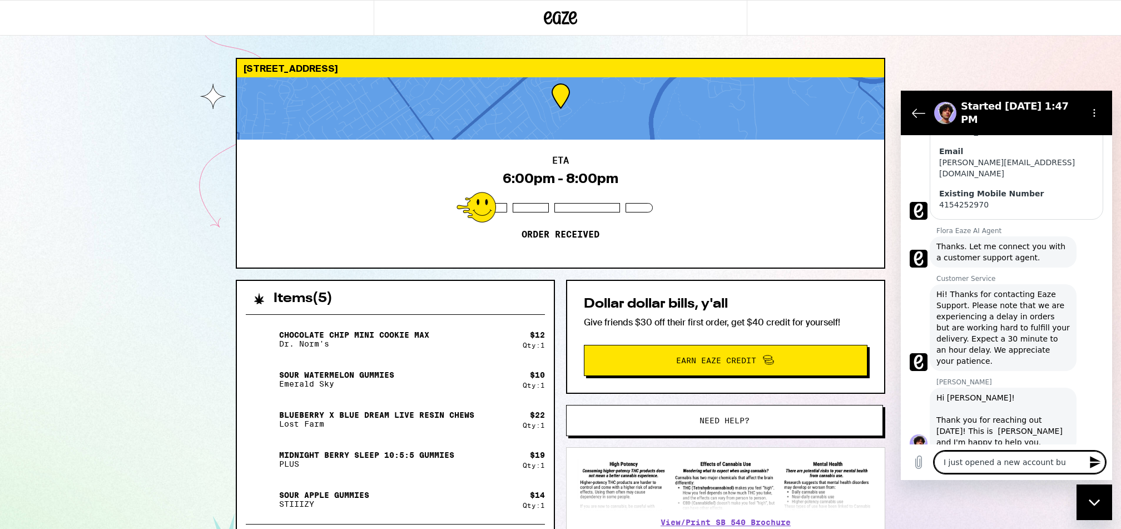
type textarea "I just opened a new account but"
type textarea "x"
type textarea "I just opened a new account but"
type textarea "x"
type textarea "I just opened a new account but f"
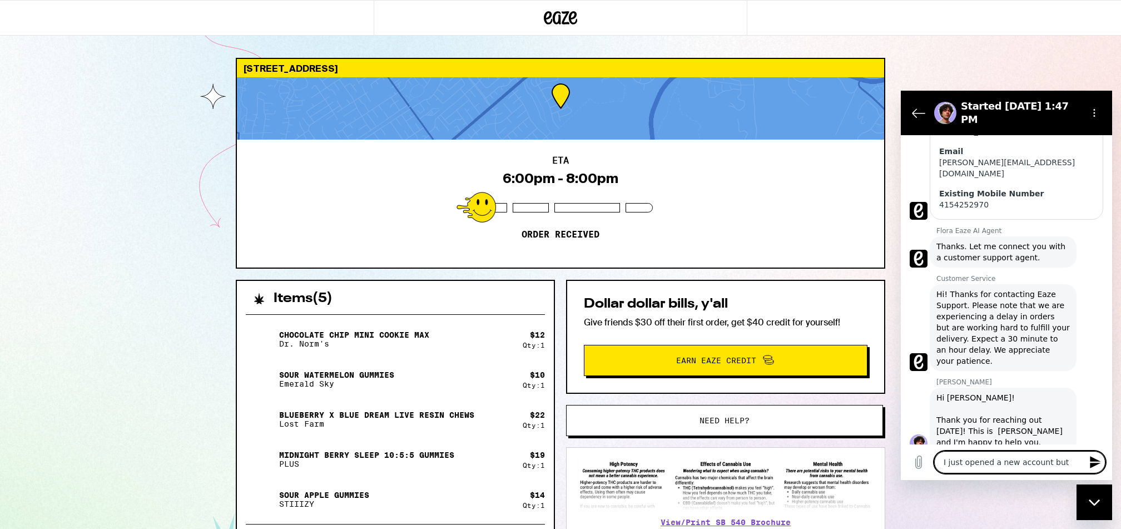
type textarea "x"
type textarea "I just opened a new account but fo"
type textarea "x"
type textarea "I just opened a new account but for"
type textarea "x"
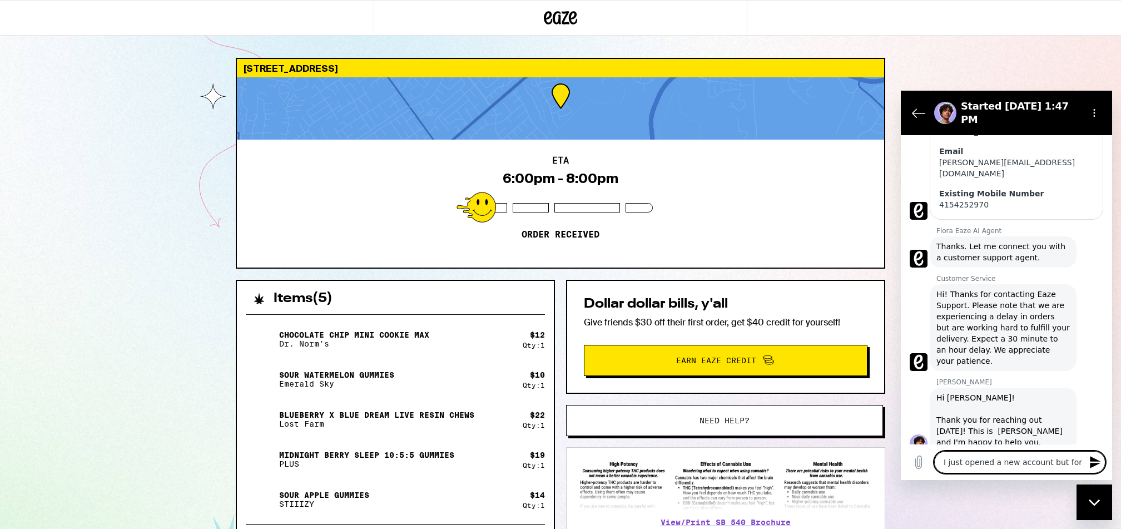
type textarea "I just opened a new account but forg"
type textarea "x"
type textarea "I just opened a new account but forgo"
type textarea "x"
type textarea "I just opened a new account but forgot"
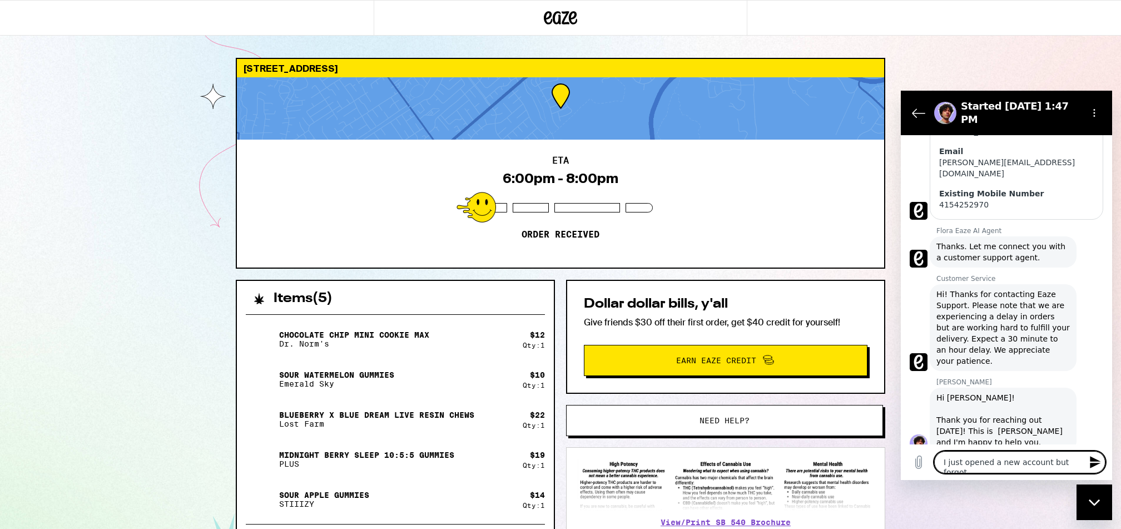
type textarea "x"
type textarea "I just opened a new account but forgot"
type textarea "x"
type textarea "I just opened a new account but forgot t"
type textarea "x"
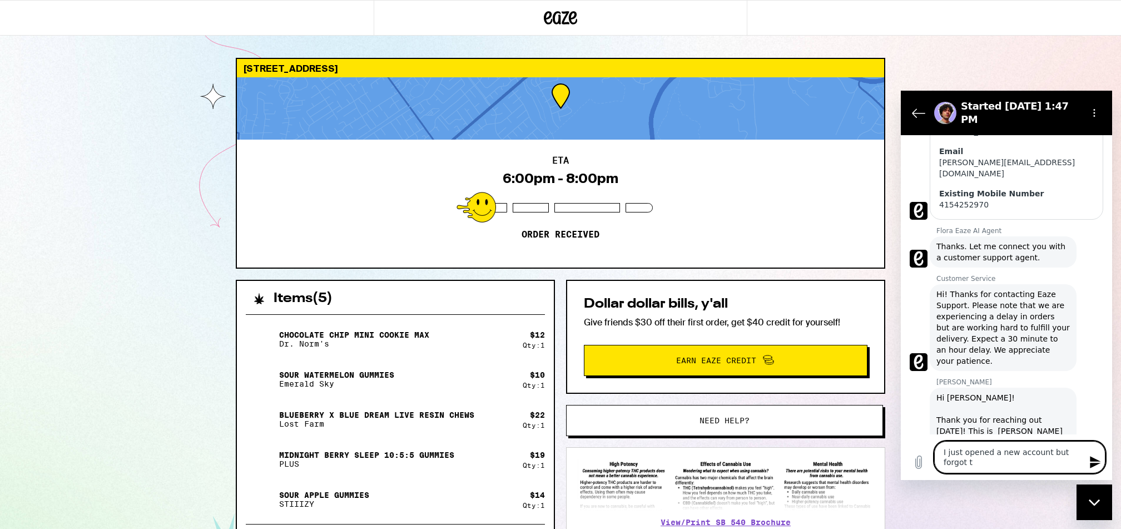
type textarea "I just opened a new account but forgot to"
type textarea "x"
type textarea "I just opened a new account but forgot to"
type textarea "x"
type textarea "I just opened a new account but forgot to a"
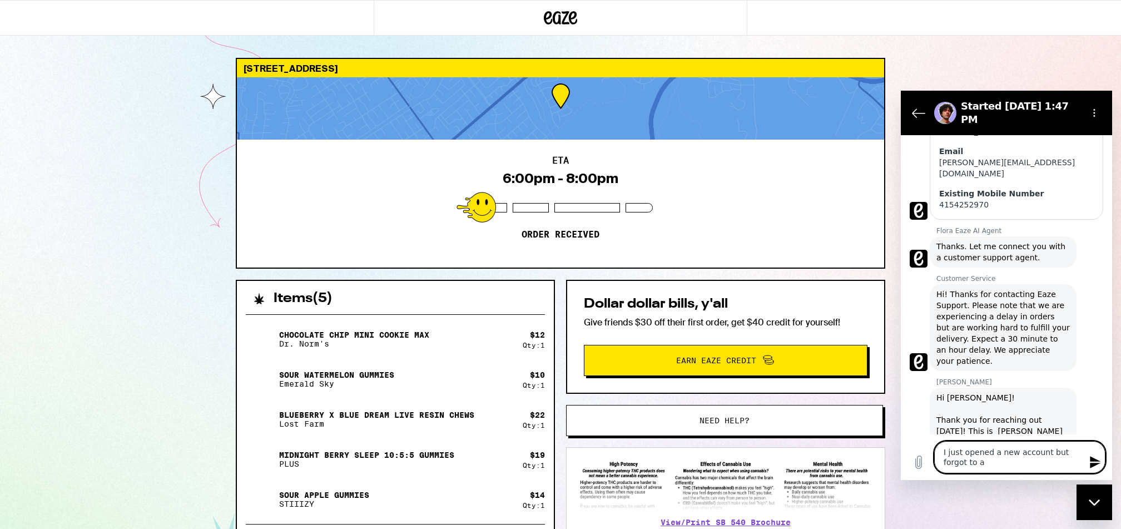
type textarea "x"
type textarea "I just opened a new account but forgot to ap"
type textarea "x"
type textarea "I just opened a new account but forgot to app"
type textarea "x"
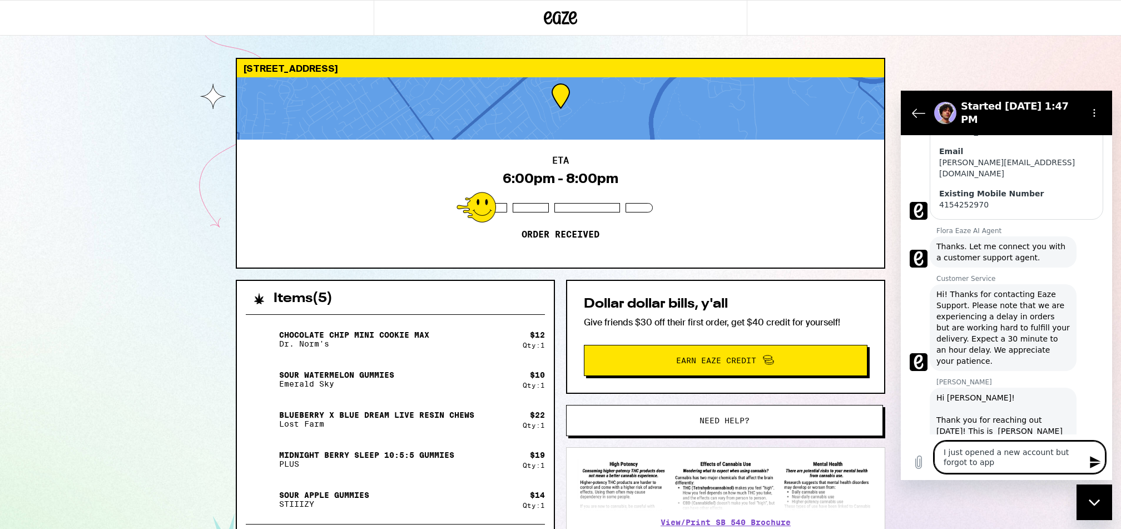
type textarea "I just opened a new account but forgot to appl"
type textarea "x"
type textarea "I just opened a new account but forgot to apply"
type textarea "x"
type textarea "I just opened a new account but forgot to apply"
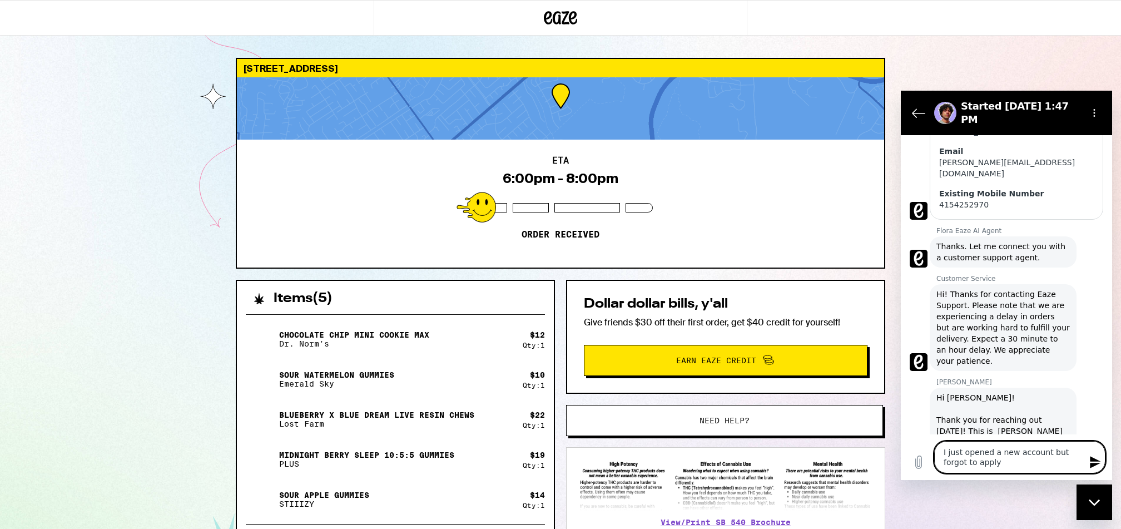
type textarea "x"
type textarea "I just opened a new account but forgot to apply m"
type textarea "x"
type textarea "I just opened a new account but forgot to apply my"
type textarea "x"
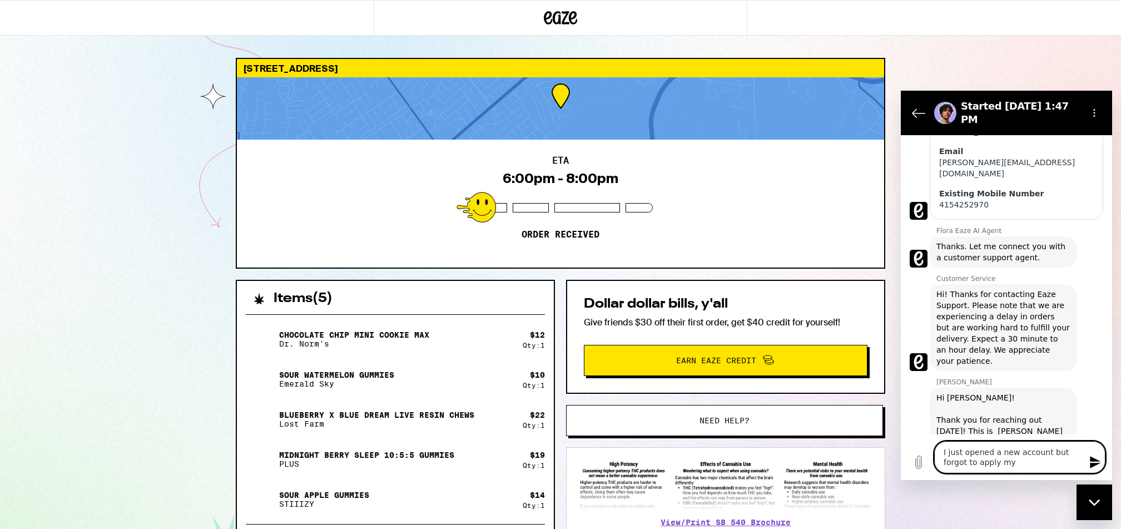
type textarea "I just opened a new account but forgot to apply my"
type textarea "x"
type textarea "I just opened a new account but forgot to apply my f"
type textarea "x"
type textarea "I just opened a new account but forgot to apply my fr"
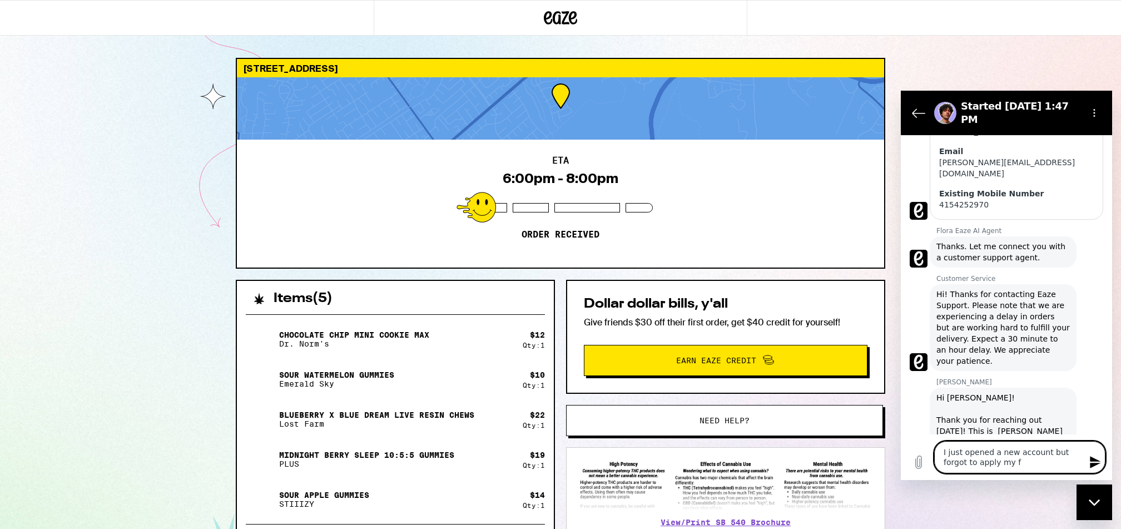
type textarea "x"
type textarea "I just opened a new account but forgot to apply my fri"
type textarea "x"
type textarea "I just opened a new account but forgot to apply my frie"
type textarea "x"
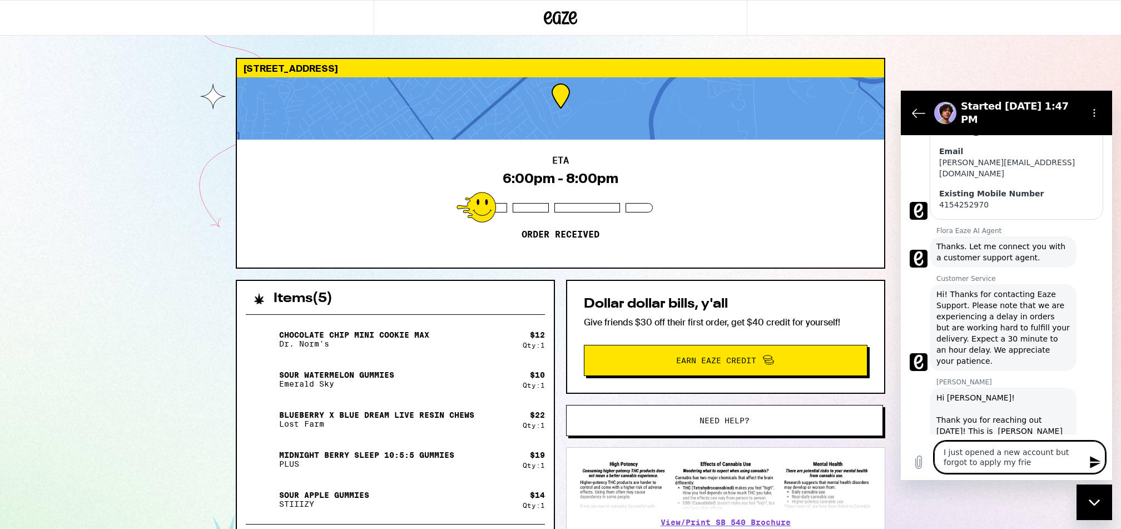
type textarea "I just opened a new account but forgot to apply my frien"
type textarea "x"
type textarea "I just opened a new account but forgot to apply my friend"
type textarea "x"
type textarea "I just opened a new account but forgot to apply my friend'"
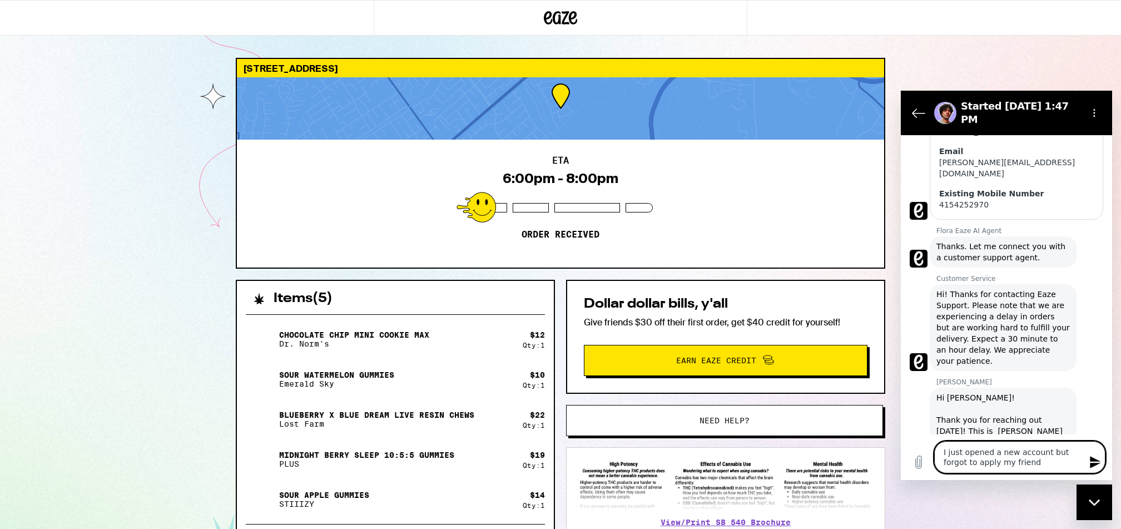
type textarea "x"
type textarea "I just opened a new account but forgot to apply my friend's"
type textarea "x"
type textarea "I just opened a new account but forgot to apply my friend's"
type textarea "x"
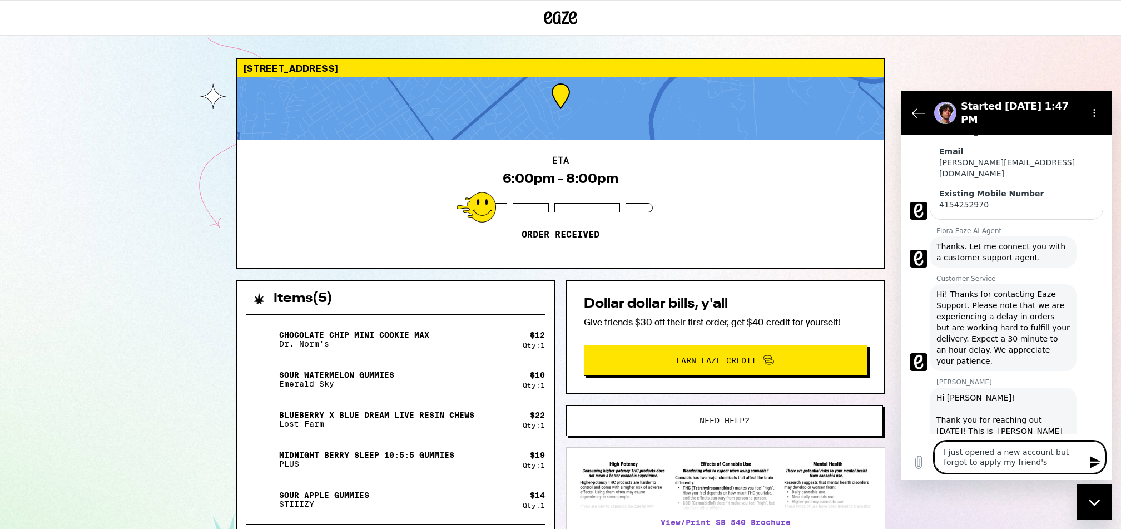
type textarea "I just opened a new account but forgot to apply my friend's r"
type textarea "x"
type textarea "I just opened a new account but forgot to apply my friend's re"
type textarea "x"
type textarea "I just opened a new account but forgot to apply my friend's ref"
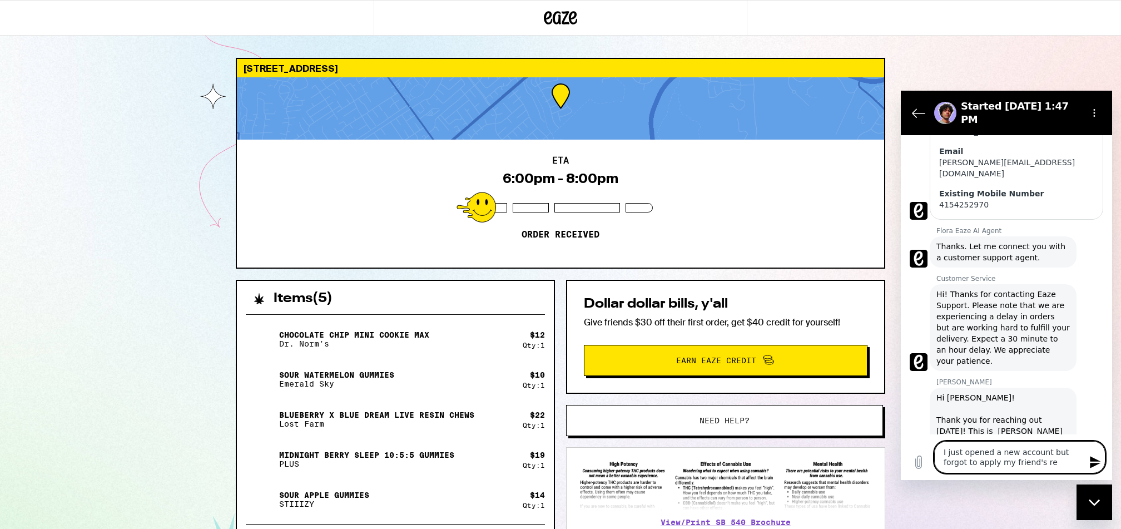
type textarea "x"
type textarea "I just opened a new account but forgot to apply my friend's refe"
type textarea "x"
type textarea "I just opened a new account but forgot to apply my friend's refer"
type textarea "x"
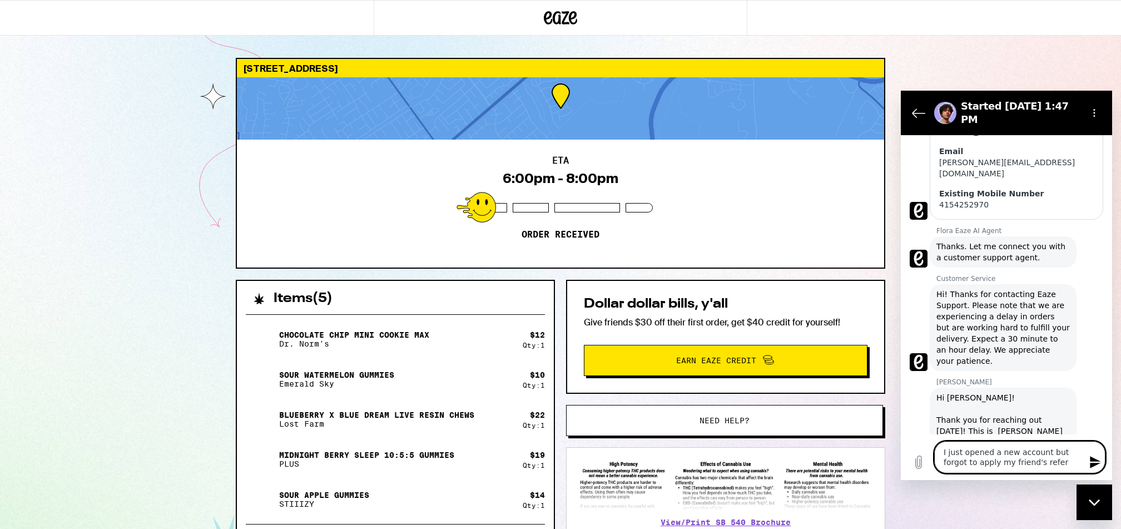
type textarea "I just opened a new account but forgot to apply my friend's referr"
type textarea "x"
type textarea "I just opened a new account but forgot to apply my friend's referra"
type textarea "x"
type textarea "I just opened a new account but forgot to apply my friend's referral"
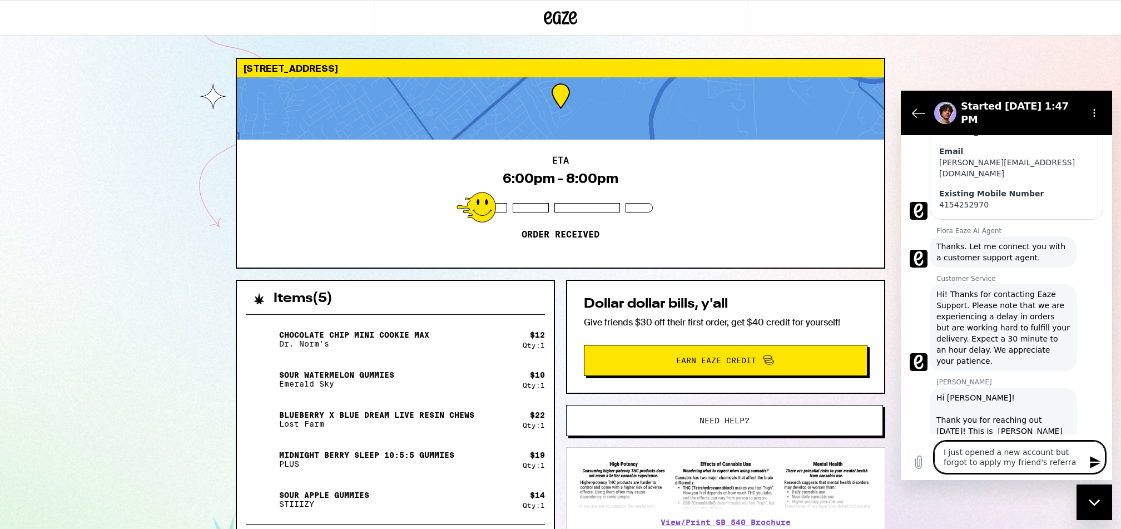
type textarea "x"
type textarea "I just opened a new account but forgot to apply my friend's referral."
type textarea "x"
type textarea "I just opened a new account but forgot to apply my friend's referral."
type textarea "x"
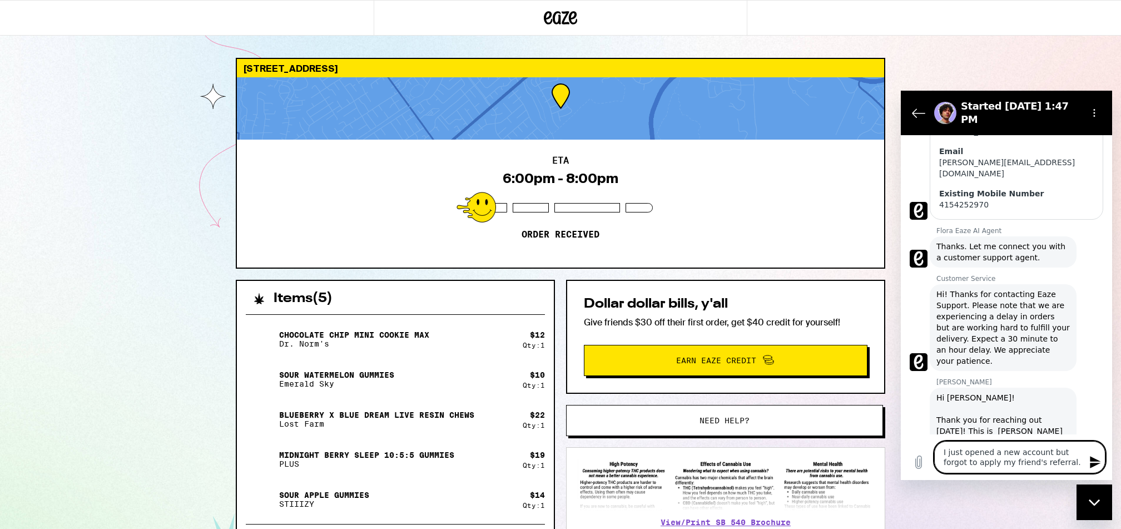
type textarea "I just opened a new account but forgot to apply my friend's referral. C"
type textarea "x"
type textarea "I just opened a new account but forgot to apply my friend's referral. Can"
type textarea "x"
type textarea "I just opened a new account but forgot to apply my friend's referral. Can"
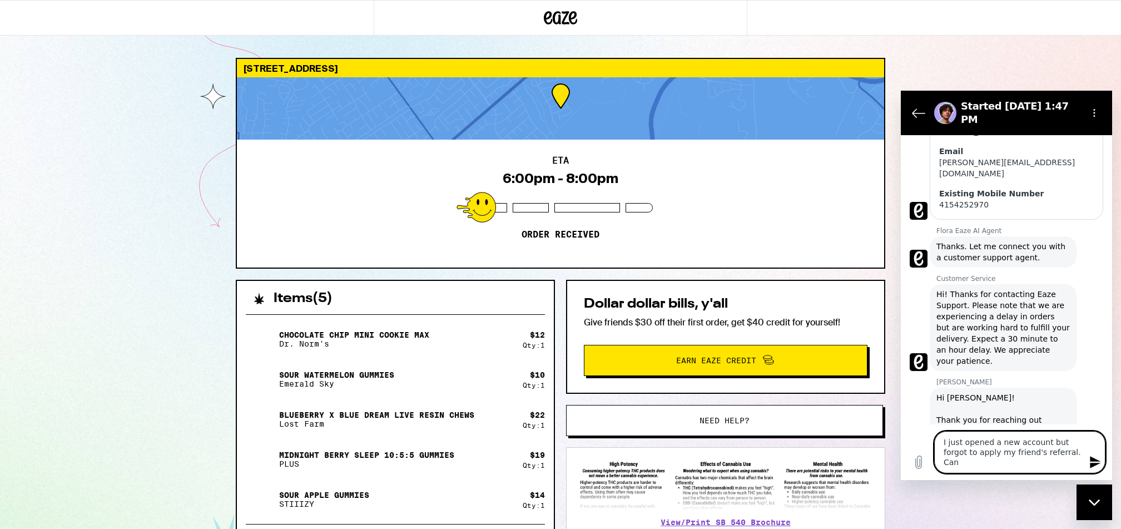
type textarea "x"
type textarea "I just opened a new account but forgot to apply my friend's referral. Can I"
type textarea "x"
type textarea "I just opened a new account but forgot to apply my friend's referral. Can I"
type textarea "x"
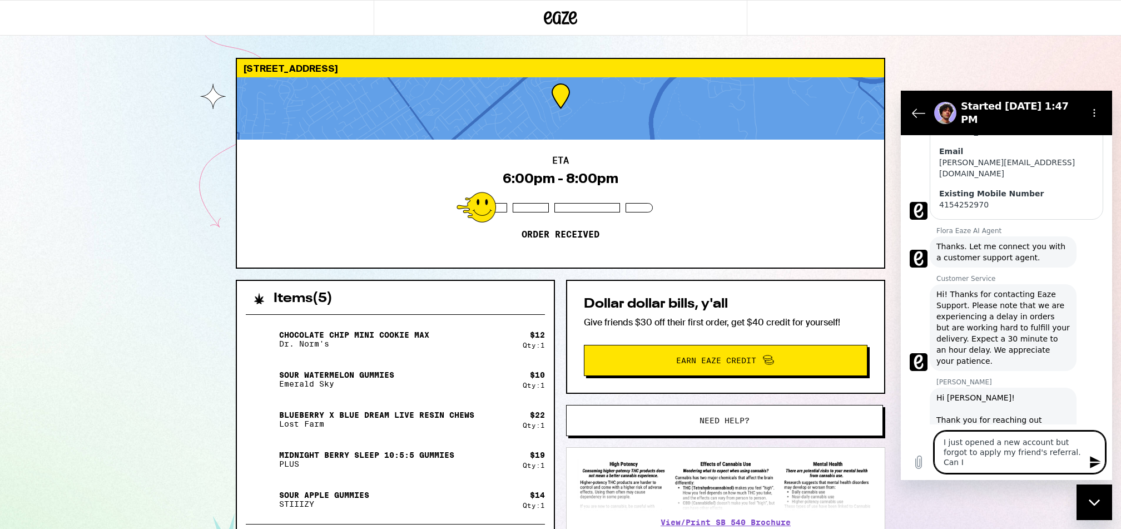
type textarea "I just opened a new account but forgot to apply my friend's referral. Can I d"
type textarea "x"
type textarea "I just opened a new account but forgot to apply my friend's referral. Can I do"
click at [739, 352] on textarea "I just opened a new account but forgot to apply my friend's referral. Can apply…" at bounding box center [1019, 452] width 171 height 42
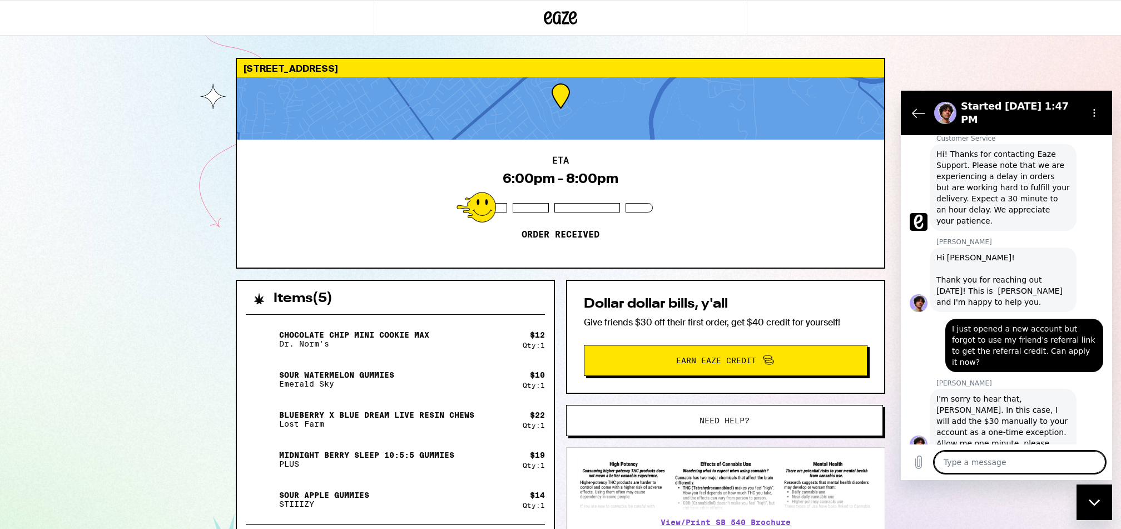
scroll to position [327, 0]
click at [739, 352] on textarea at bounding box center [1019, 462] width 171 height 22
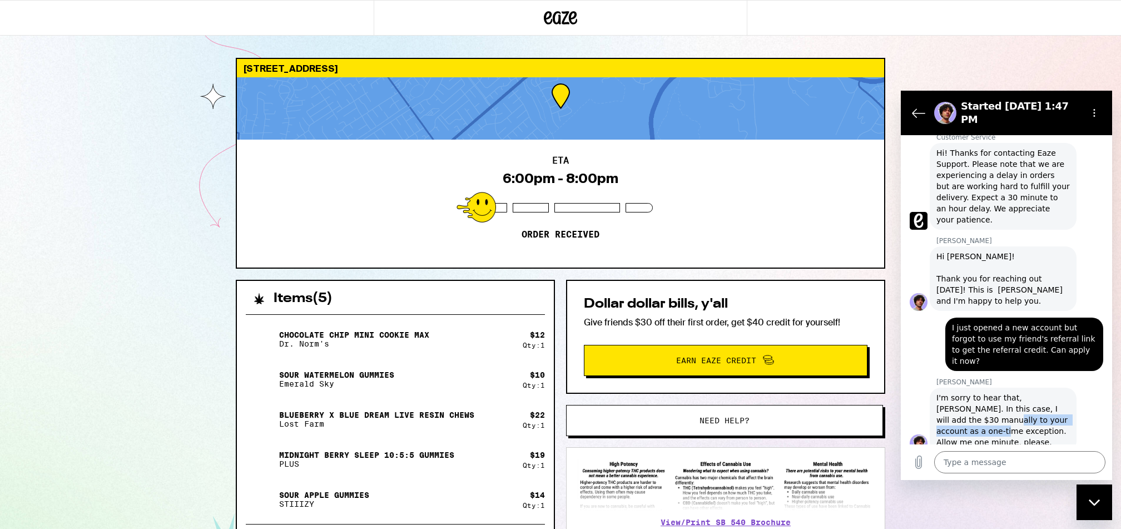
drag, startPoint x: 978, startPoint y: 400, endPoint x: 987, endPoint y: 408, distance: 11.8
click at [739, 352] on span "I'm sorry to hear that, Jennie. In this case, I will add the $30 manually to yo…" at bounding box center [1003, 420] width 133 height 56
click at [739, 352] on textarea at bounding box center [1019, 462] width 171 height 22
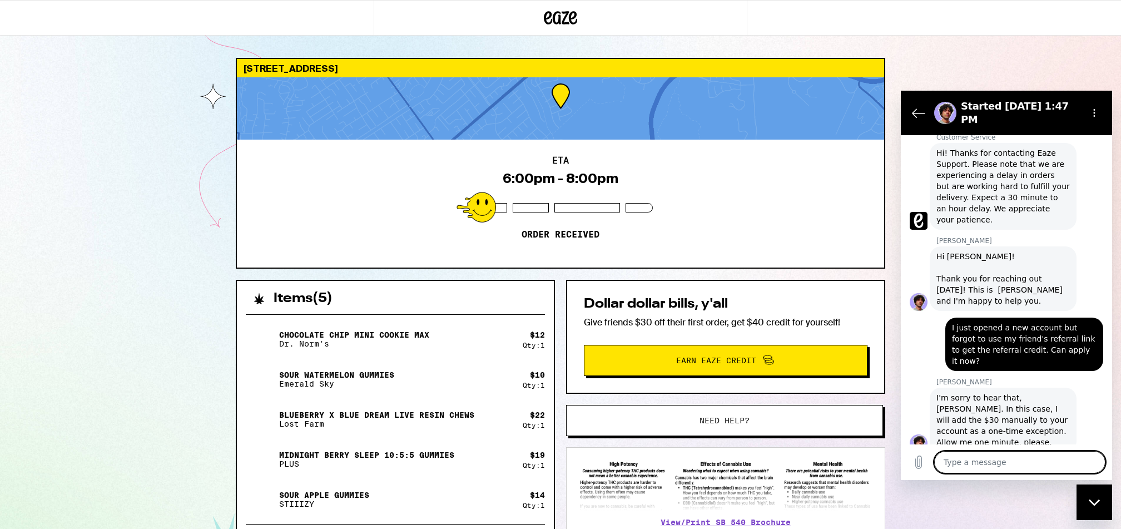
click at [739, 352] on textarea at bounding box center [1019, 462] width 171 height 22
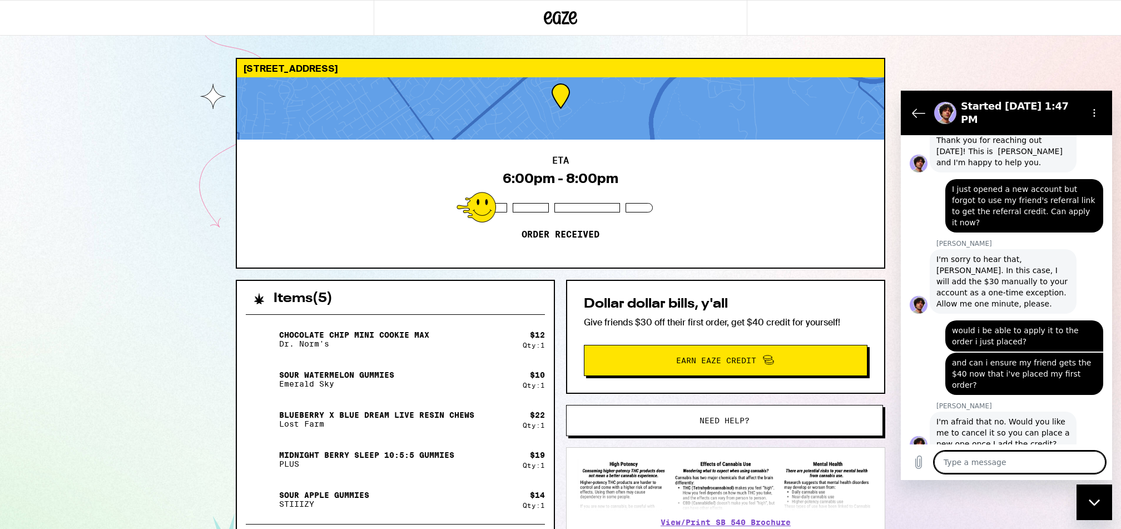
scroll to position [467, 0]
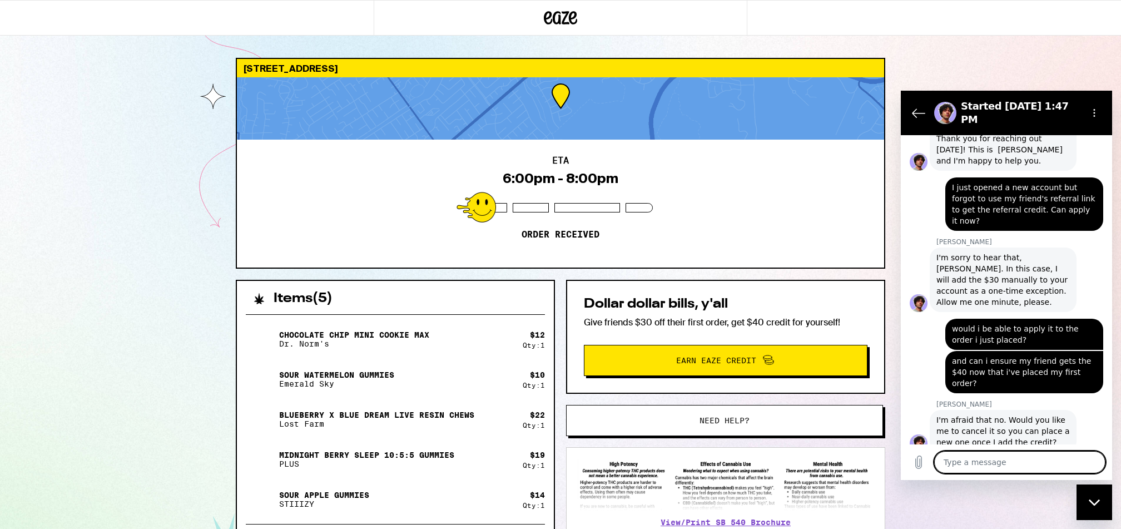
click at [739, 352] on textarea at bounding box center [1019, 462] width 171 height 22
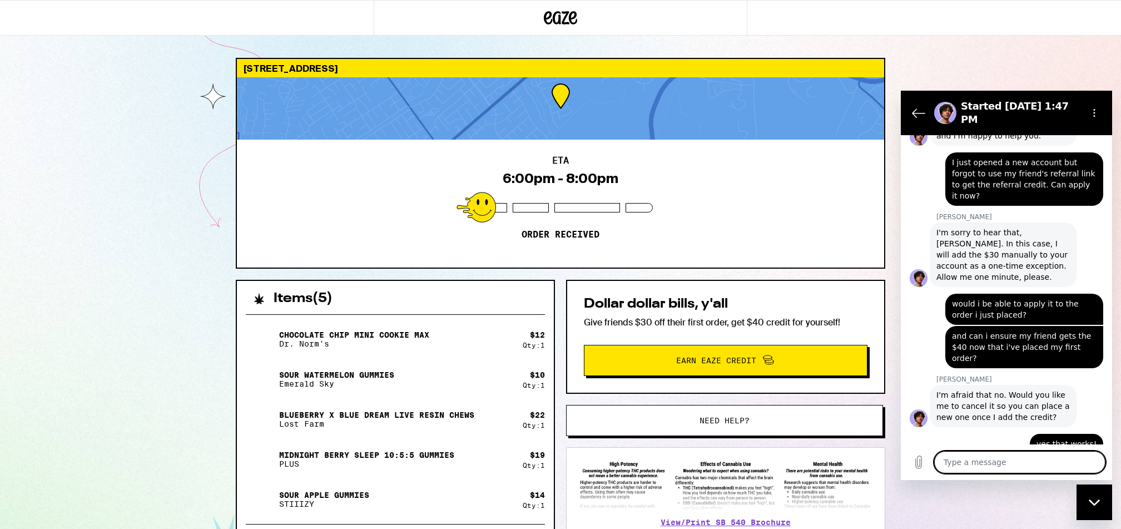
scroll to position [494, 0]
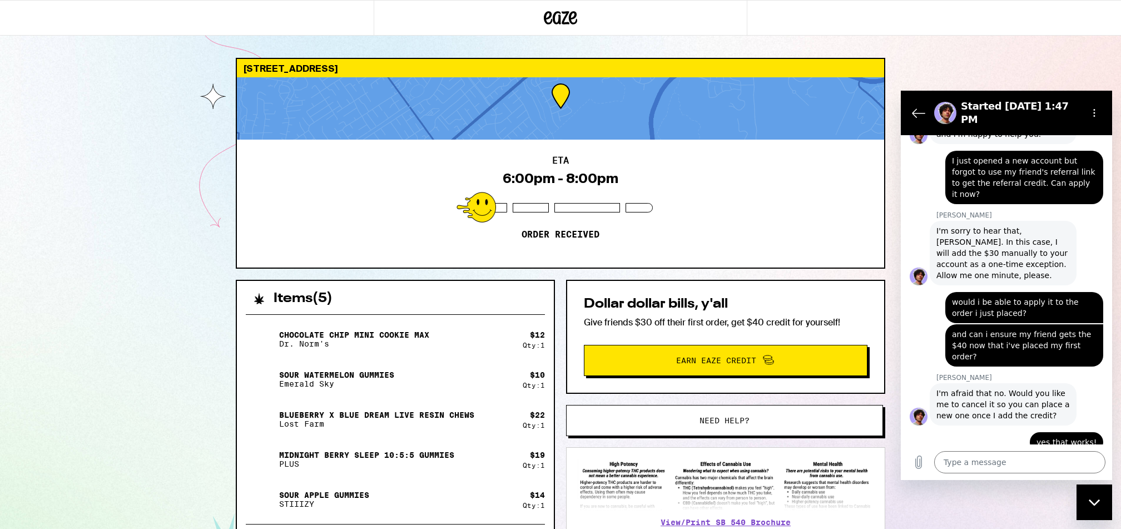
click at [674, 268] on div "3523 Wild Flower Way Concord 94518 ETA 6:00pm - 8:00pm Order received" at bounding box center [561, 163] width 650 height 211
drag, startPoint x: 546, startPoint y: 211, endPoint x: 579, endPoint y: 223, distance: 35.5
click at [579, 223] on div "ETA 6:00pm - 8:00pm Order received" at bounding box center [560, 204] width 647 height 128
click at [739, 352] on textarea at bounding box center [1019, 462] width 171 height 22
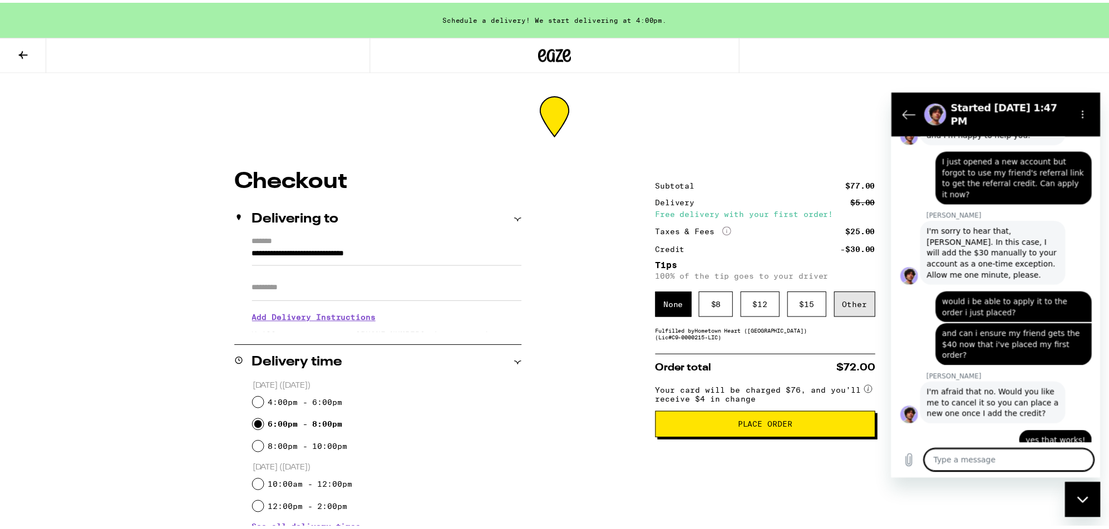
scroll to position [576, 0]
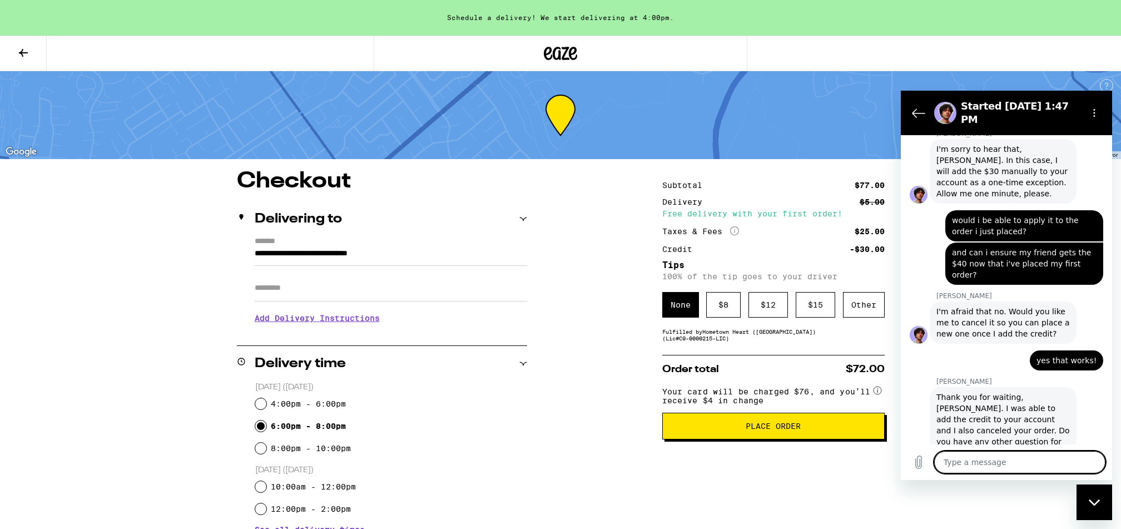
click at [739, 352] on textarea at bounding box center [1019, 462] width 171 height 22
drag, startPoint x: 987, startPoint y: 396, endPoint x: 1002, endPoint y: 403, distance: 16.4
click at [739, 352] on span "Thank you for waiting, Jennie. I was able to add the credit to your account and…" at bounding box center [1003, 425] width 133 height 67
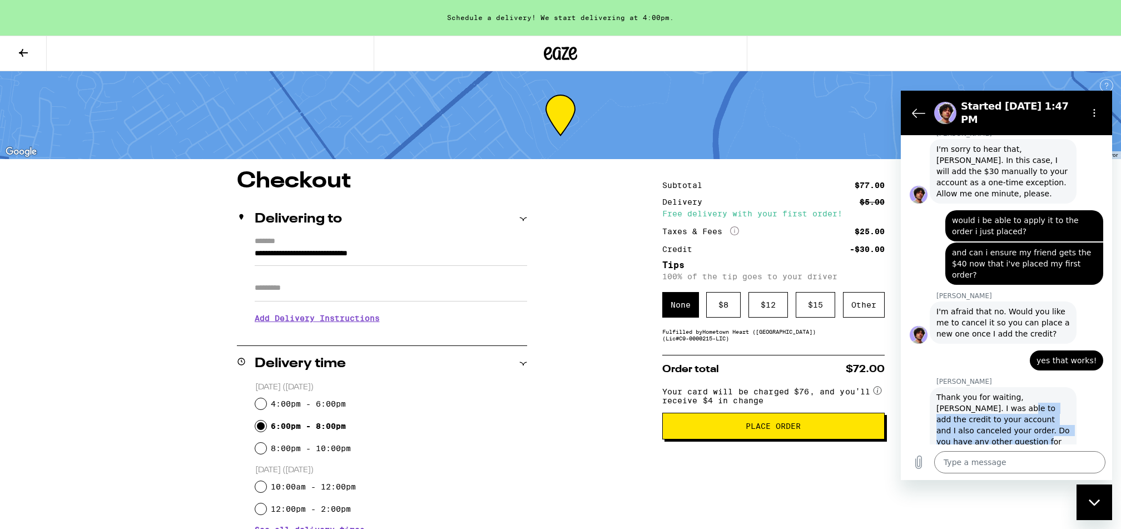
drag, startPoint x: 983, startPoint y: 392, endPoint x: 998, endPoint y: 426, distance: 36.9
click at [739, 352] on span "Thank you for waiting, Jennie. I was able to add the credit to your account and…" at bounding box center [1003, 425] width 133 height 67
click at [0, 52] on button at bounding box center [23, 53] width 47 height 35
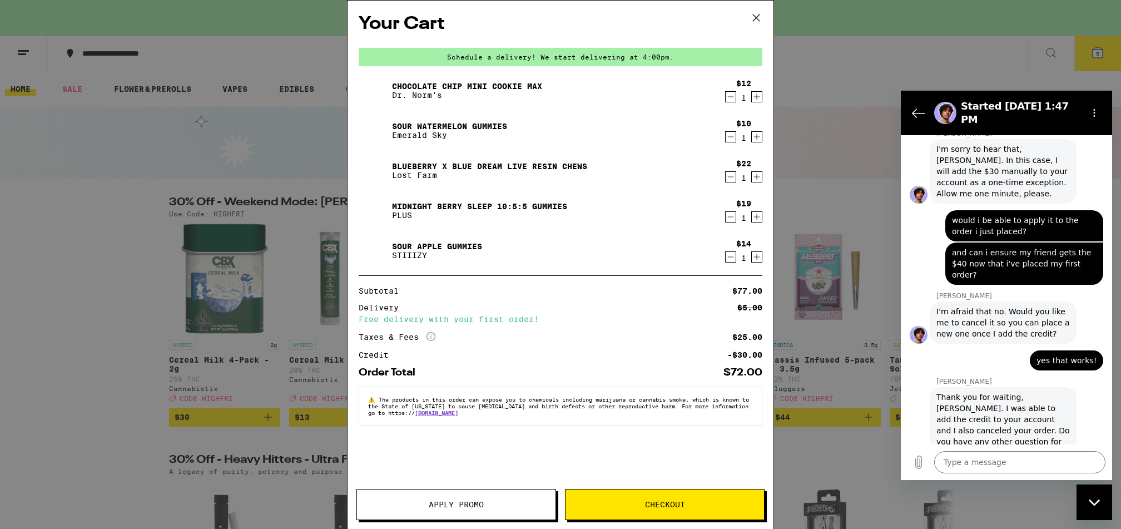
click at [739, 18] on icon at bounding box center [756, 17] width 17 height 17
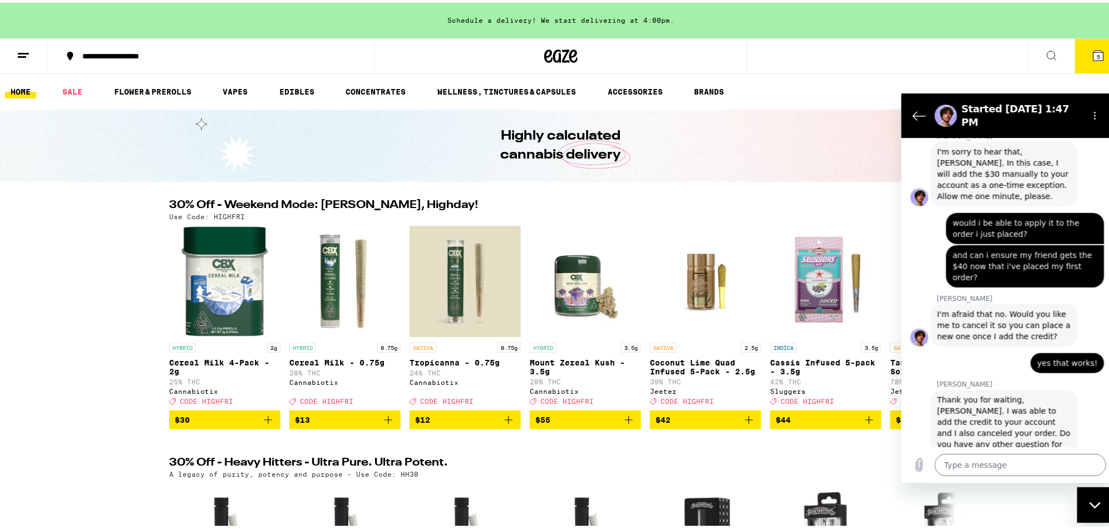
click at [739, 64] on button "5" at bounding box center [1098, 53] width 47 height 34
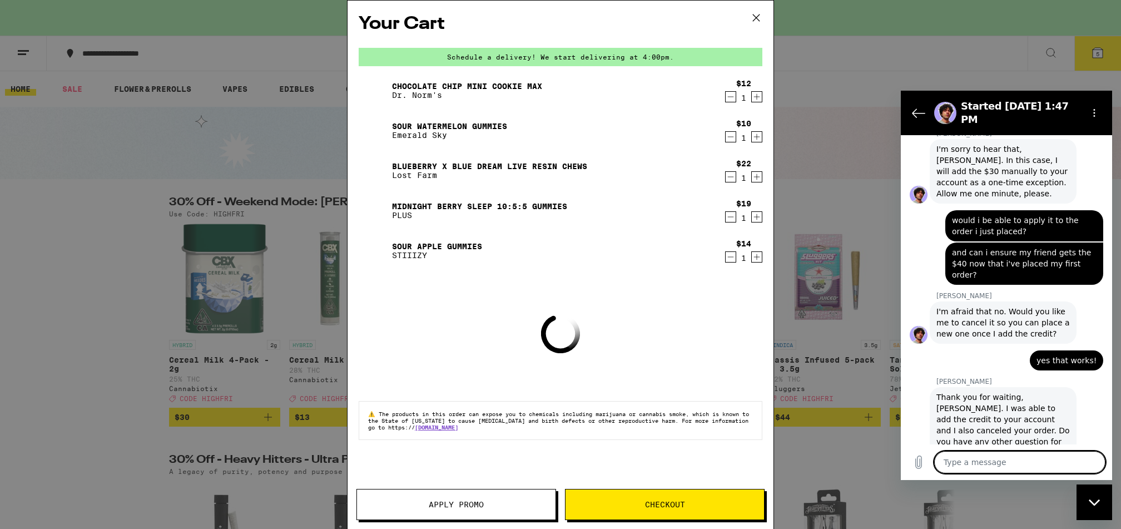
click at [739, 352] on textarea at bounding box center [1019, 462] width 171 height 22
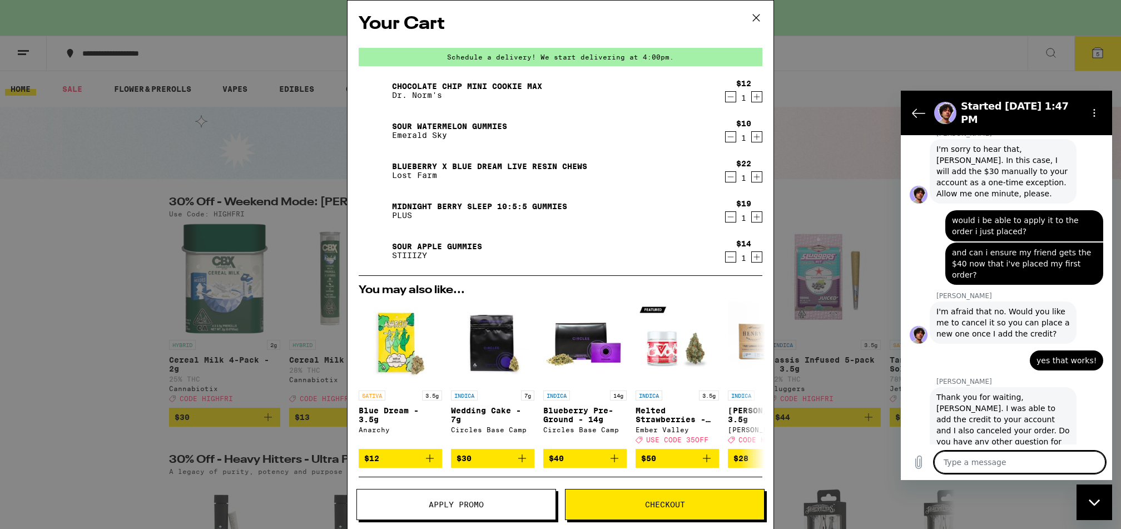
click at [739, 352] on textarea at bounding box center [1019, 462] width 171 height 22
drag, startPoint x: 978, startPoint y: 446, endPoint x: 915, endPoint y: 444, distance: 63.4
click at [739, 352] on div "Type a message how can i ensure my friend also gets the $40 once i complete my …" at bounding box center [1006, 452] width 211 height 56
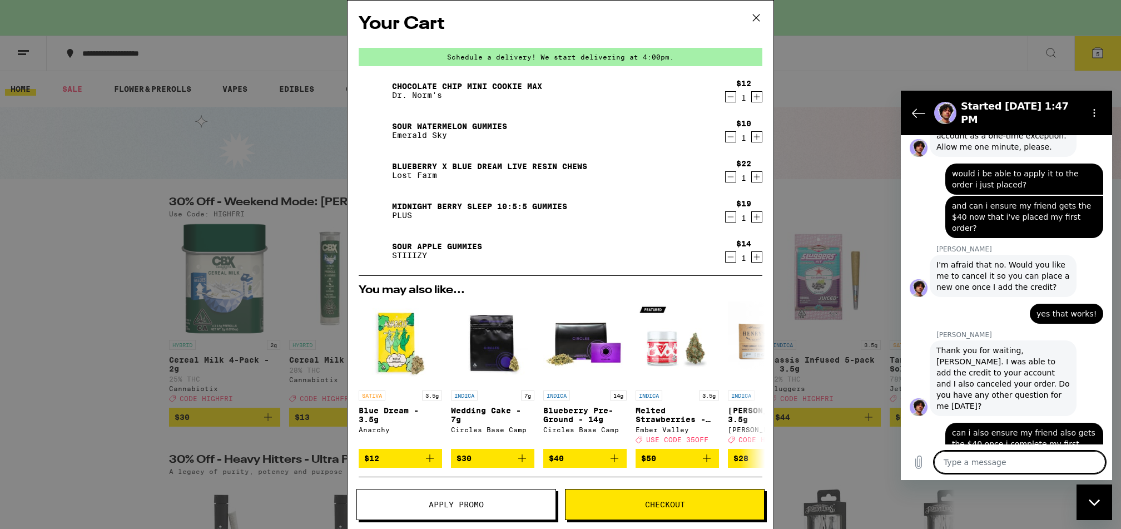
scroll to position [624, 0]
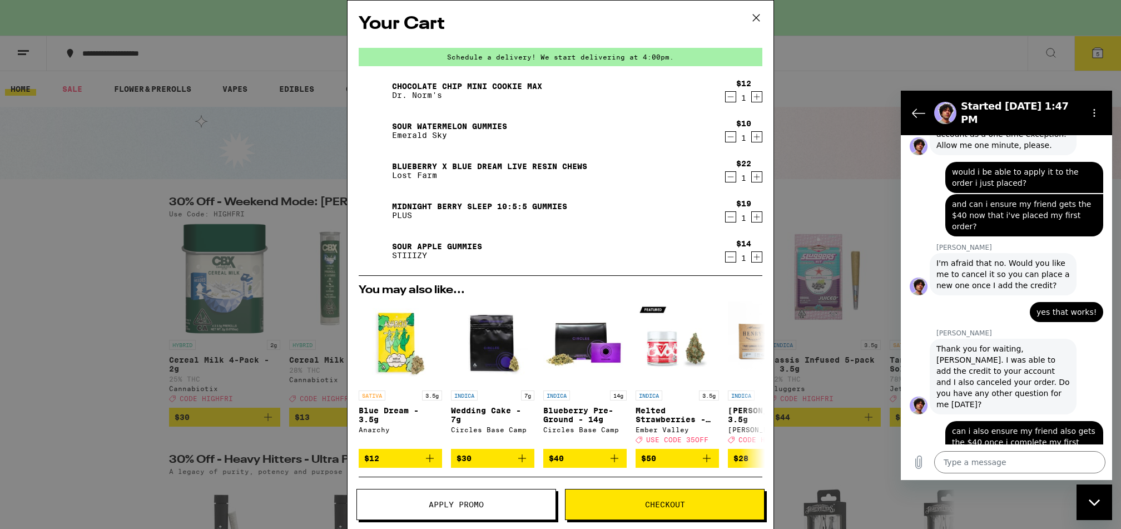
click at [491, 155] on div "Blueberry x Blue Dream Live Resin Chews Lost Farm" at bounding box center [539, 170] width 361 height 31
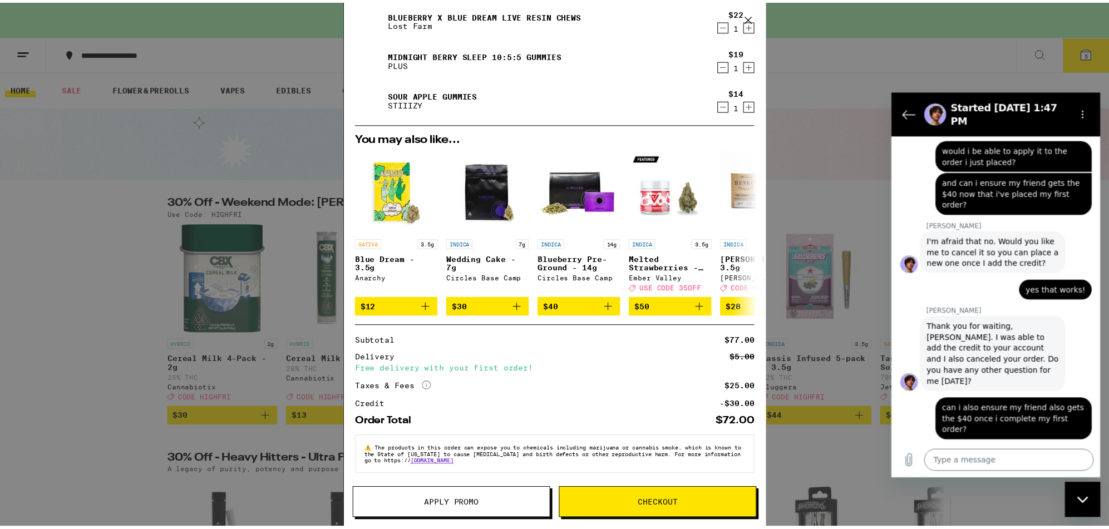
scroll to position [162, 0]
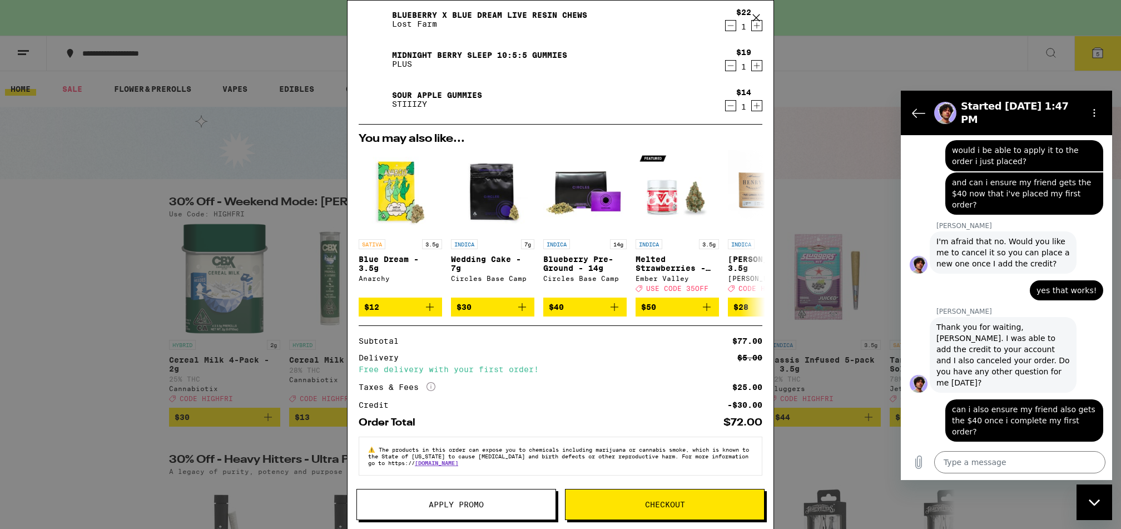
click at [492, 352] on button "Apply Promo" at bounding box center [457, 504] width 200 height 31
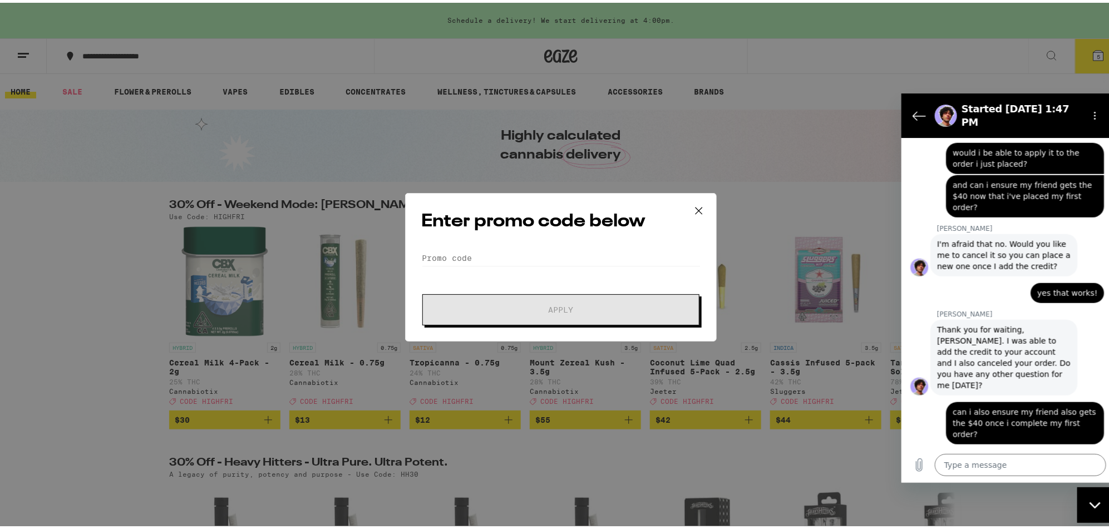
click at [503, 264] on form "Promo Code Apply" at bounding box center [560, 285] width 279 height 76
click at [504, 256] on input "Promo Code" at bounding box center [560, 255] width 279 height 17
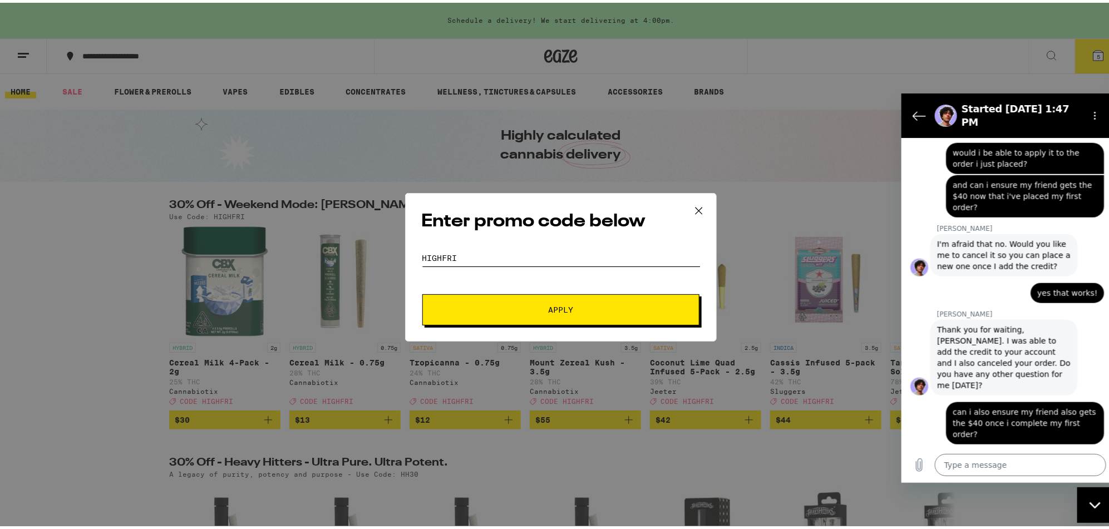
click at [422, 291] on button "Apply" at bounding box center [560, 306] width 277 height 31
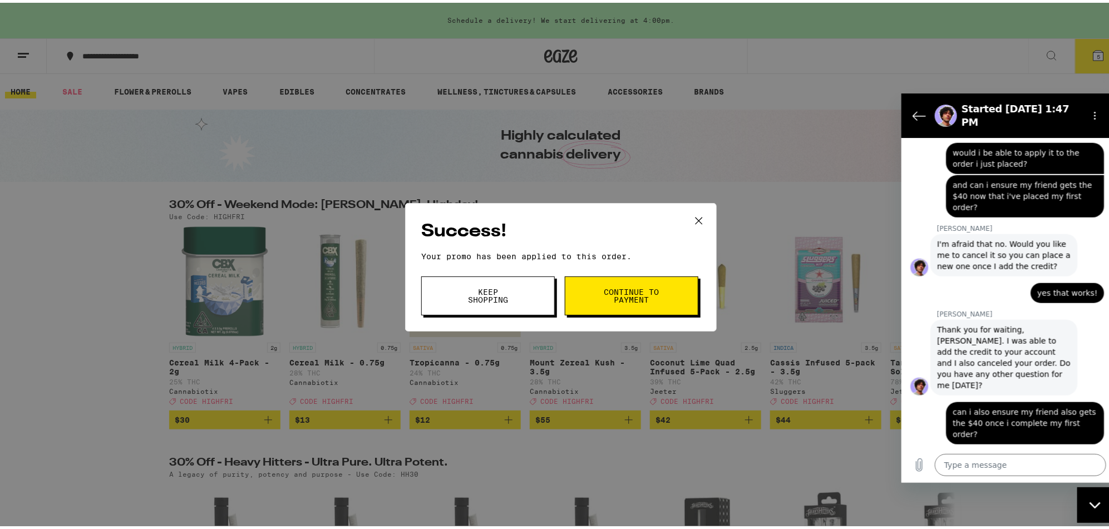
click at [623, 300] on span "Continue to payment" at bounding box center [631, 293] width 57 height 16
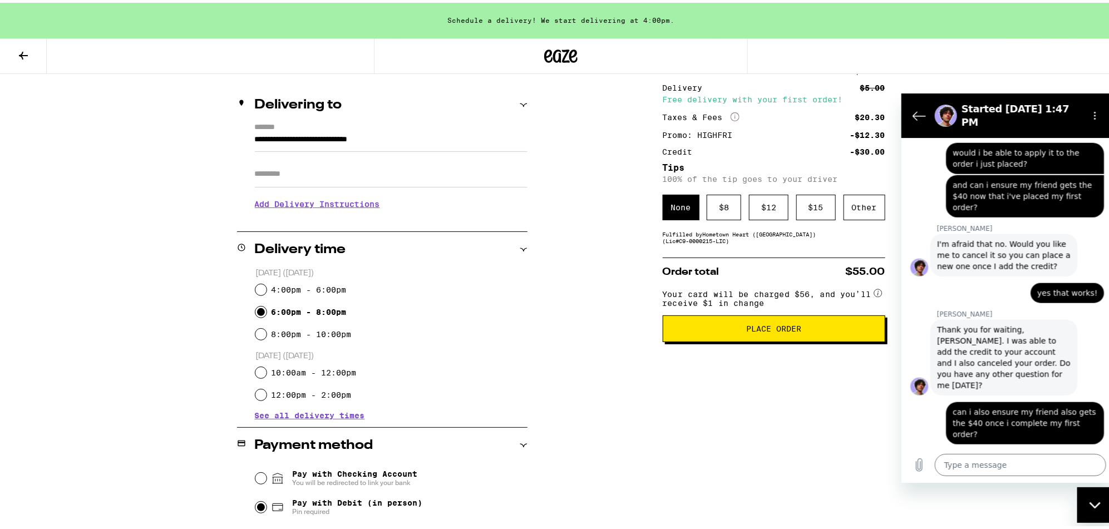
scroll to position [117, 0]
click at [344, 209] on h3 "Add Delivery Instructions" at bounding box center [391, 201] width 273 height 26
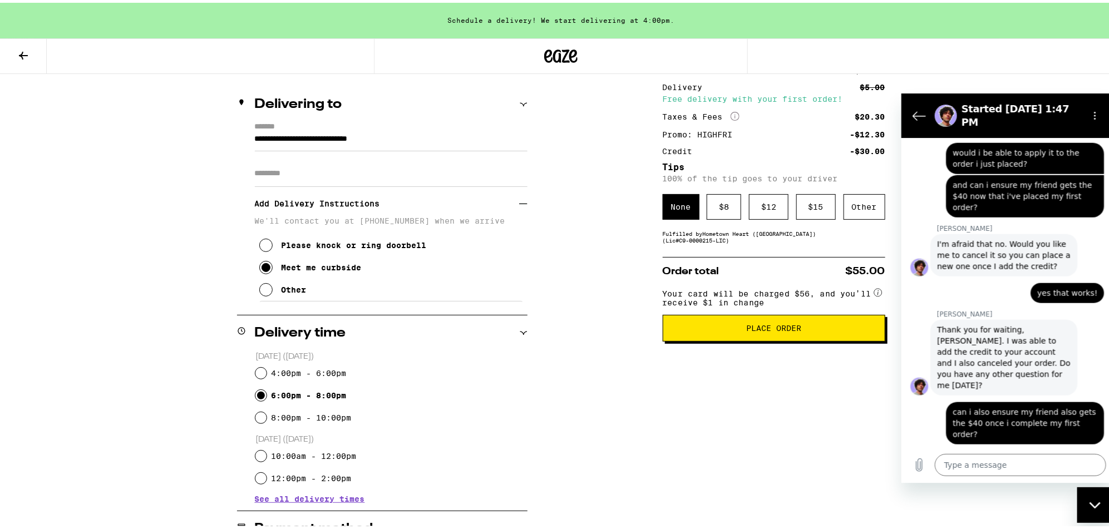
click at [343, 269] on div "Meet me curbside" at bounding box center [321, 264] width 80 height 9
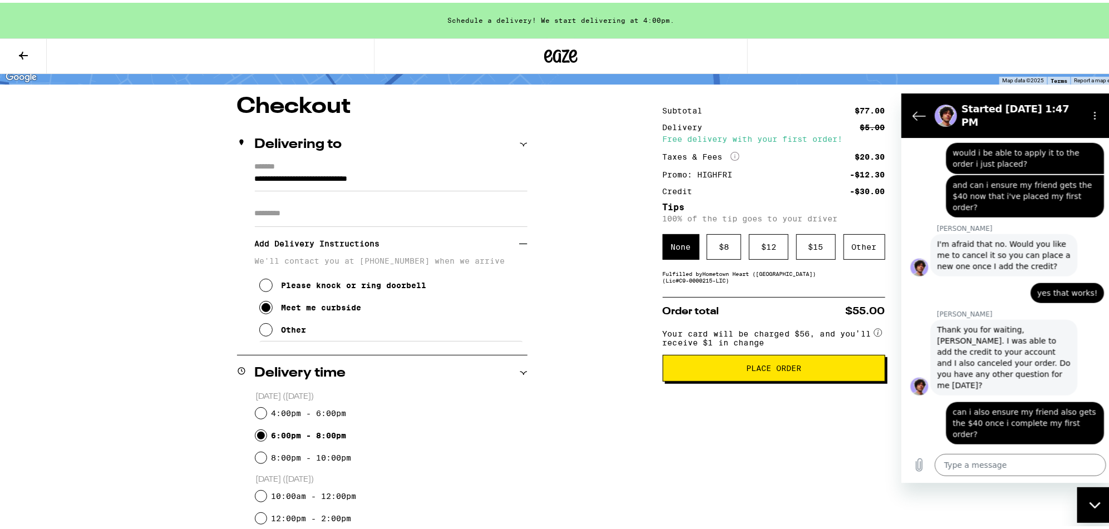
scroll to position [48, 0]
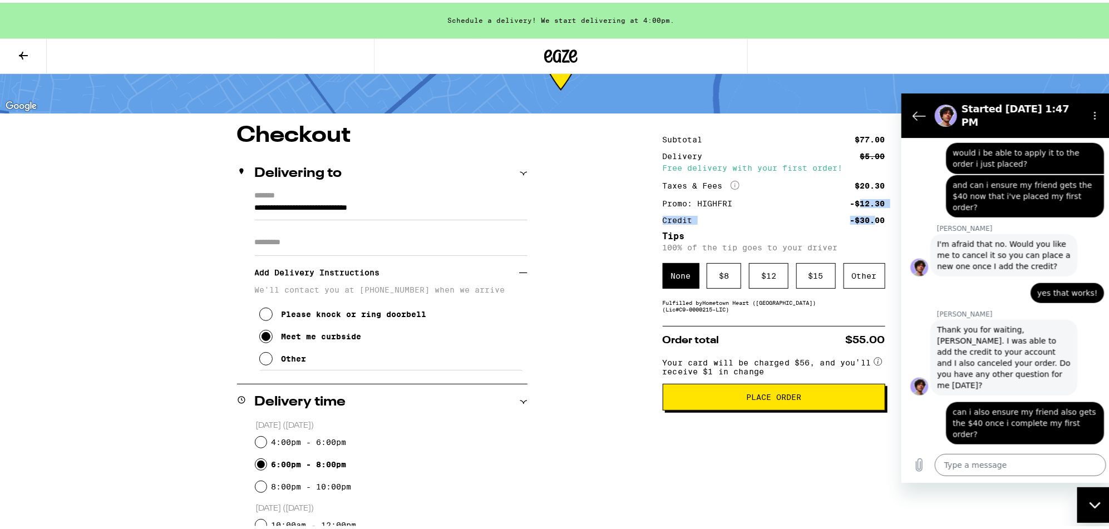
drag, startPoint x: 855, startPoint y: 199, endPoint x: 869, endPoint y: 217, distance: 22.6
click at [739, 217] on div "Subtotal $77.00 Delivery $5.00 Free delivery with your first order! Taxes & Fee…" at bounding box center [773, 177] width 222 height 88
click at [739, 217] on div "-$30.00" at bounding box center [867, 218] width 35 height 8
drag, startPoint x: 854, startPoint y: 215, endPoint x: 864, endPoint y: 229, distance: 16.7
click at [739, 229] on div "Subtotal $77.00 Delivery $5.00 Free delivery with your first order! Taxes & Fee…" at bounding box center [773, 532] width 222 height 821
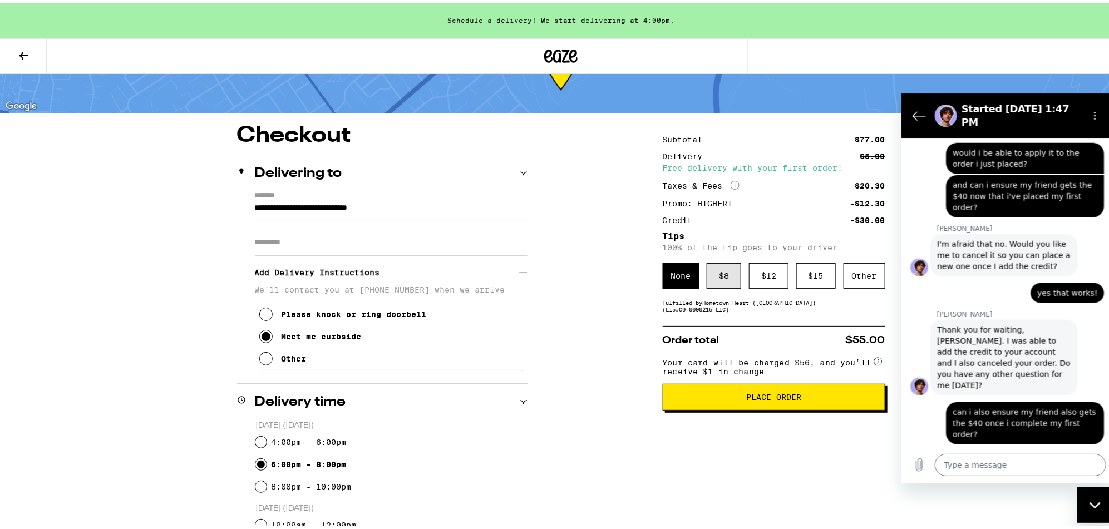
click at [720, 276] on div "$ 8" at bounding box center [723, 273] width 34 height 26
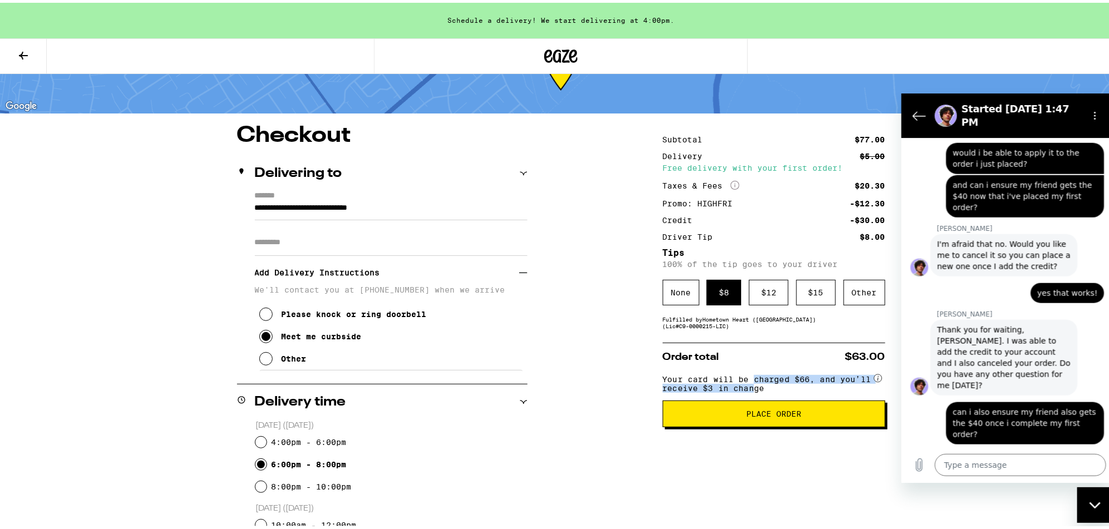
drag, startPoint x: 747, startPoint y: 382, endPoint x: 782, endPoint y: 389, distance: 35.7
click at [739, 352] on span "Your card will be charged $66, and you’ll receive $3 in change" at bounding box center [766, 379] width 209 height 22
drag, startPoint x: 766, startPoint y: 384, endPoint x: 799, endPoint y: 388, distance: 33.0
click at [739, 352] on span "Your card will be charged $66, and you’ll receive $3 in change" at bounding box center [766, 379] width 209 height 22
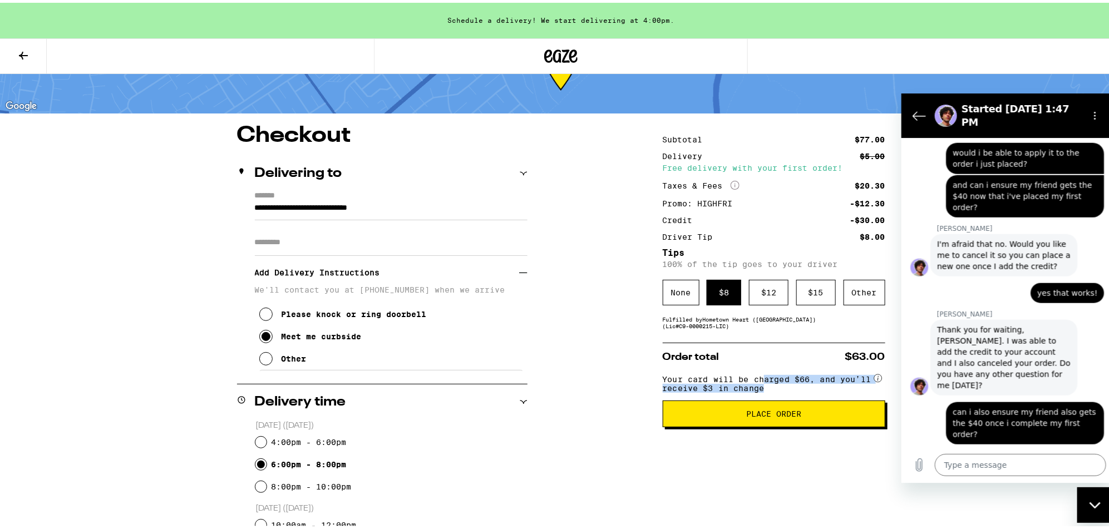
click at [739, 352] on span "Your card will be charged $66, and you’ll receive $3 in change" at bounding box center [766, 379] width 209 height 22
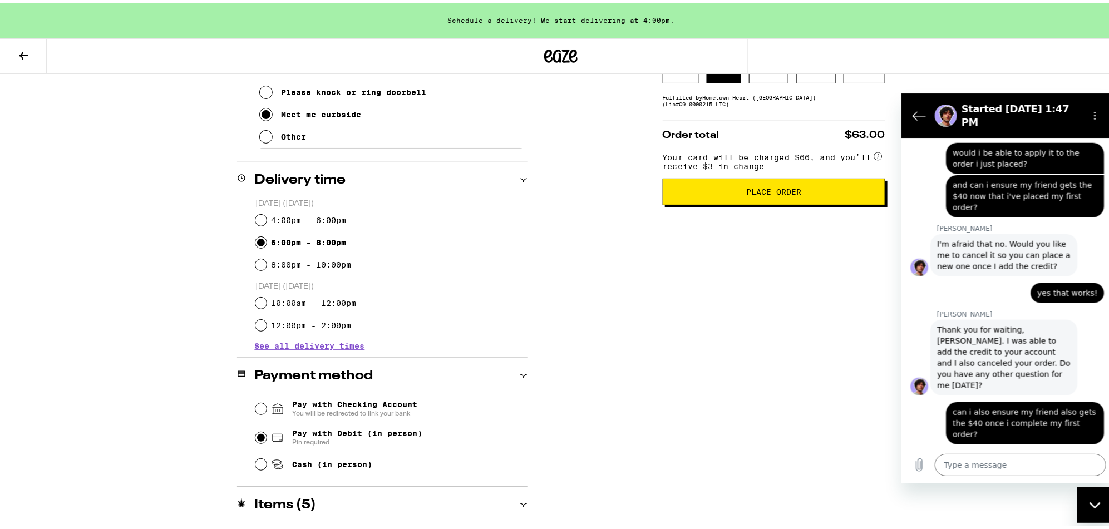
scroll to position [463, 0]
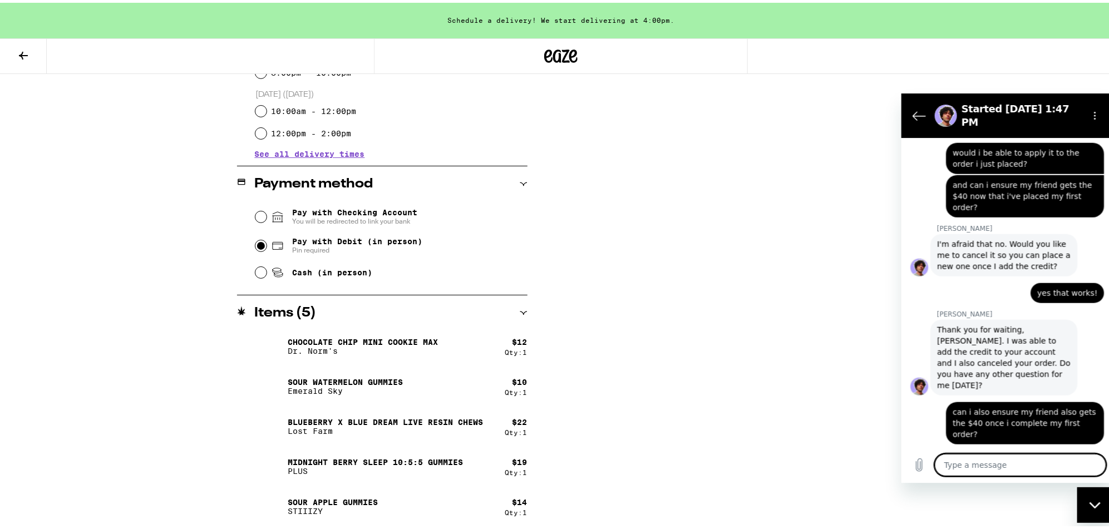
click at [739, 352] on textarea at bounding box center [1019, 465] width 171 height 22
drag, startPoint x: 353, startPoint y: 461, endPoint x: 384, endPoint y: 468, distance: 32.0
click at [384, 352] on div "Midnight Berry SLEEP 10:5:5 Gummies PLUS" at bounding box center [375, 464] width 175 height 18
click at [384, 352] on p "PLUS" at bounding box center [375, 468] width 175 height 9
drag, startPoint x: 365, startPoint y: 414, endPoint x: 395, endPoint y: 429, distance: 33.3
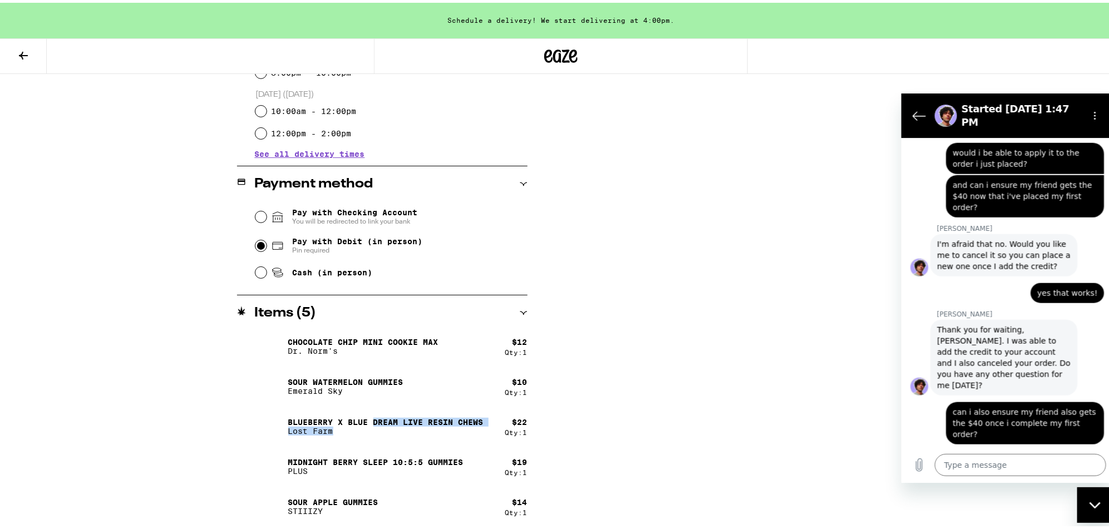
click at [395, 352] on div "Blueberry x Blue Dream Live Resin Chews Lost Farm" at bounding box center [385, 424] width 195 height 18
click at [385, 352] on div "Chocolate Chip Mini Cookie MAX Dr. Norm's" at bounding box center [380, 343] width 250 height 31
click at [739, 352] on textarea at bounding box center [1019, 465] width 171 height 22
click at [699, 251] on div "Subtotal $77.00 Delivery $5.00 Free delivery with your first order! Taxes & Fee…" at bounding box center [773, 118] width 222 height 821
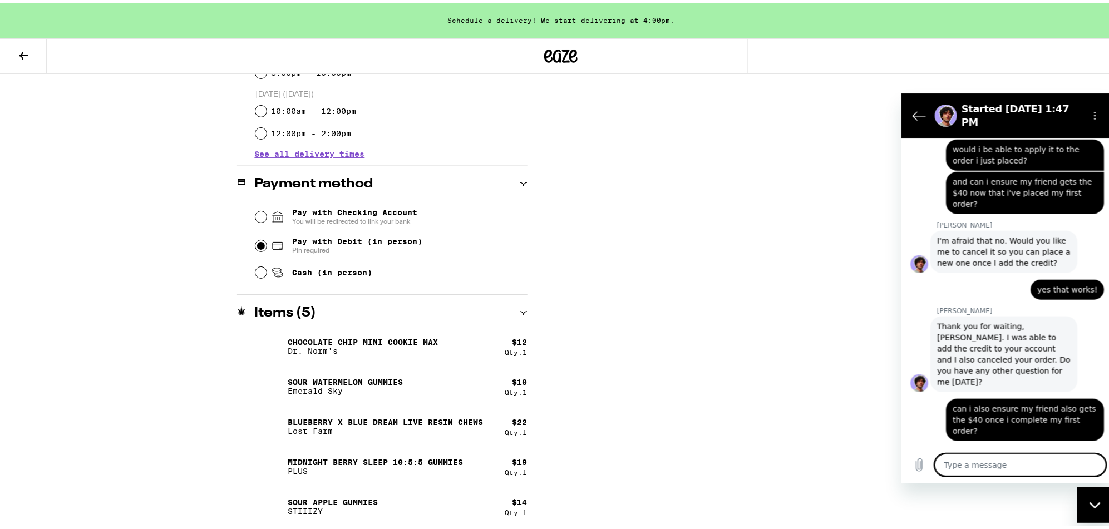
scroll to position [716, 0]
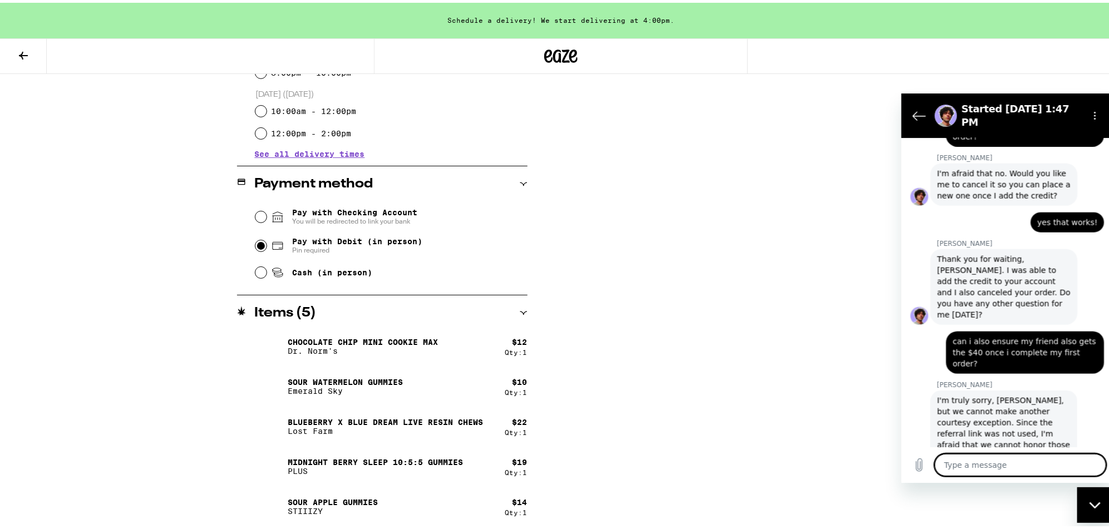
click at [739, 352] on textarea at bounding box center [1019, 465] width 171 height 22
drag, startPoint x: 987, startPoint y: 397, endPoint x: 1001, endPoint y: 418, distance: 25.3
click at [739, 352] on span "I'm truly sorry, Jennie, but we cannot make another courtesy exception. Since t…" at bounding box center [1002, 428] width 133 height 67
drag, startPoint x: 997, startPoint y: 408, endPoint x: 1017, endPoint y: 425, distance: 27.2
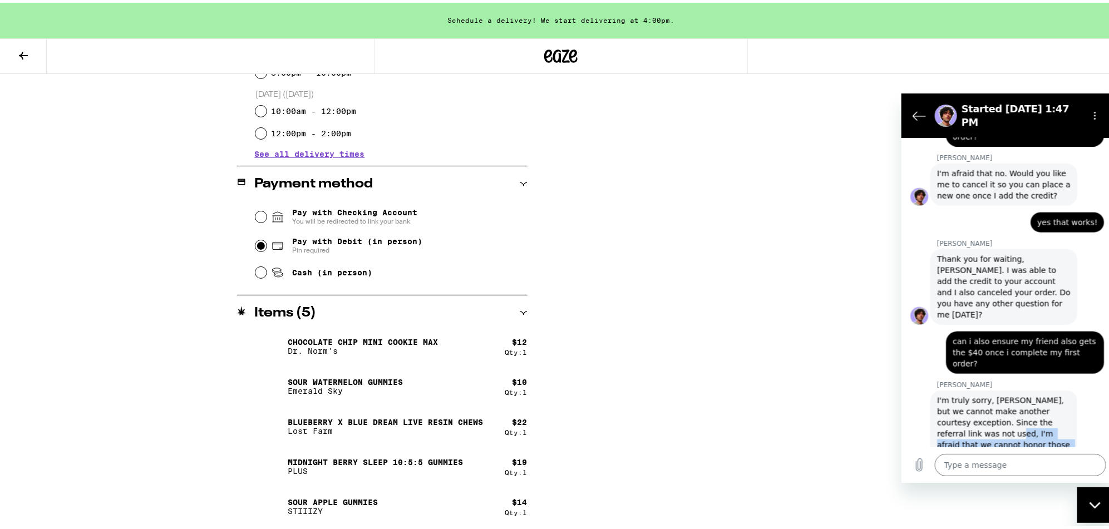
click at [739, 352] on span "I'm truly sorry, Jennie, but we cannot make another courtesy exception. Since t…" at bounding box center [1002, 428] width 133 height 67
click at [739, 352] on textarea at bounding box center [1019, 465] width 171 height 22
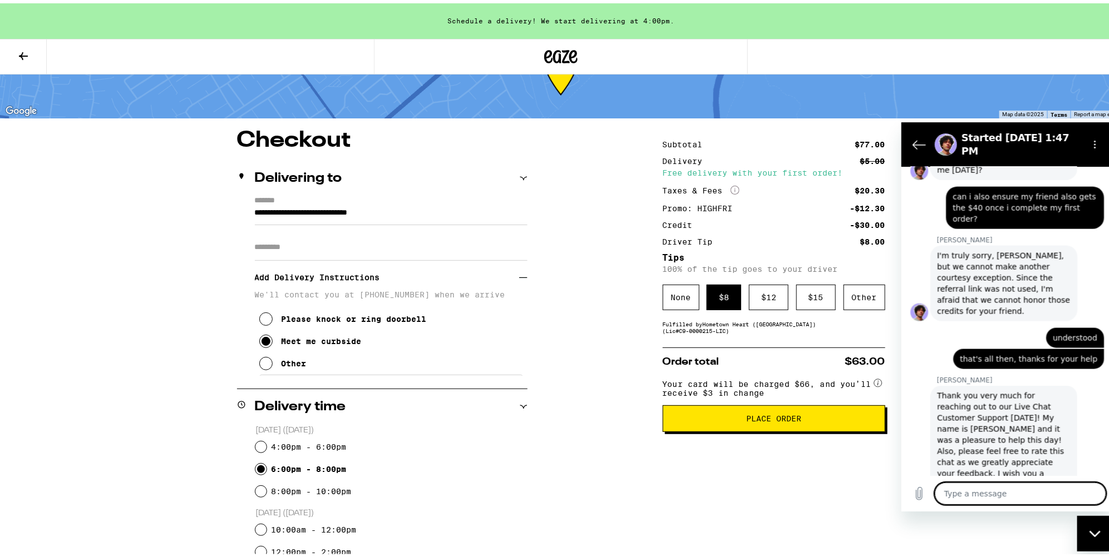
scroll to position [42, 0]
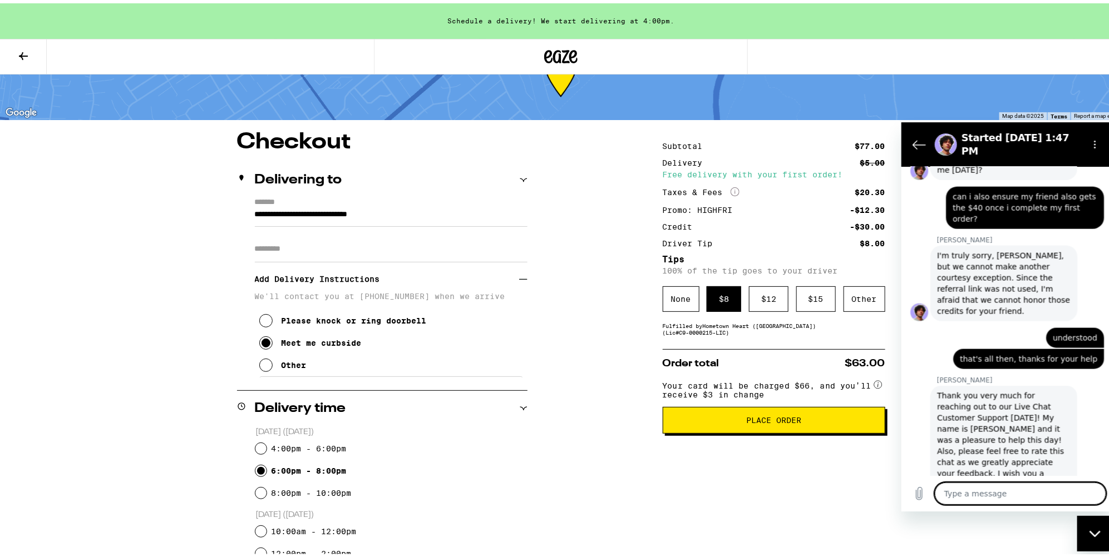
click at [739, 352] on button "Place Order" at bounding box center [773, 417] width 222 height 27
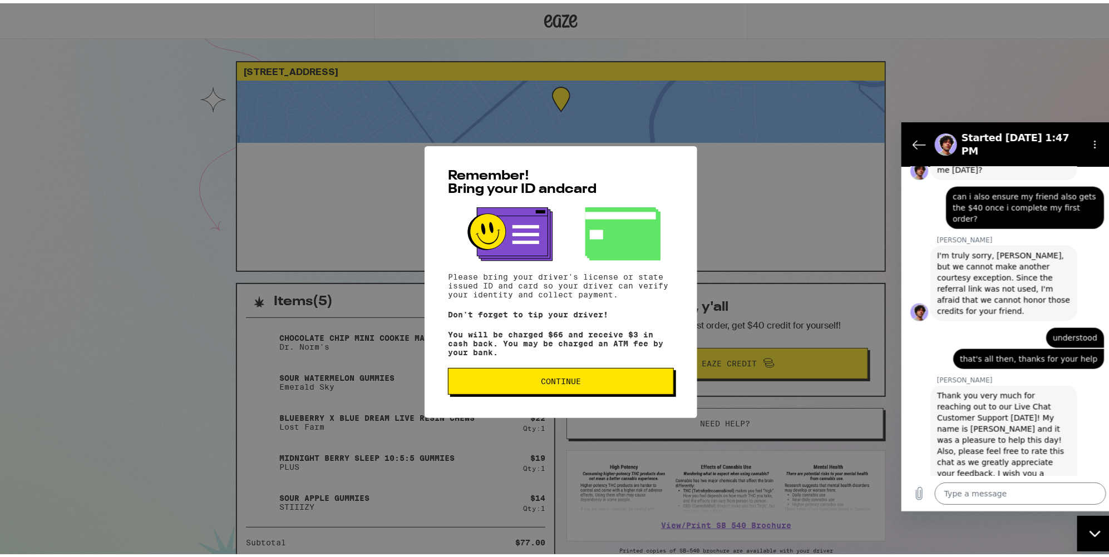
click at [620, 352] on span "Continue" at bounding box center [560, 378] width 207 height 8
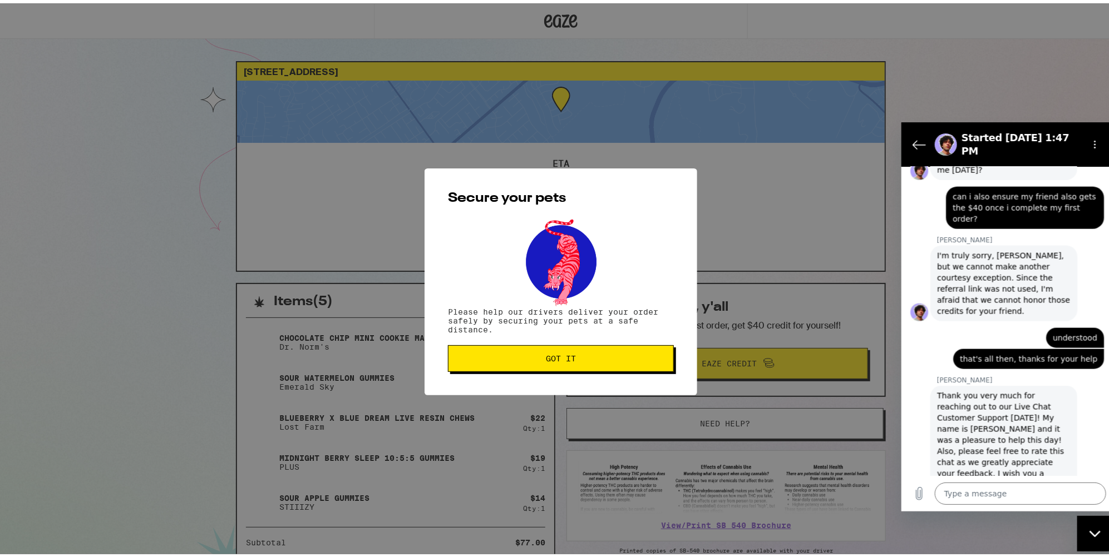
click at [553, 347] on button "Got it" at bounding box center [561, 355] width 226 height 27
